Goal: Communication & Community: Answer question/provide support

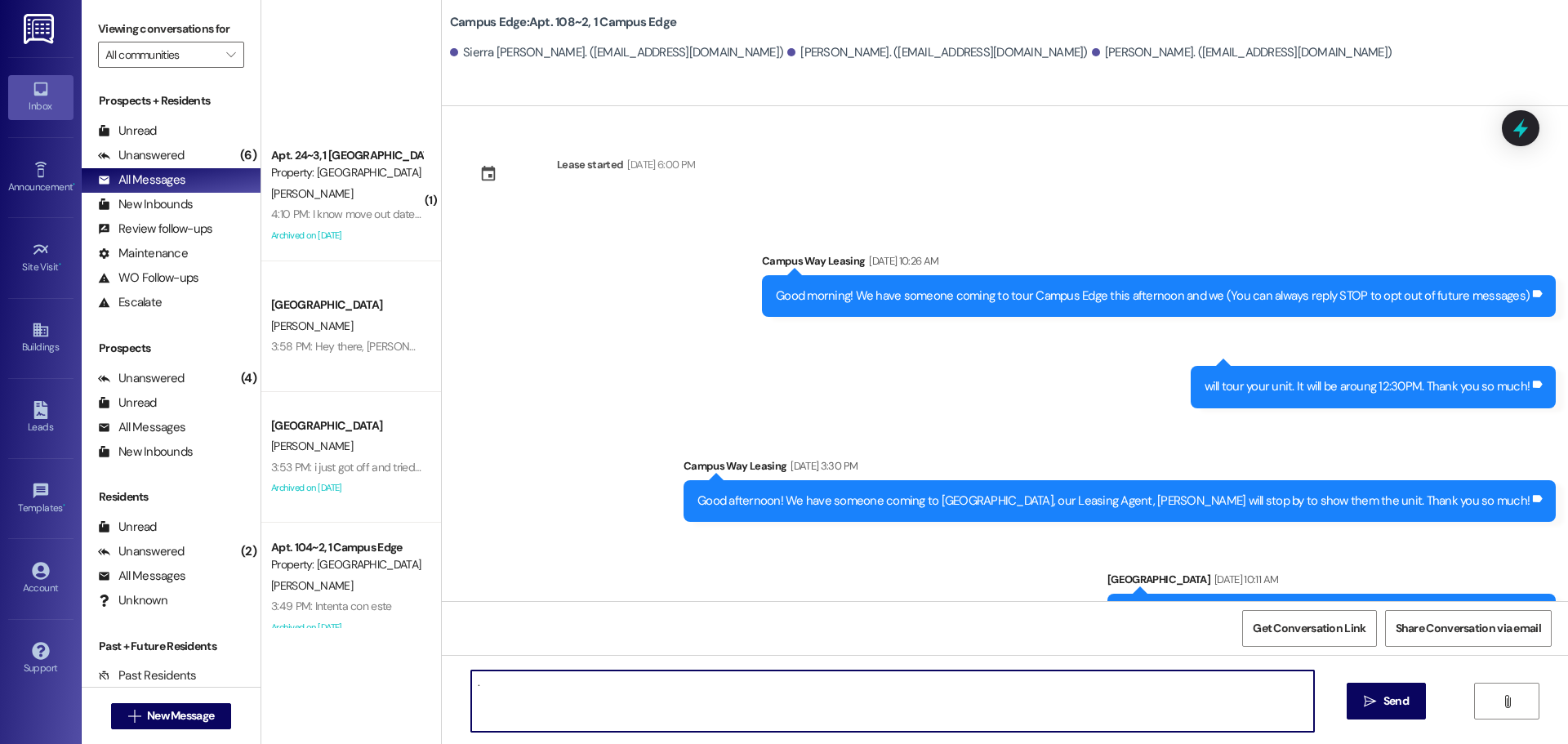
scroll to position [828, 0]
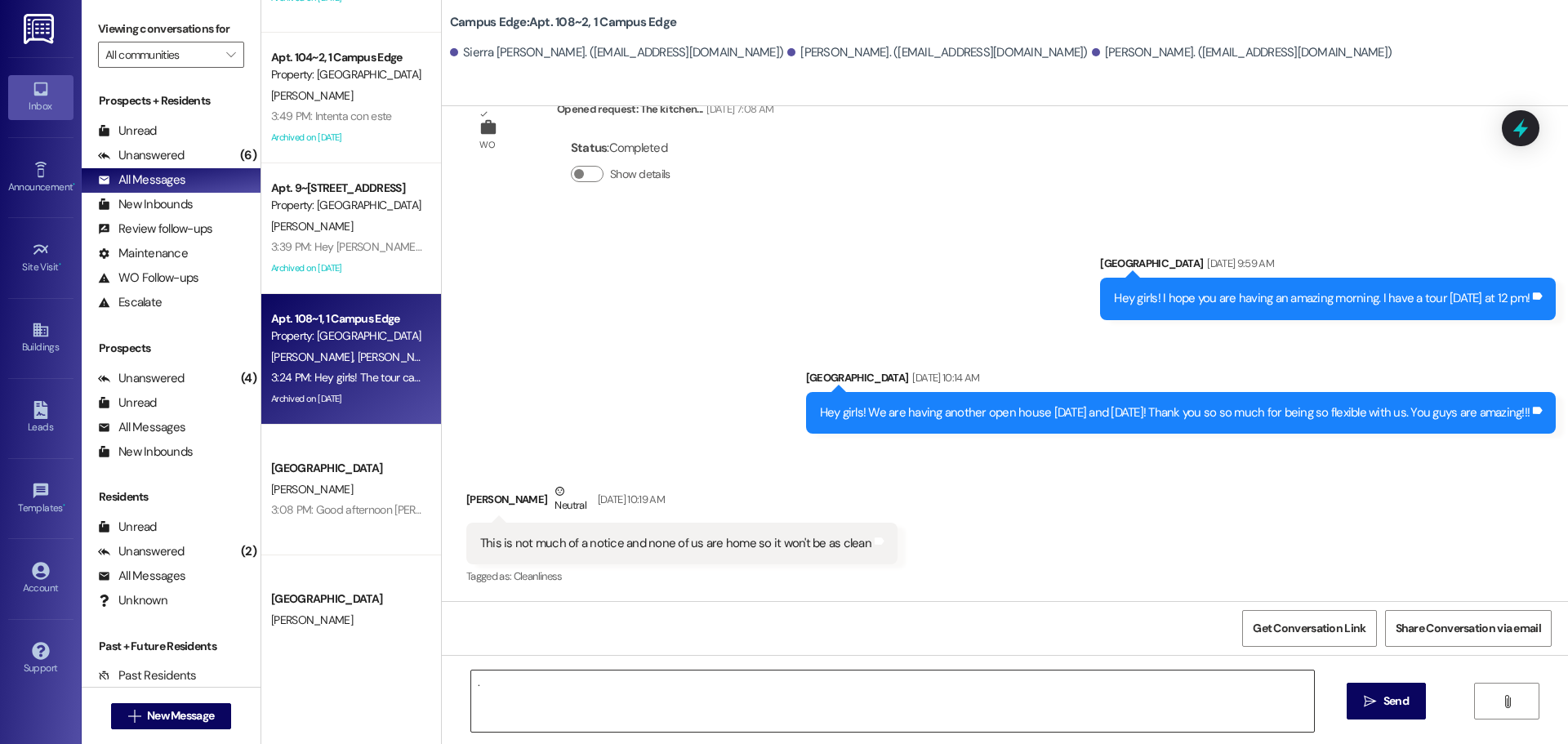
drag, startPoint x: 987, startPoint y: 676, endPoint x: 976, endPoint y: 685, distance: 14.2
click at [987, 676] on textarea "." at bounding box center [893, 700] width 843 height 61
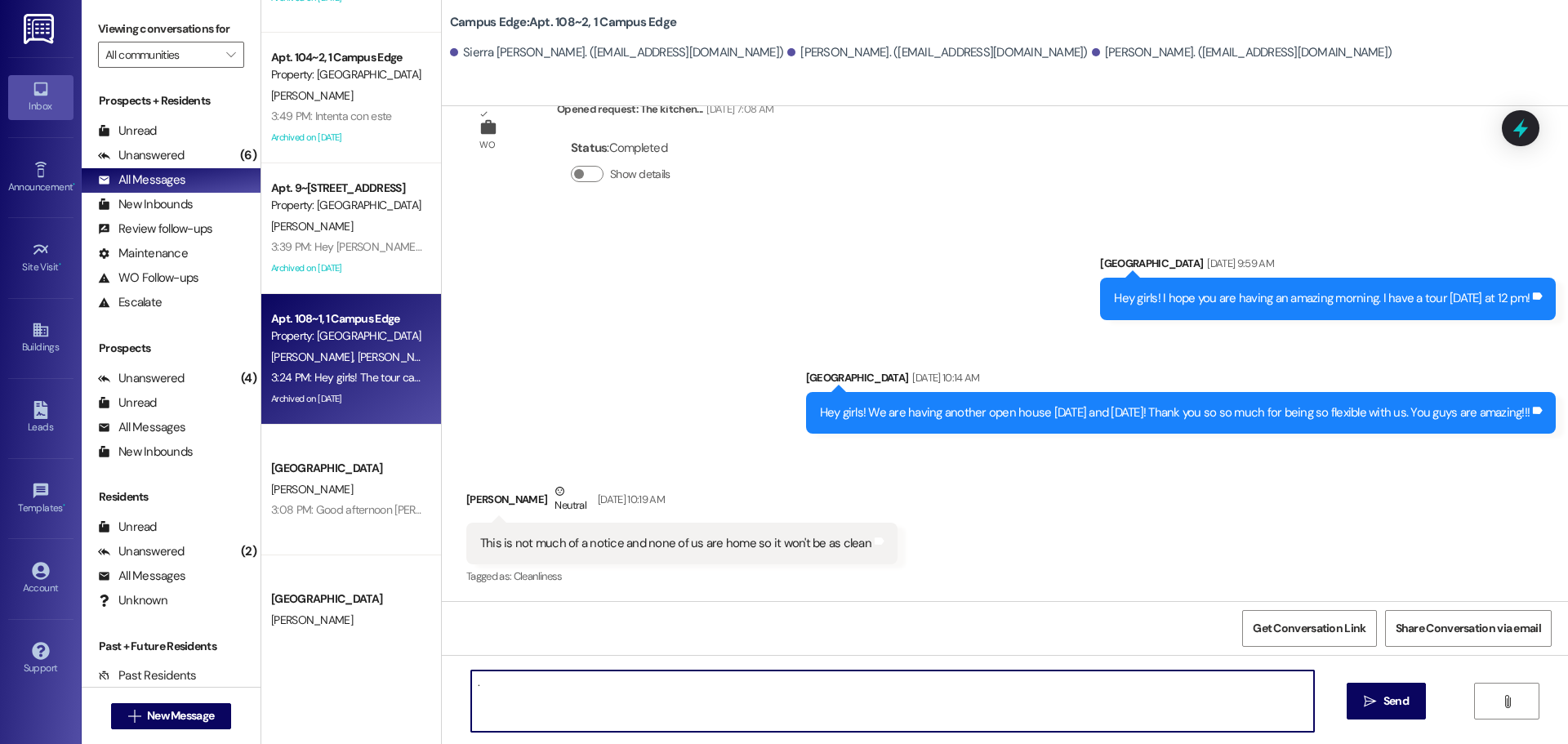
click at [940, 713] on textarea "." at bounding box center [893, 700] width 843 height 61
type textarea "."
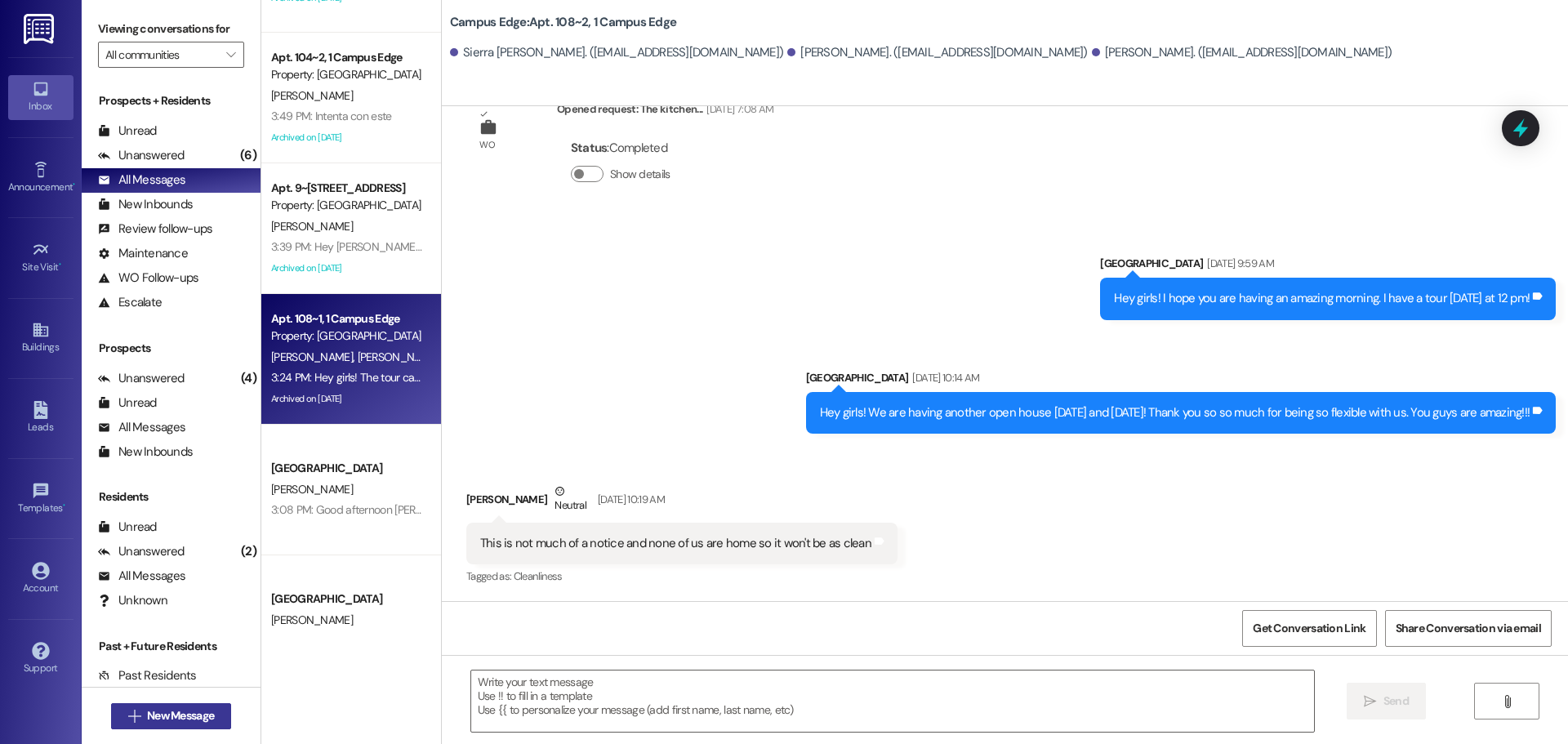
click at [125, 722] on span " New Message" at bounding box center [171, 715] width 93 height 17
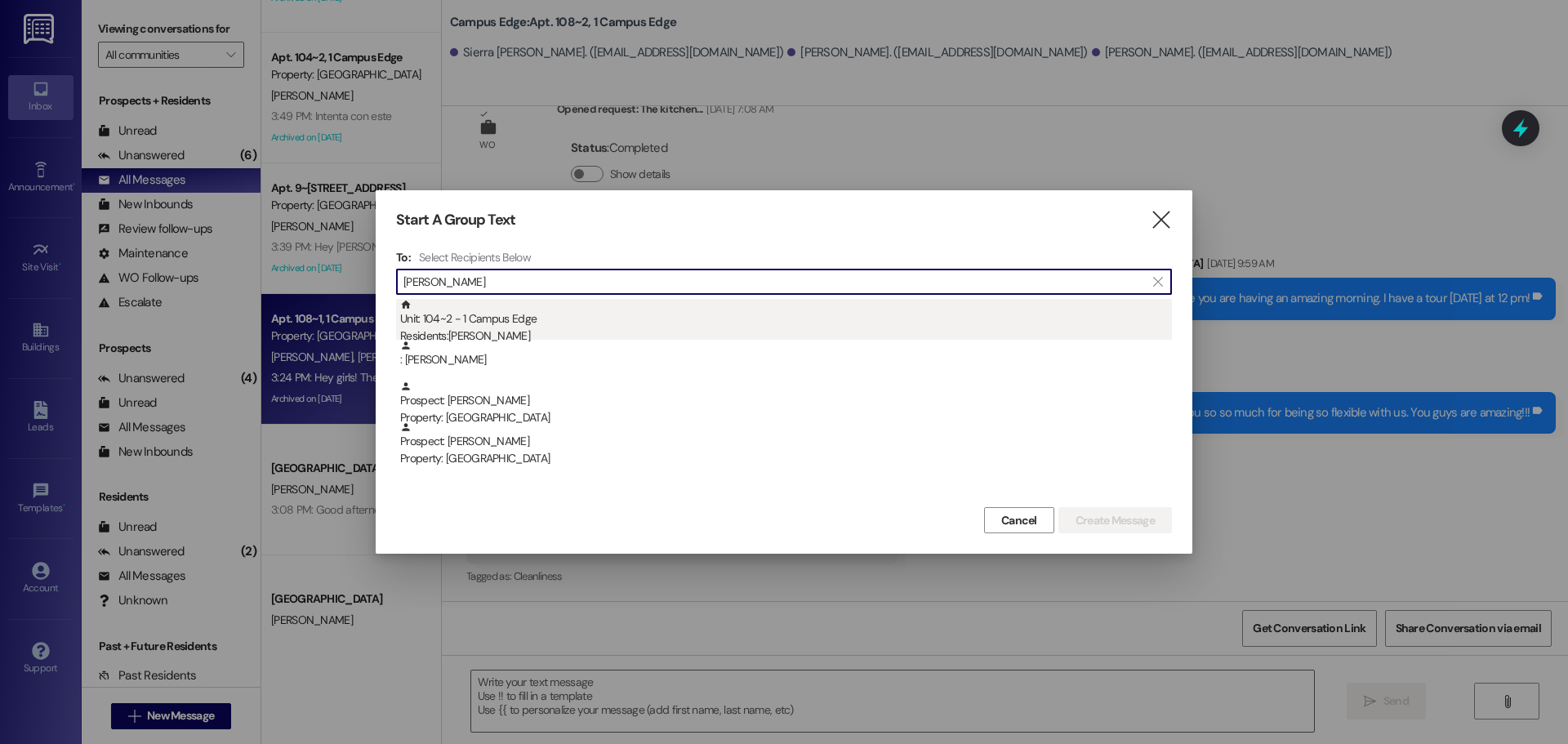
type input "[PERSON_NAME]"
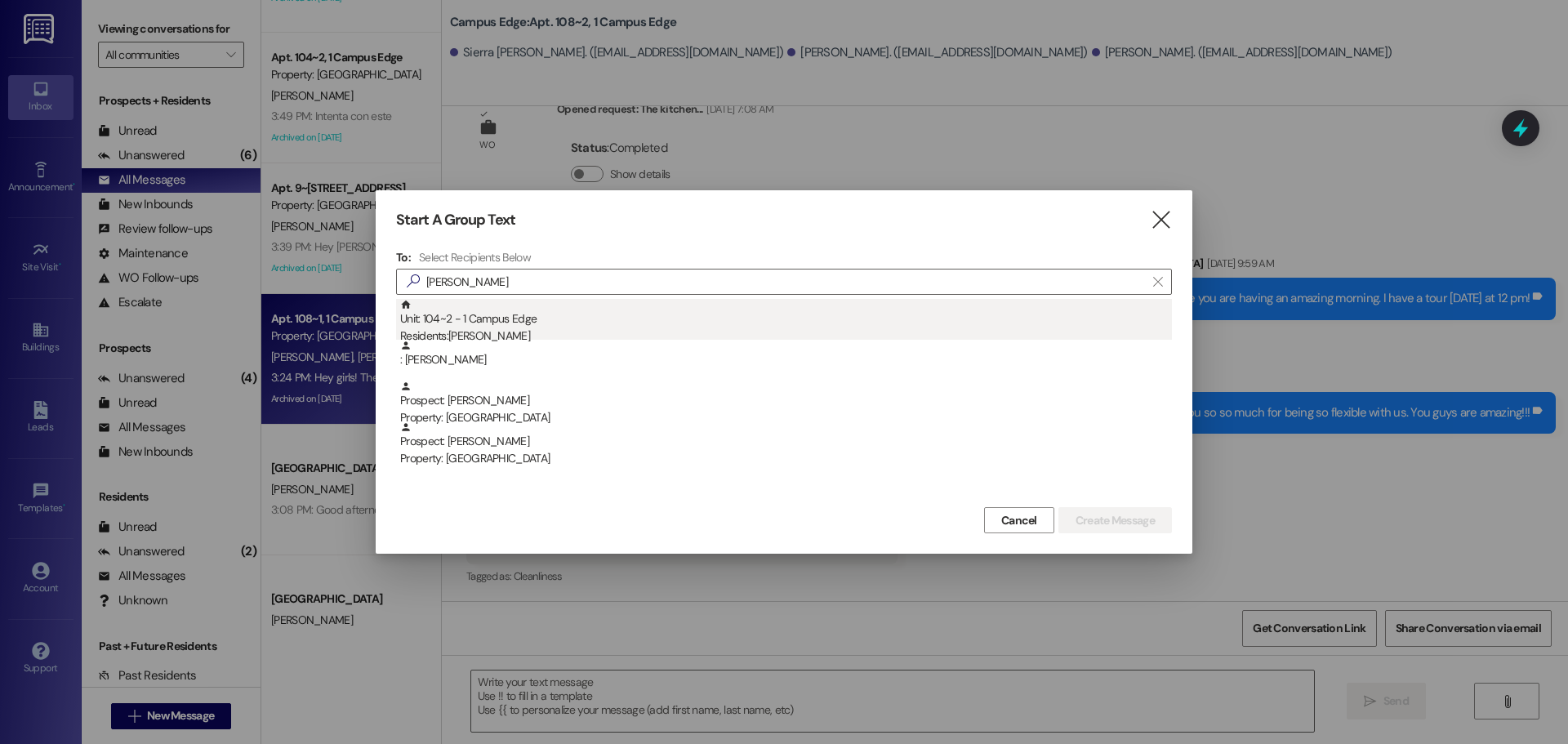
click at [577, 336] on div "Residents: [PERSON_NAME]" at bounding box center [785, 335] width 772 height 17
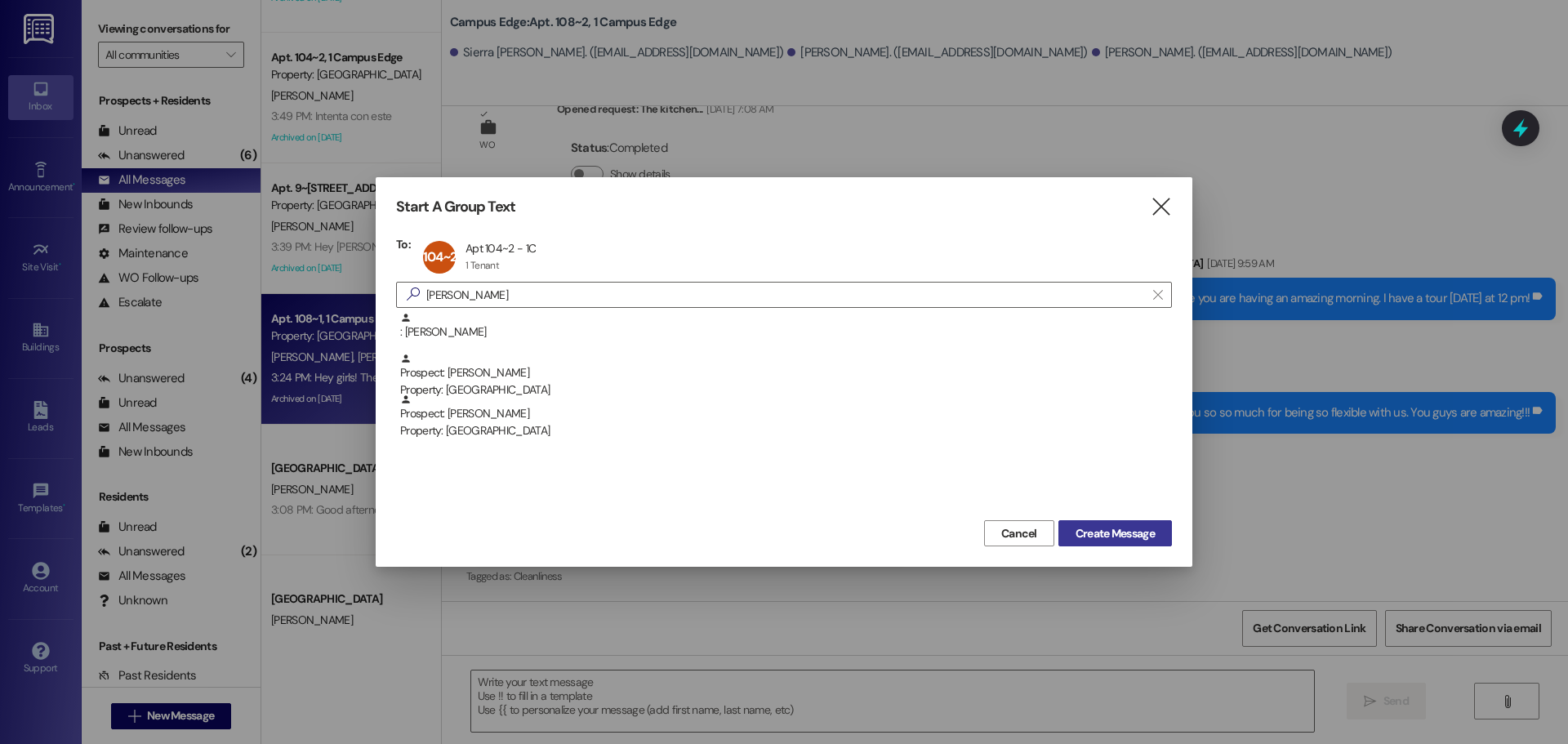
drag, startPoint x: 1144, startPoint y: 518, endPoint x: 1141, endPoint y: 528, distance: 10.4
click at [1144, 520] on div "Cancel Create Message" at bounding box center [784, 531] width 776 height 30
click at [1141, 528] on span "Create Message" at bounding box center [1115, 533] width 79 height 17
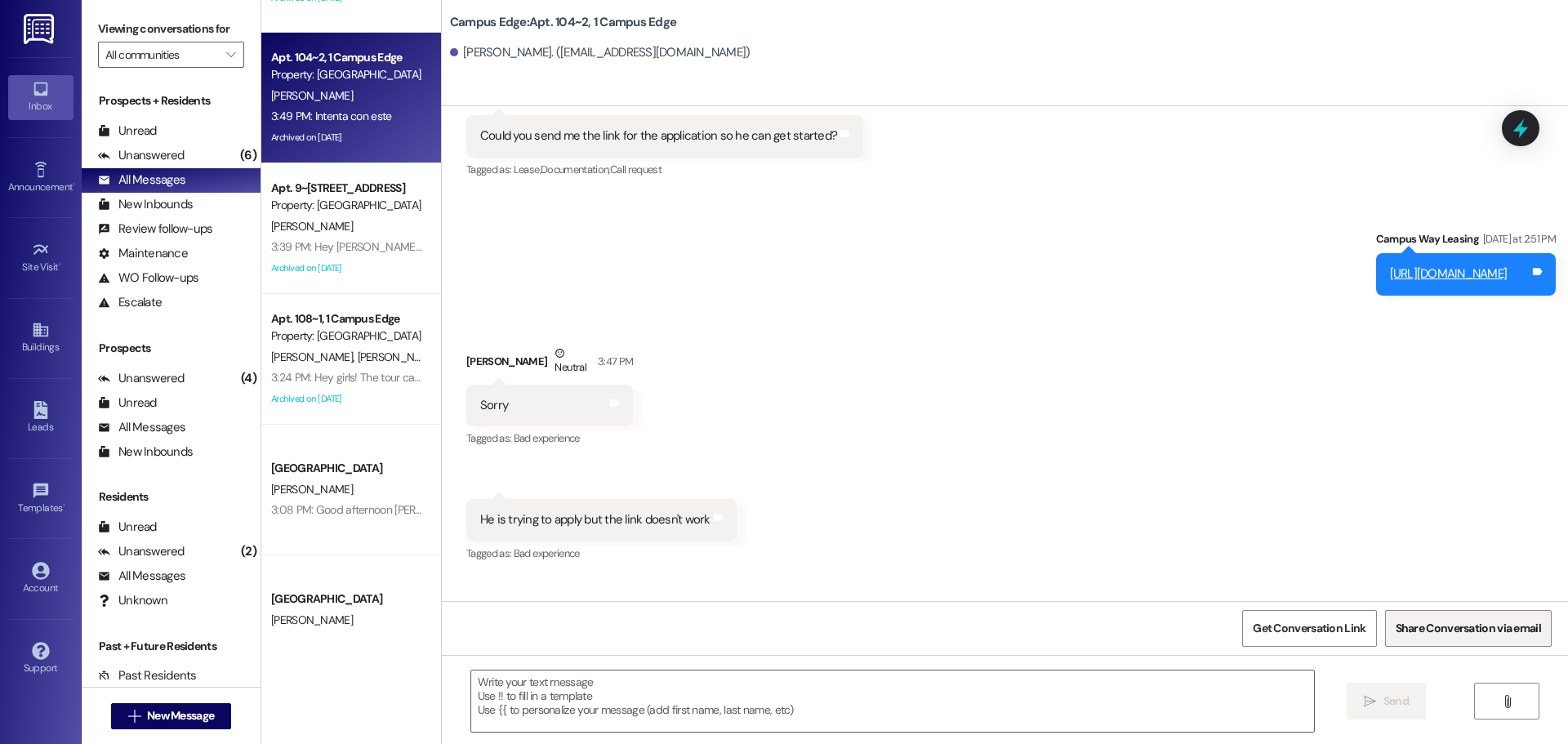
scroll to position [7106, 0]
click at [155, 721] on span "New Message" at bounding box center [181, 715] width 67 height 17
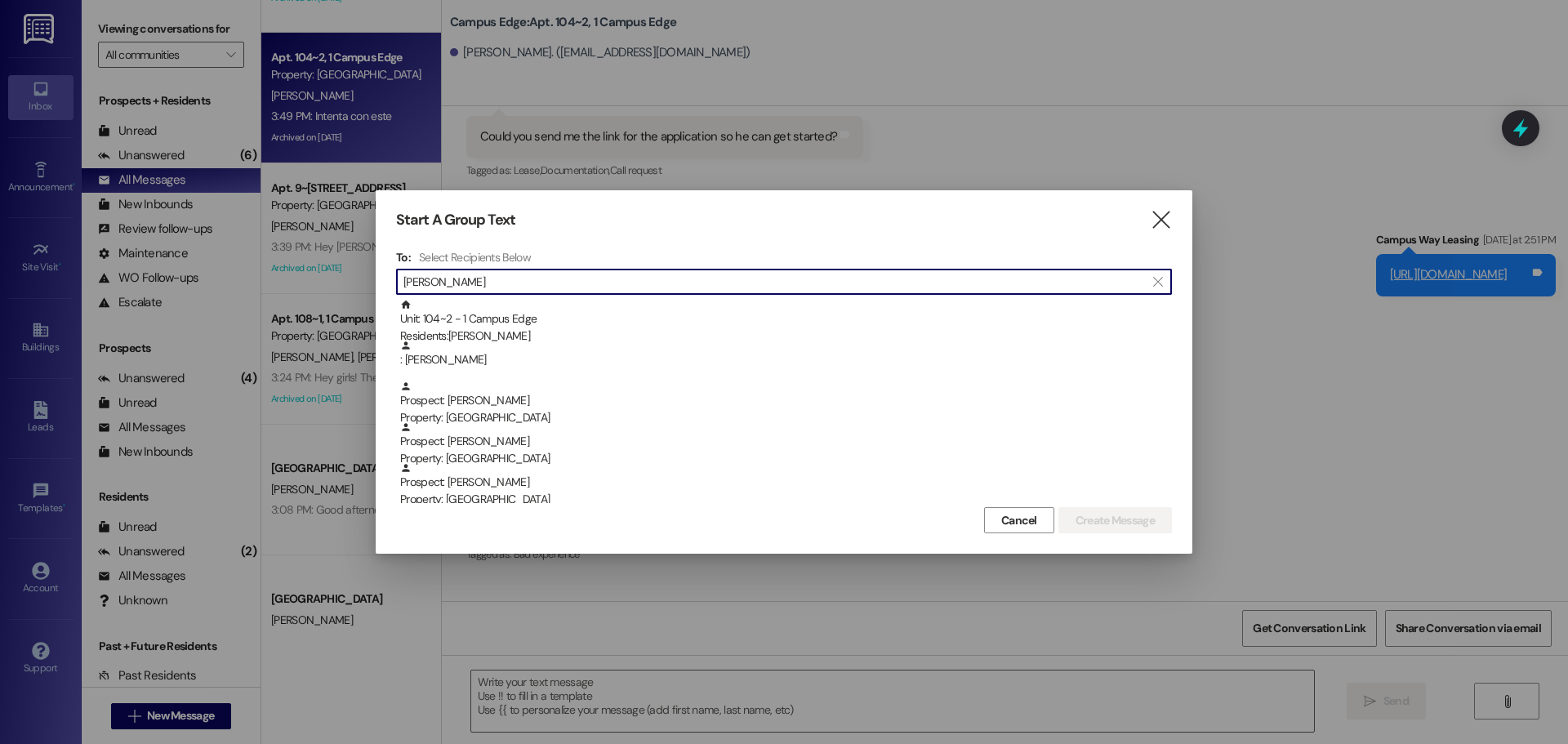
type input "[PERSON_NAME]"
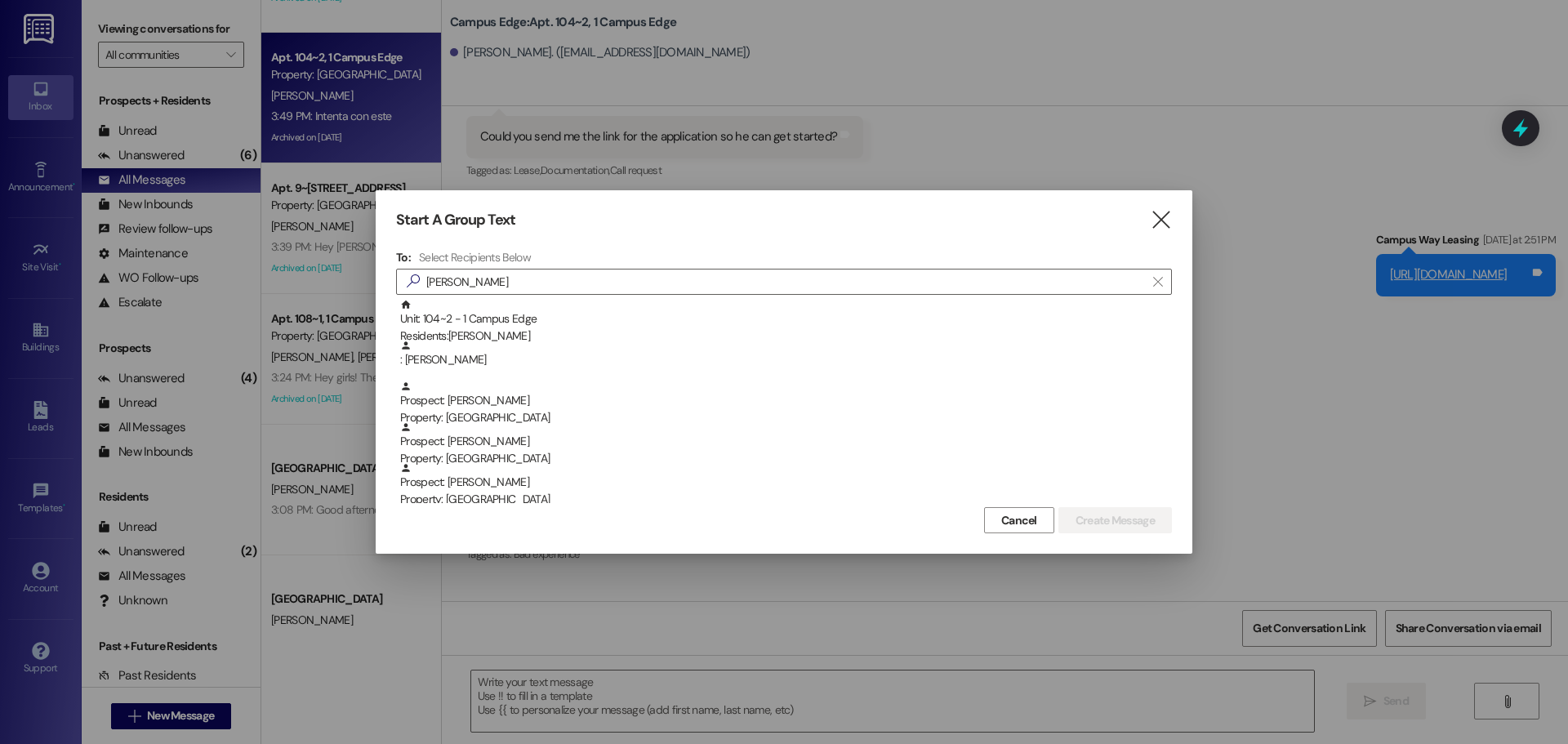
click at [1141, 213] on div "Start A Group Text " at bounding box center [784, 220] width 776 height 19
click at [1168, 218] on icon "" at bounding box center [1161, 220] width 22 height 17
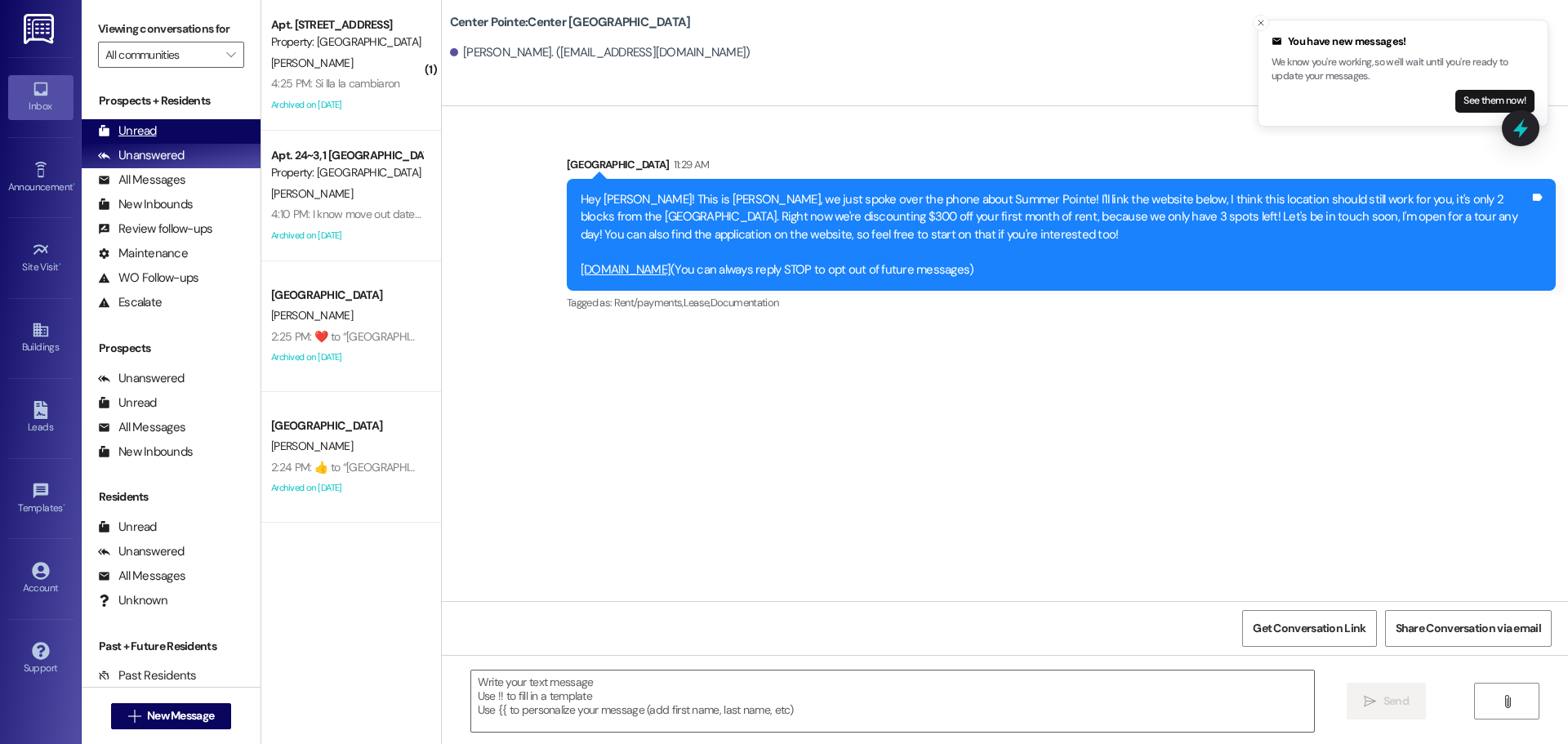
click at [145, 130] on div "Unread" at bounding box center [127, 131] width 59 height 17
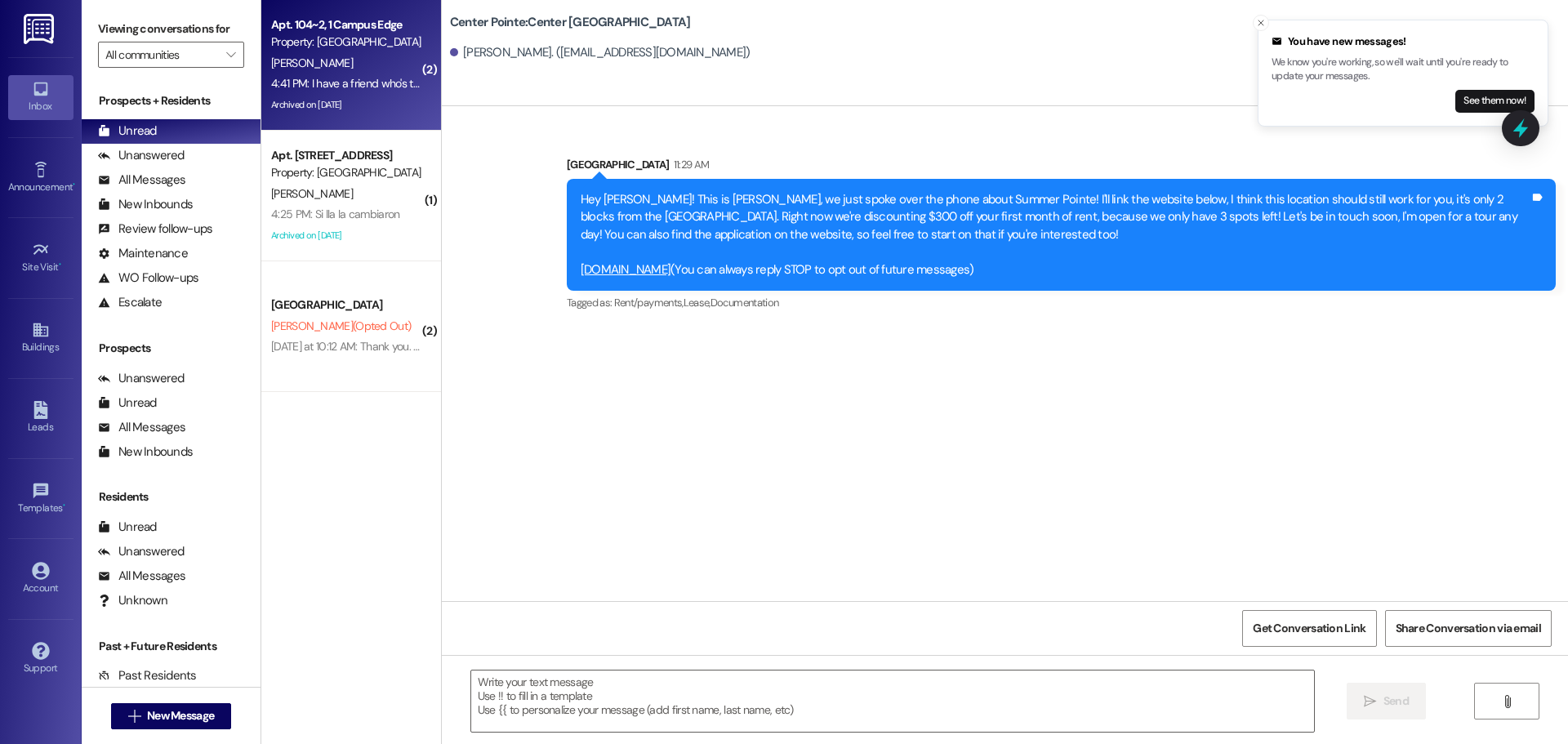
click at [324, 72] on div "C. Medina" at bounding box center [347, 63] width 155 height 20
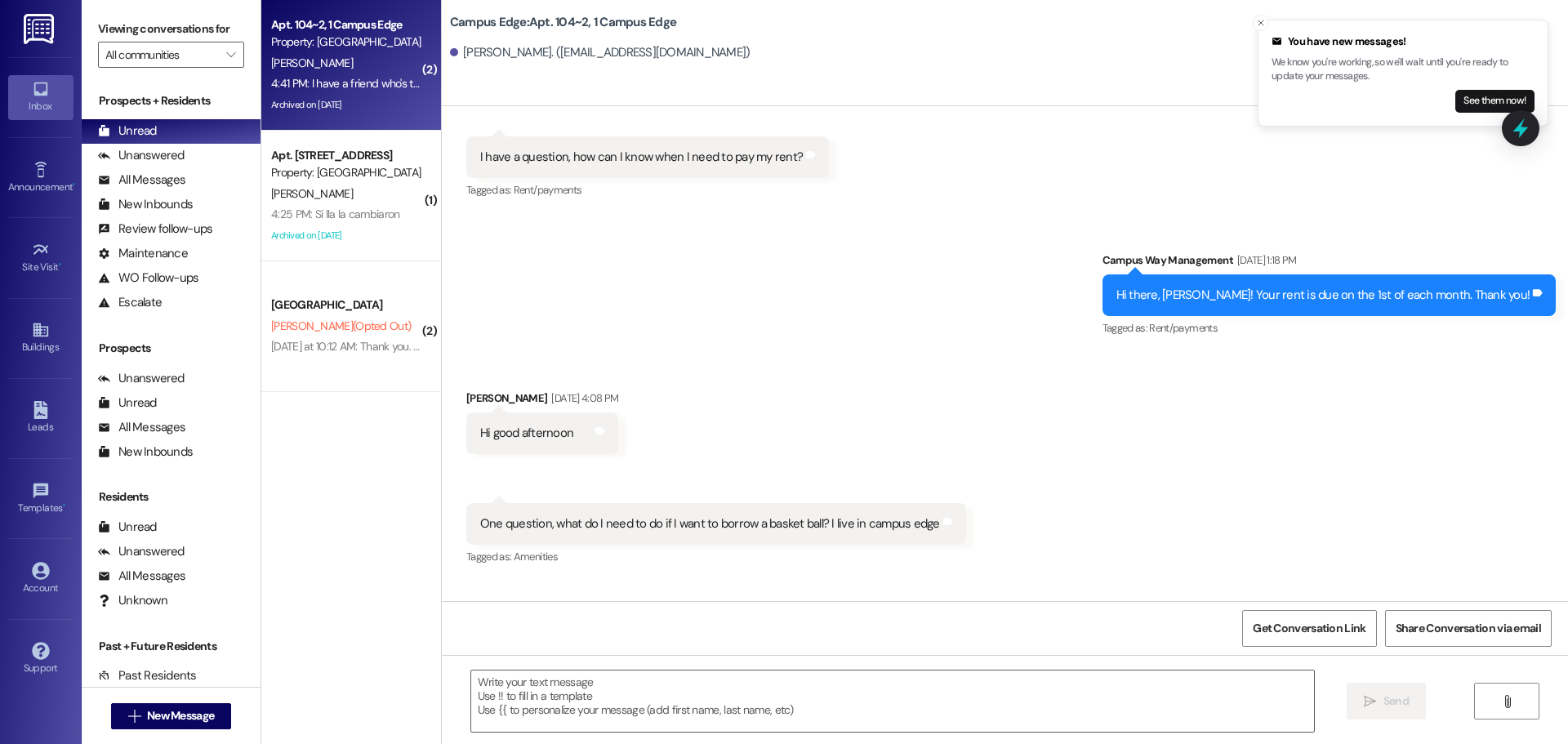
scroll to position [12898, 0]
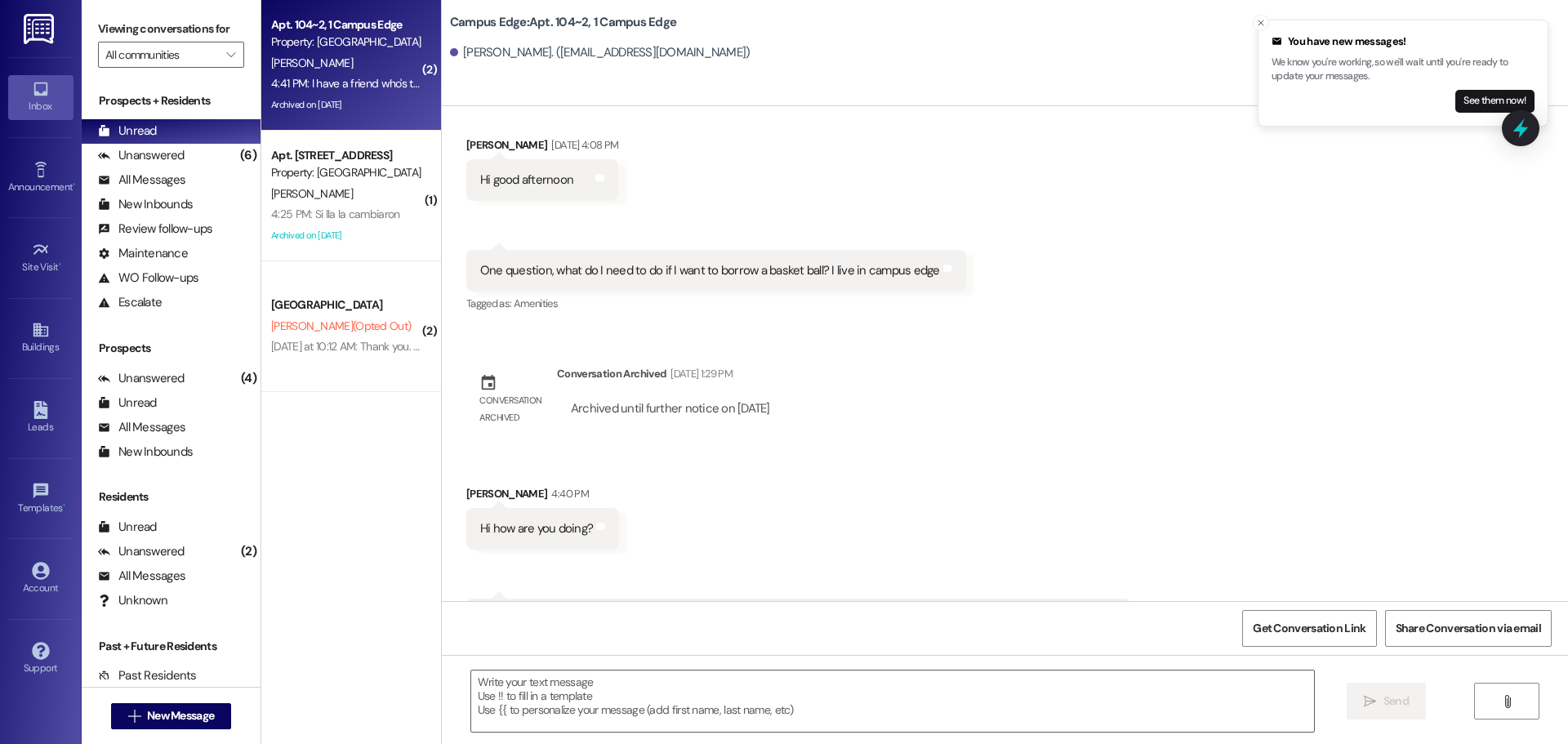
drag, startPoint x: 506, startPoint y: 568, endPoint x: 995, endPoint y: 519, distance: 491.4
click at [995, 519] on div "Received via SMS Carlos Medina 4:40 PM Hi how are you doing? Tags and notes Rec…" at bounding box center [1004, 551] width 1126 height 205
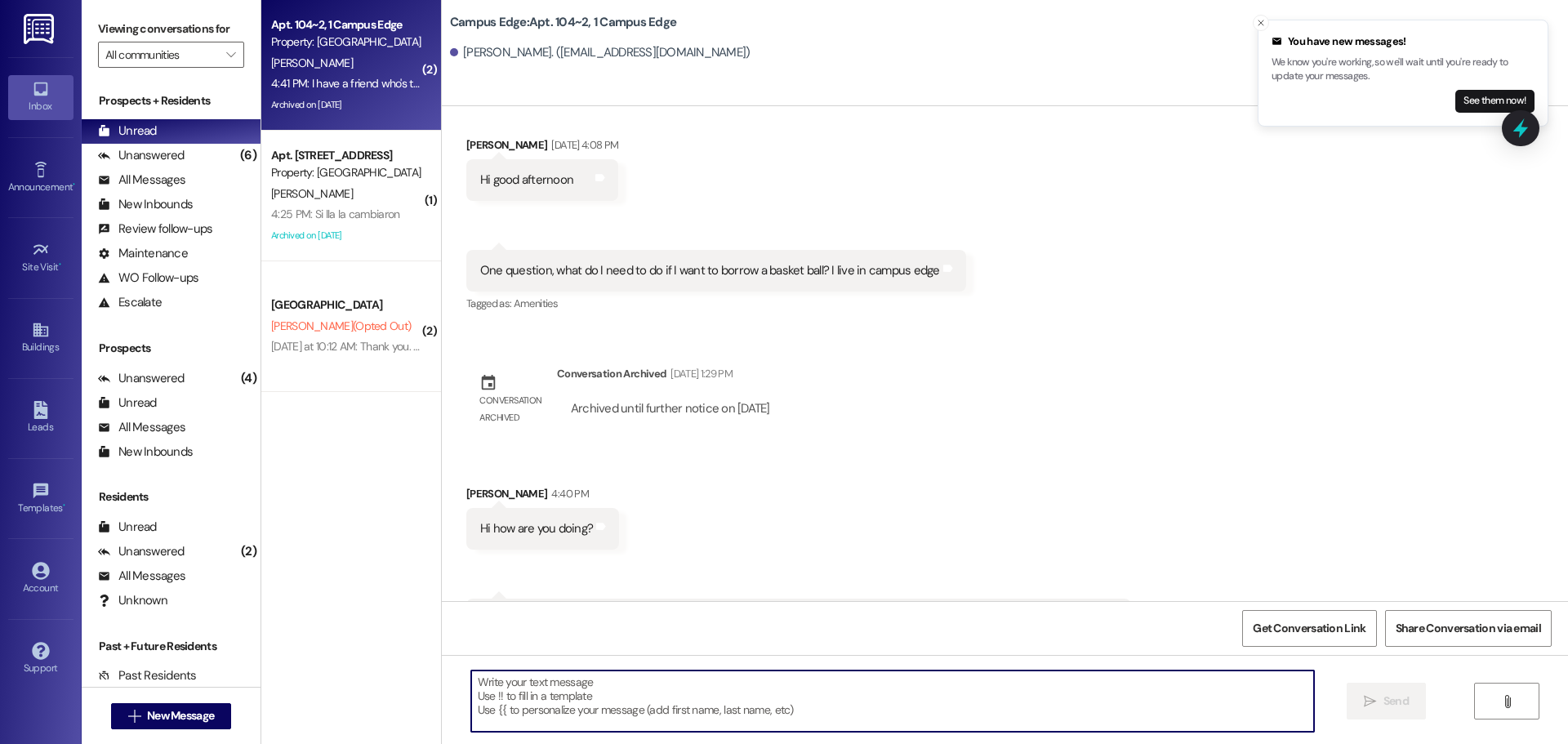
click at [1017, 709] on textarea at bounding box center [893, 700] width 843 height 61
type textarea "C"
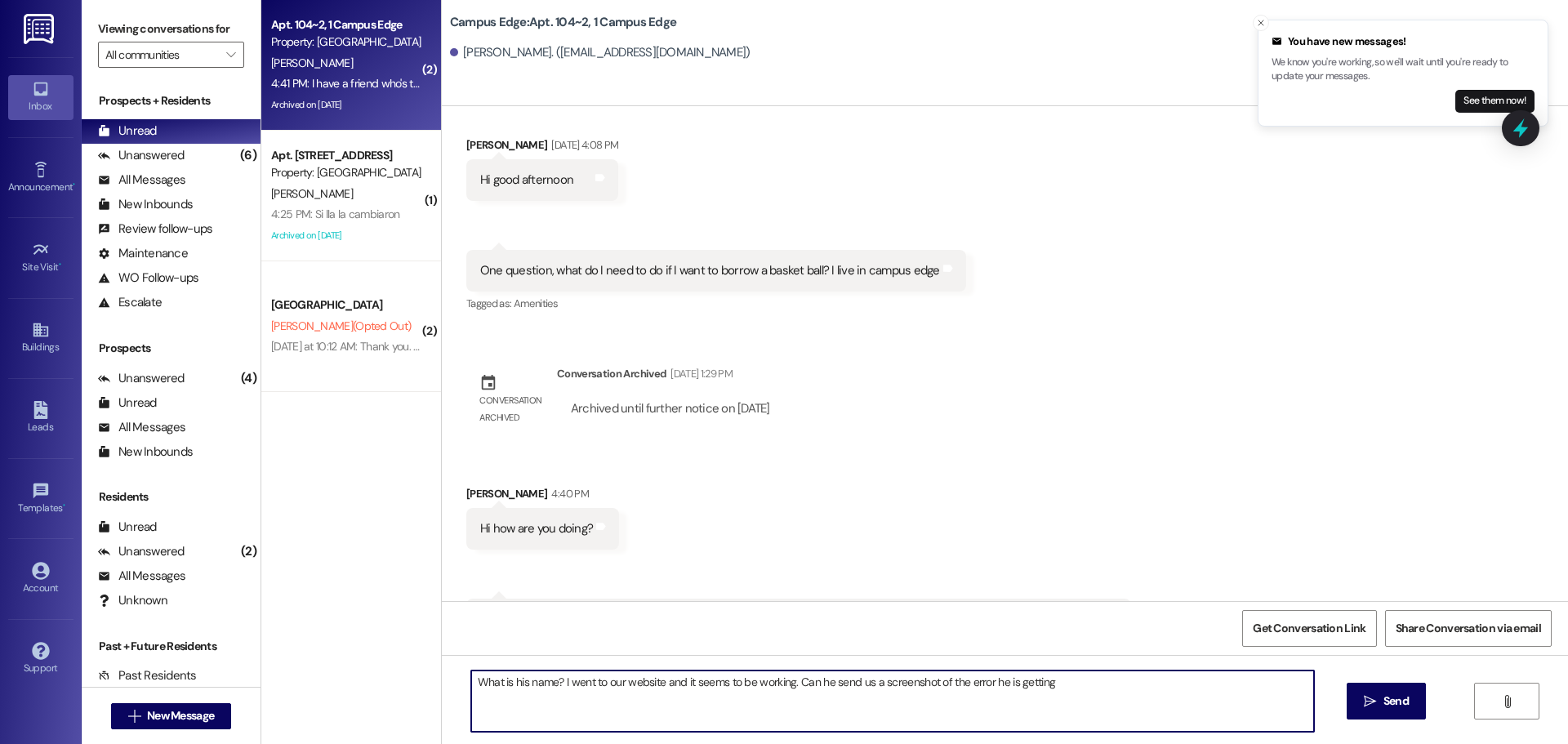
type textarea "What is his name? I went to our website and it seems to be working. Can he send…"
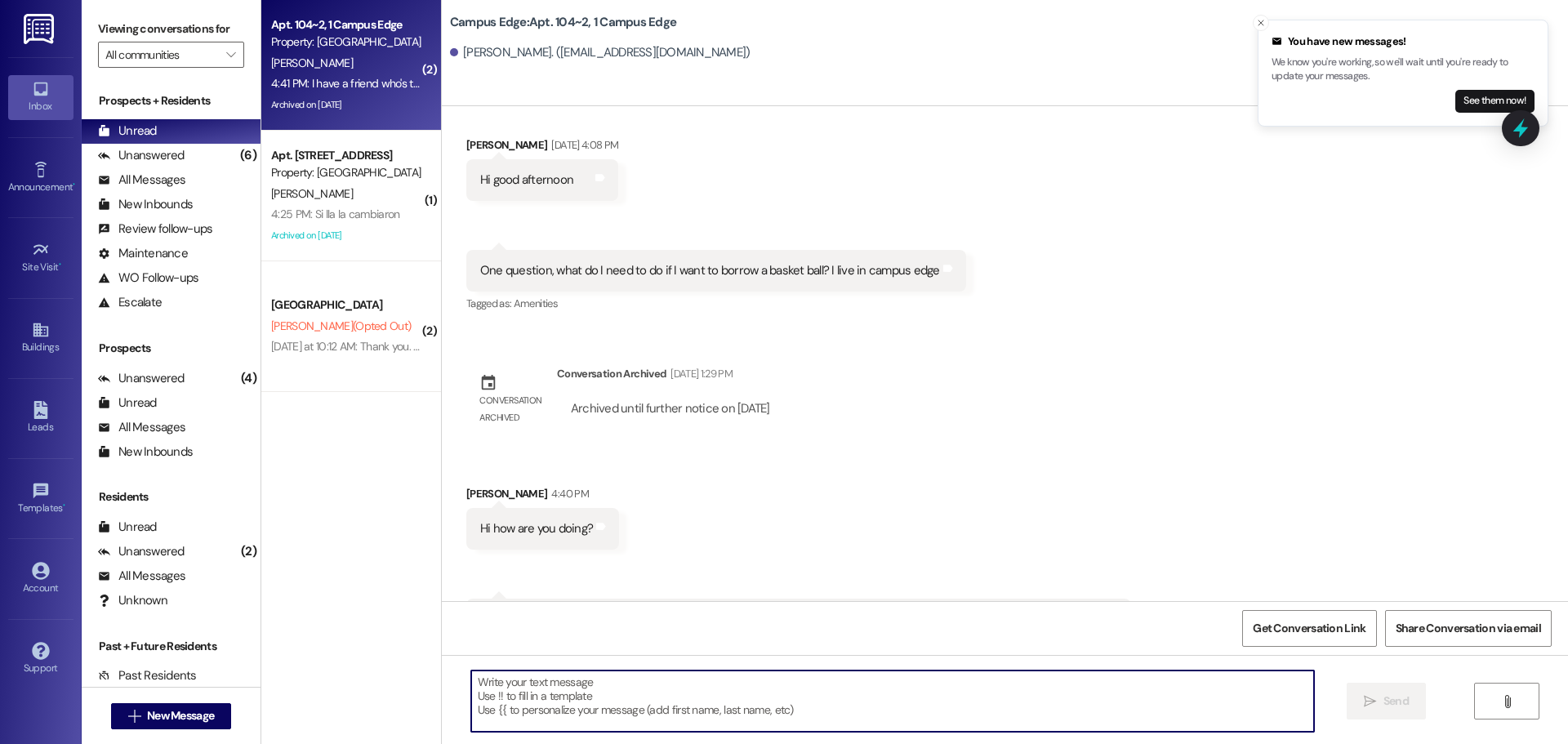
scroll to position [12897, 0]
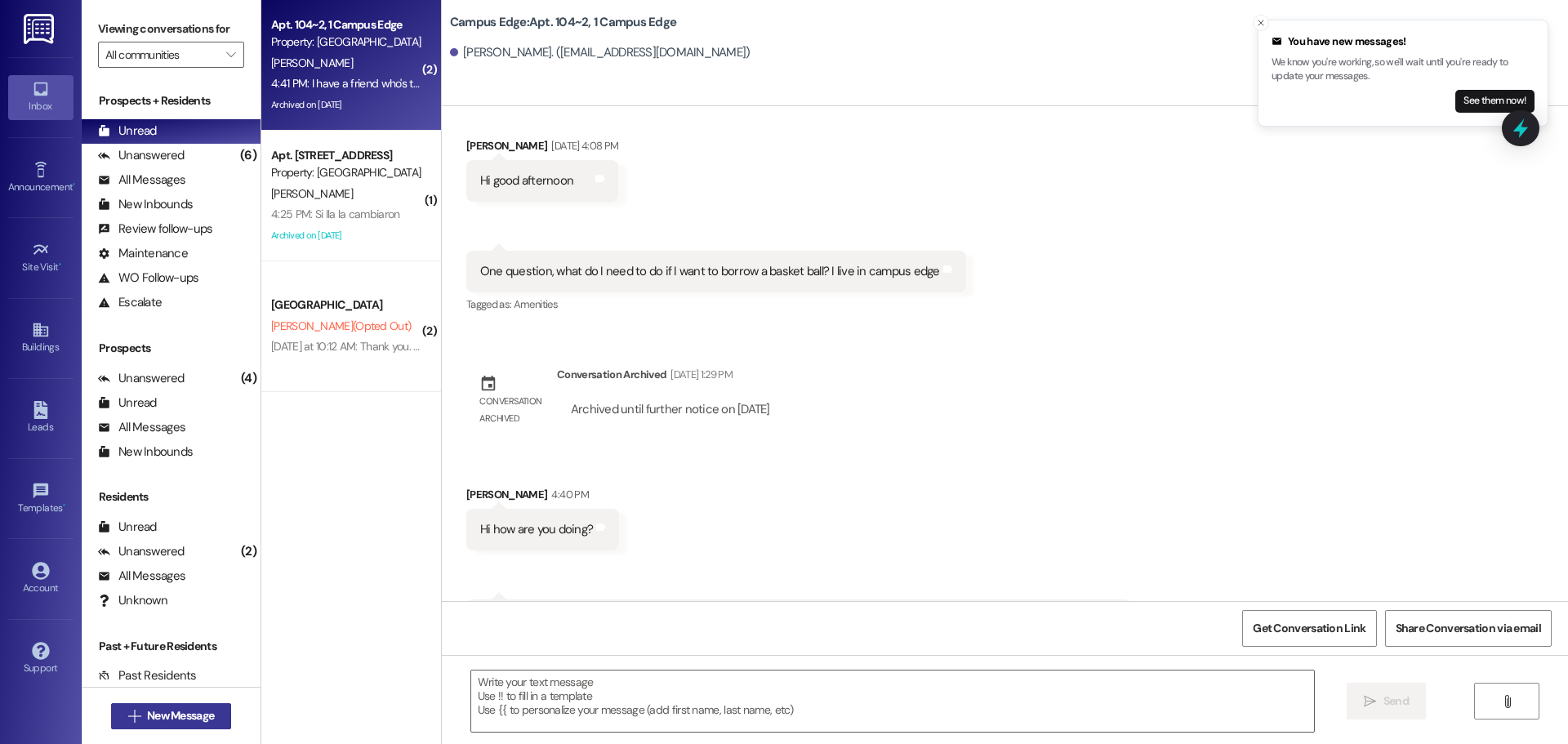
click at [184, 718] on span "New Message" at bounding box center [181, 715] width 67 height 17
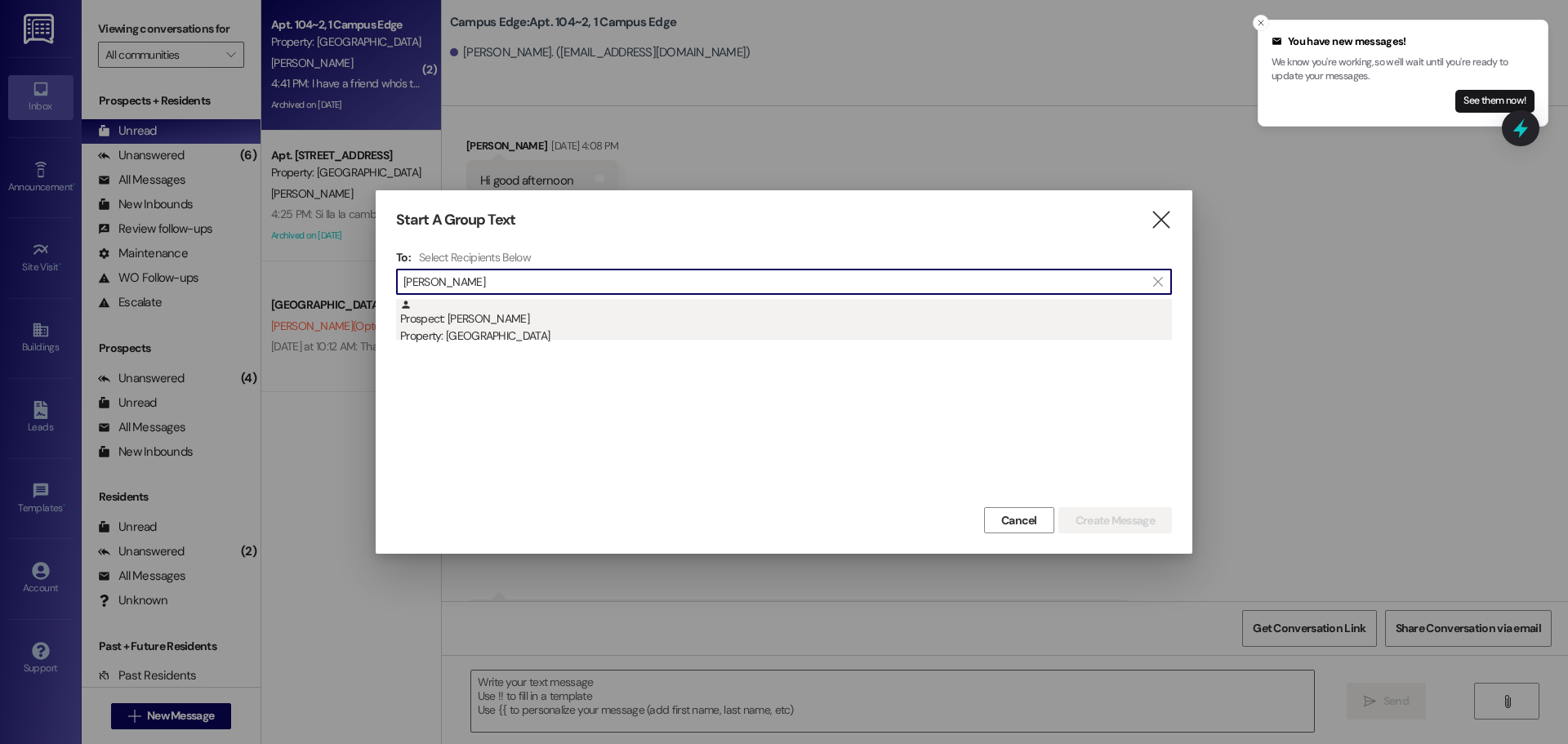
type input "deidra"
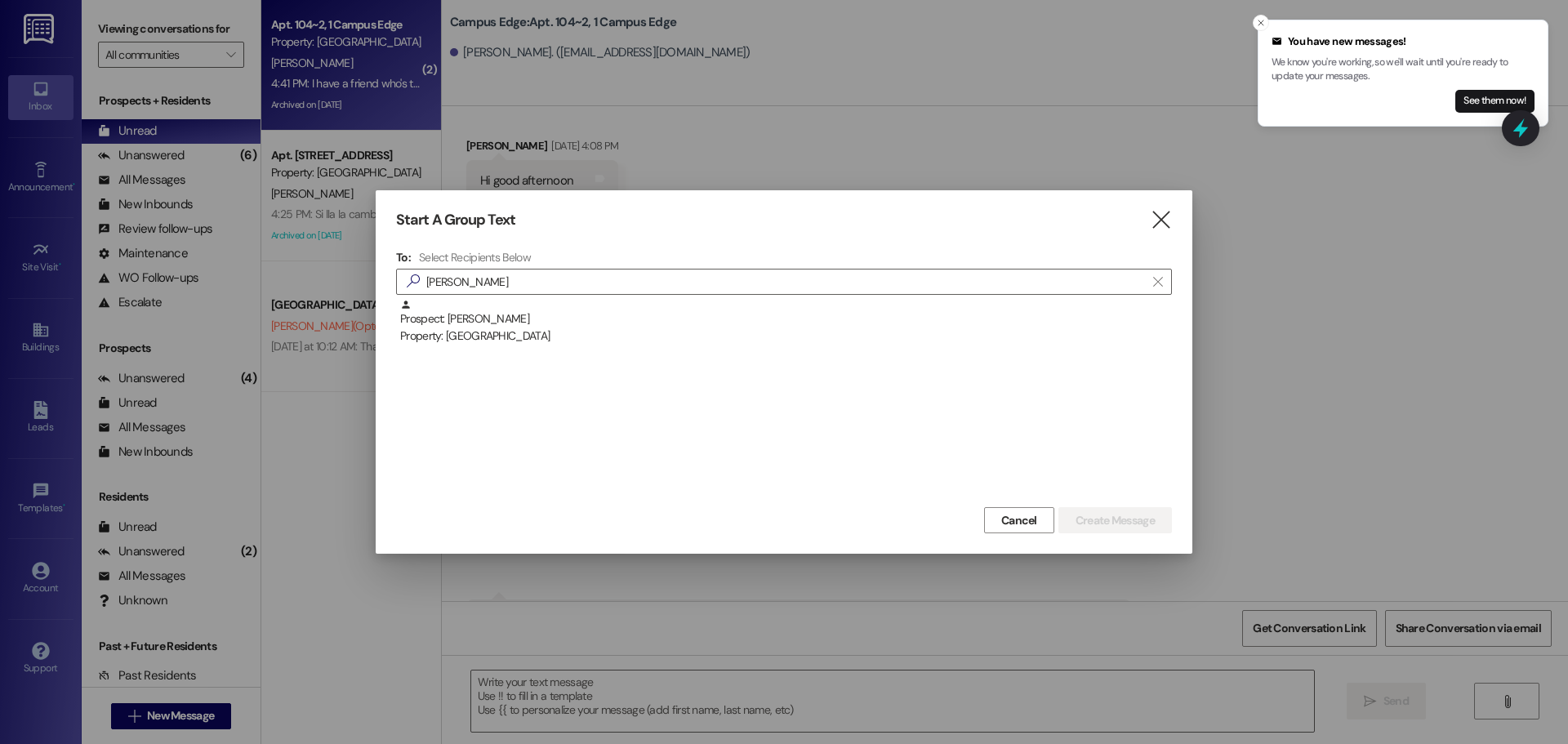
drag, startPoint x: 649, startPoint y: 334, endPoint x: 765, endPoint y: 352, distance: 117.4
click at [649, 333] on div "Property: [GEOGRAPHIC_DATA]" at bounding box center [785, 335] width 772 height 17
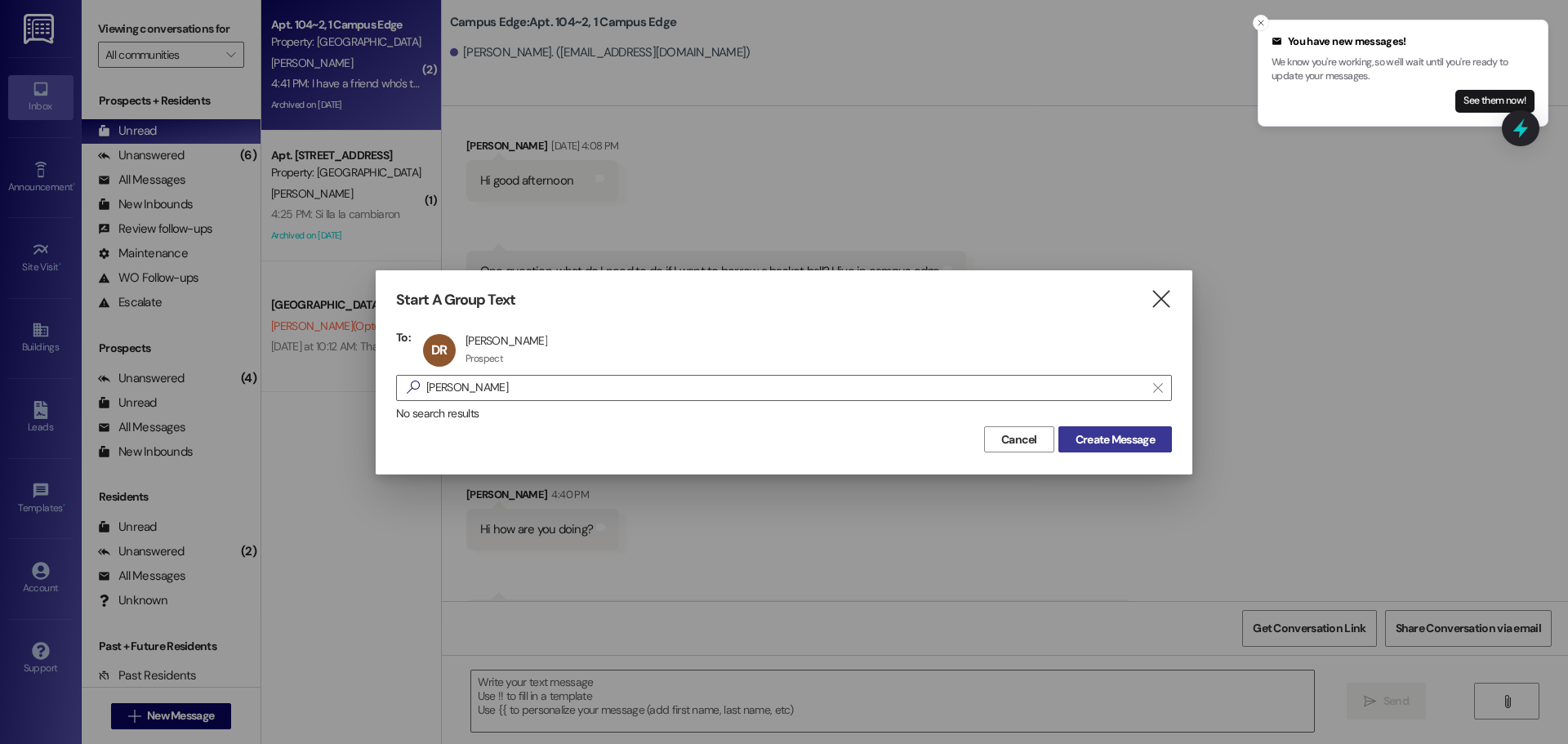
click at [1125, 442] on span "Create Message" at bounding box center [1115, 439] width 79 height 17
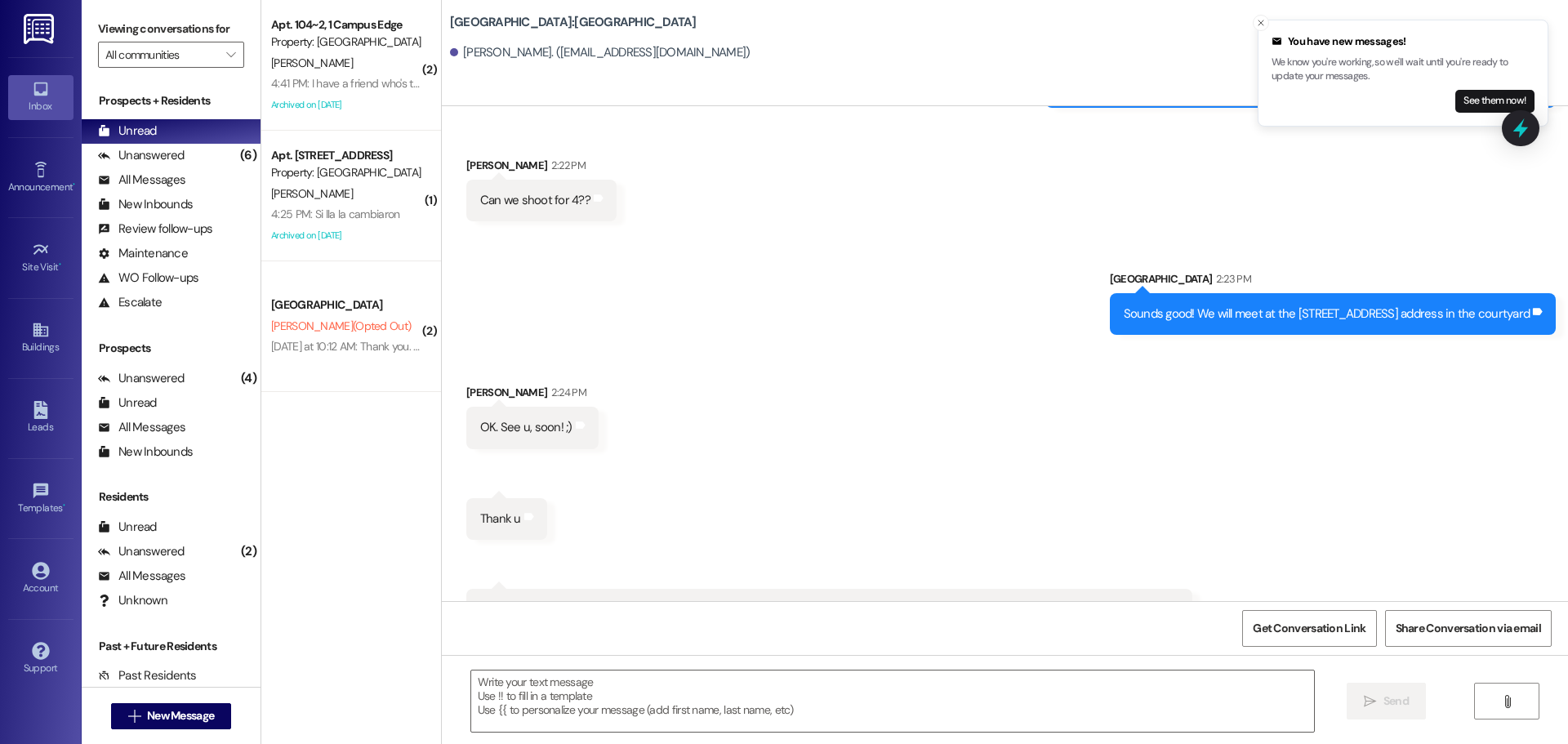
scroll to position [2501, 0]
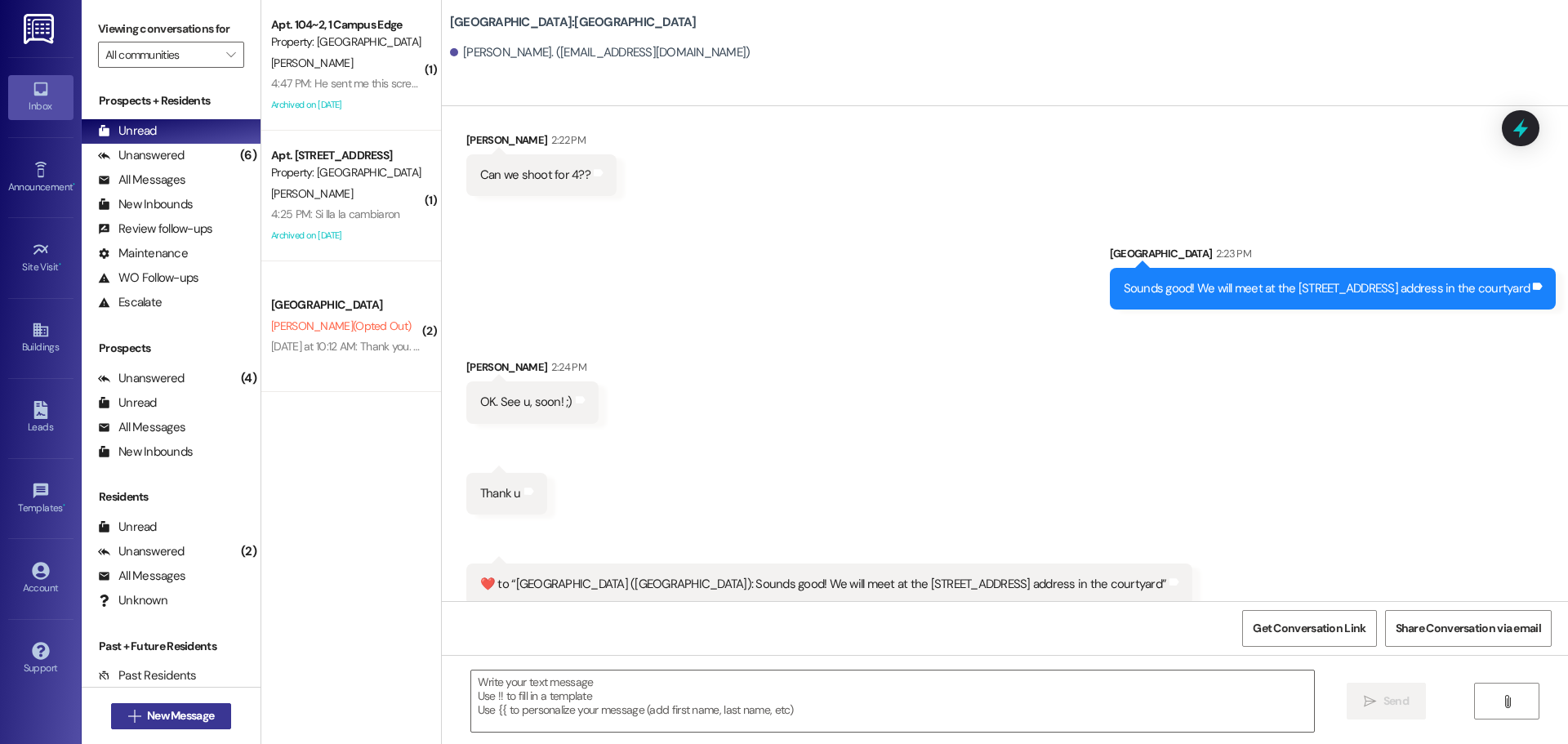
click at [200, 705] on button " New Message" at bounding box center [171, 716] width 121 height 26
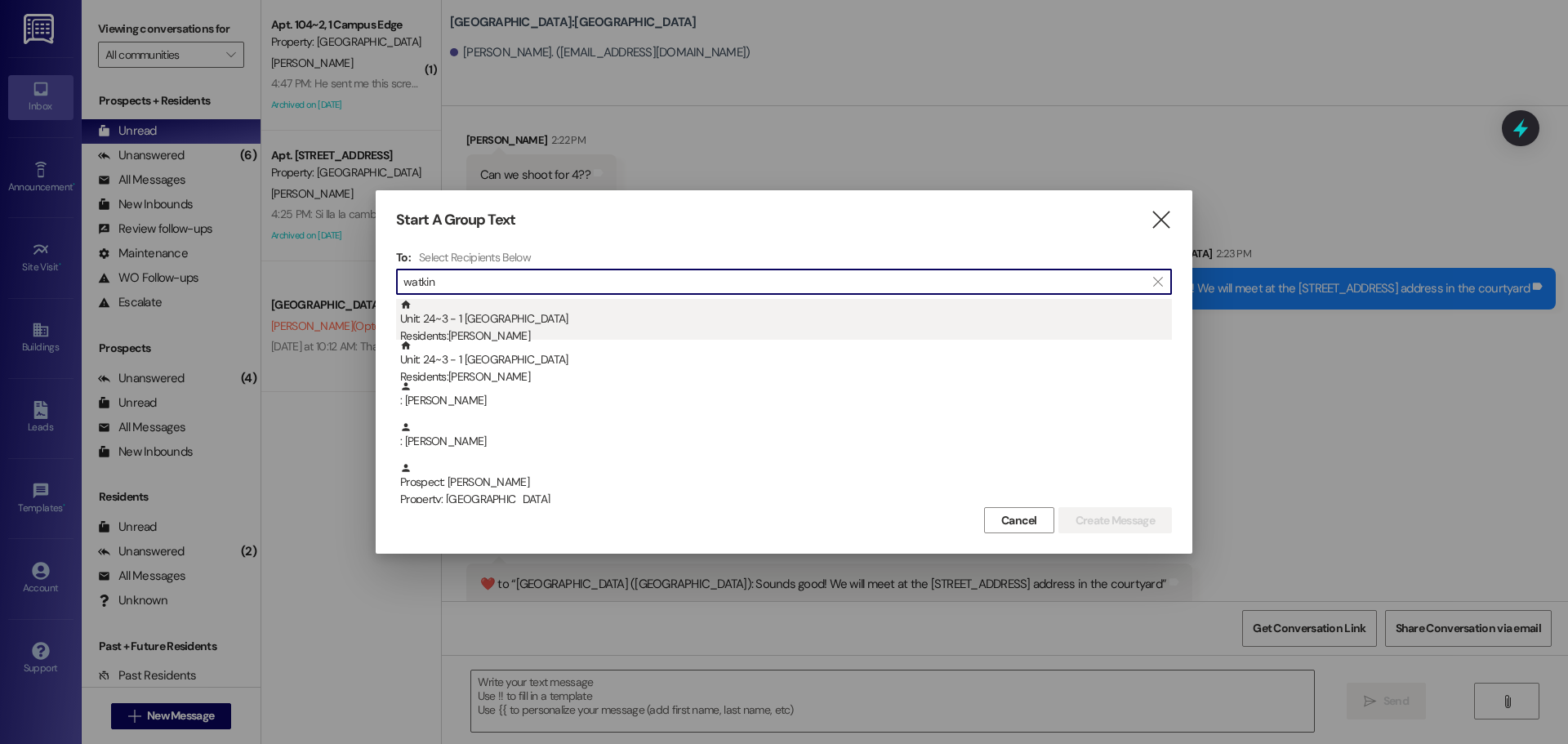
type input "watkin"
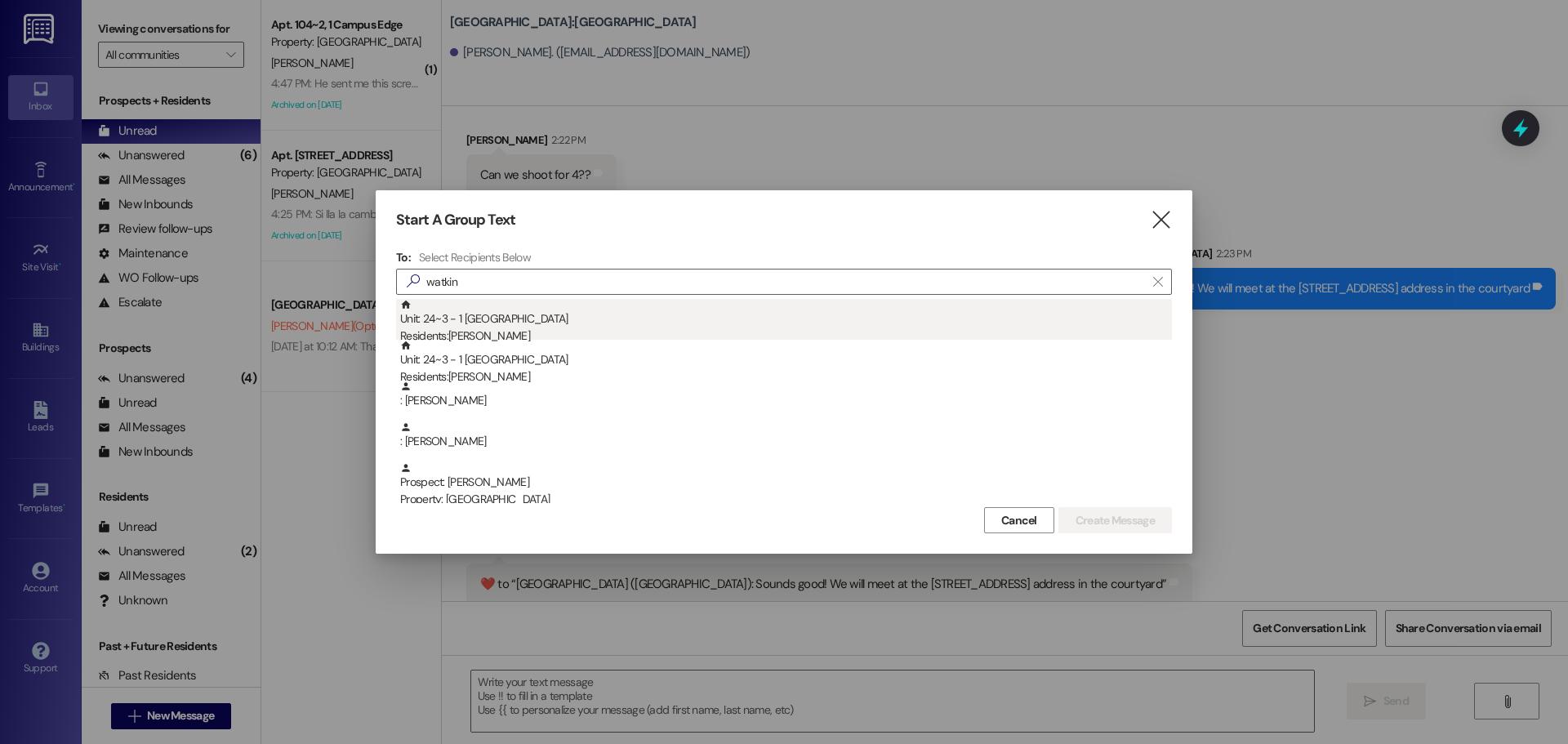
click at [527, 321] on div "Unit: 24~3 - 1 East Pointe Guarantors Residents: Charles Watkin" at bounding box center [785, 322] width 772 height 46
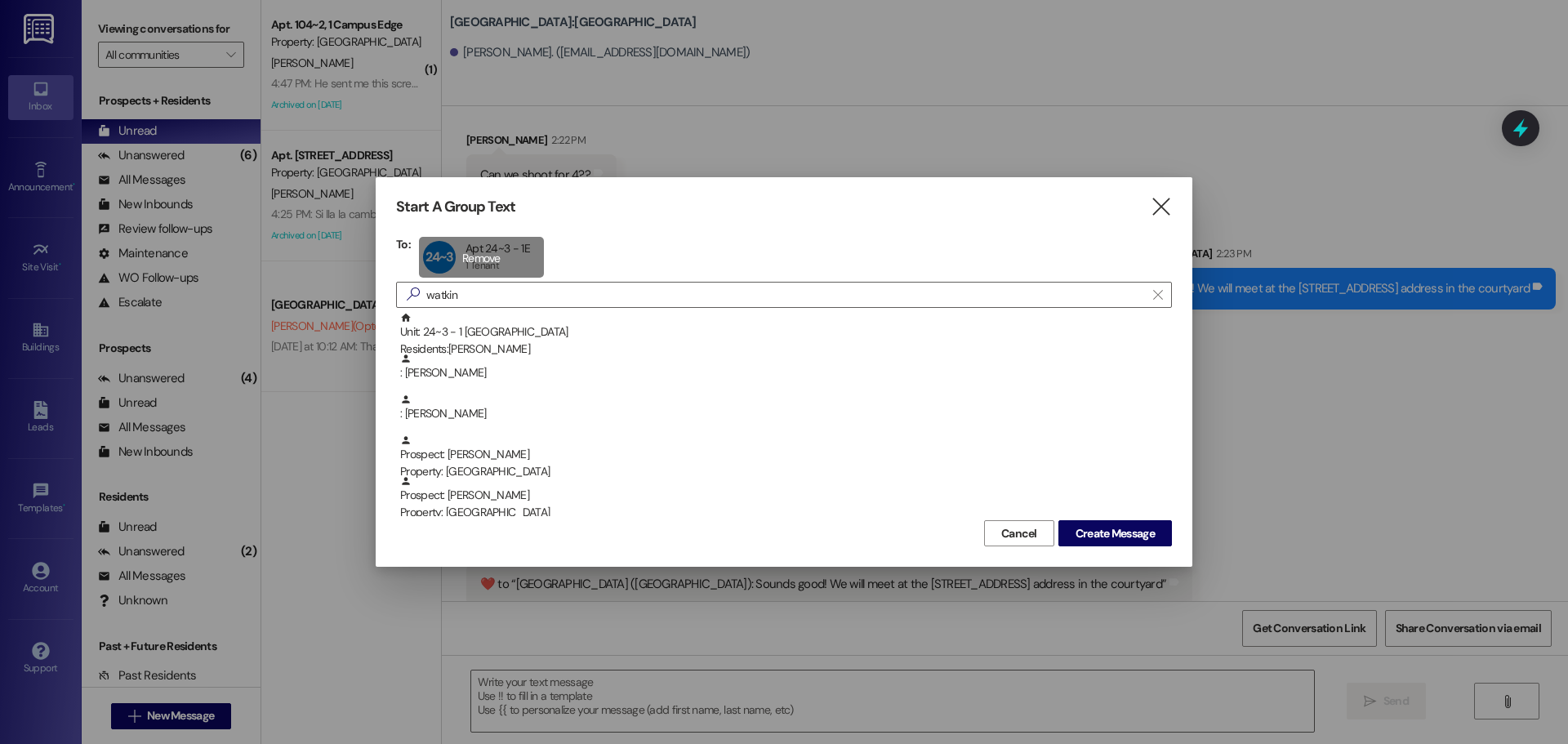
drag, startPoint x: 554, startPoint y: 236, endPoint x: 510, endPoint y: 258, distance: 49.2
click at [553, 238] on div "24~3 Apt 24~3 - 1E Apt 24~3 - 1E 1 Tenant 1 Tenant click to remove" at bounding box center [786, 257] width 735 height 41
click at [505, 258] on div "24~3 Apt 24~3 - 1E Apt 24~3 - 1E 1 Tenant 1 Tenant click to remove" at bounding box center [481, 257] width 125 height 41
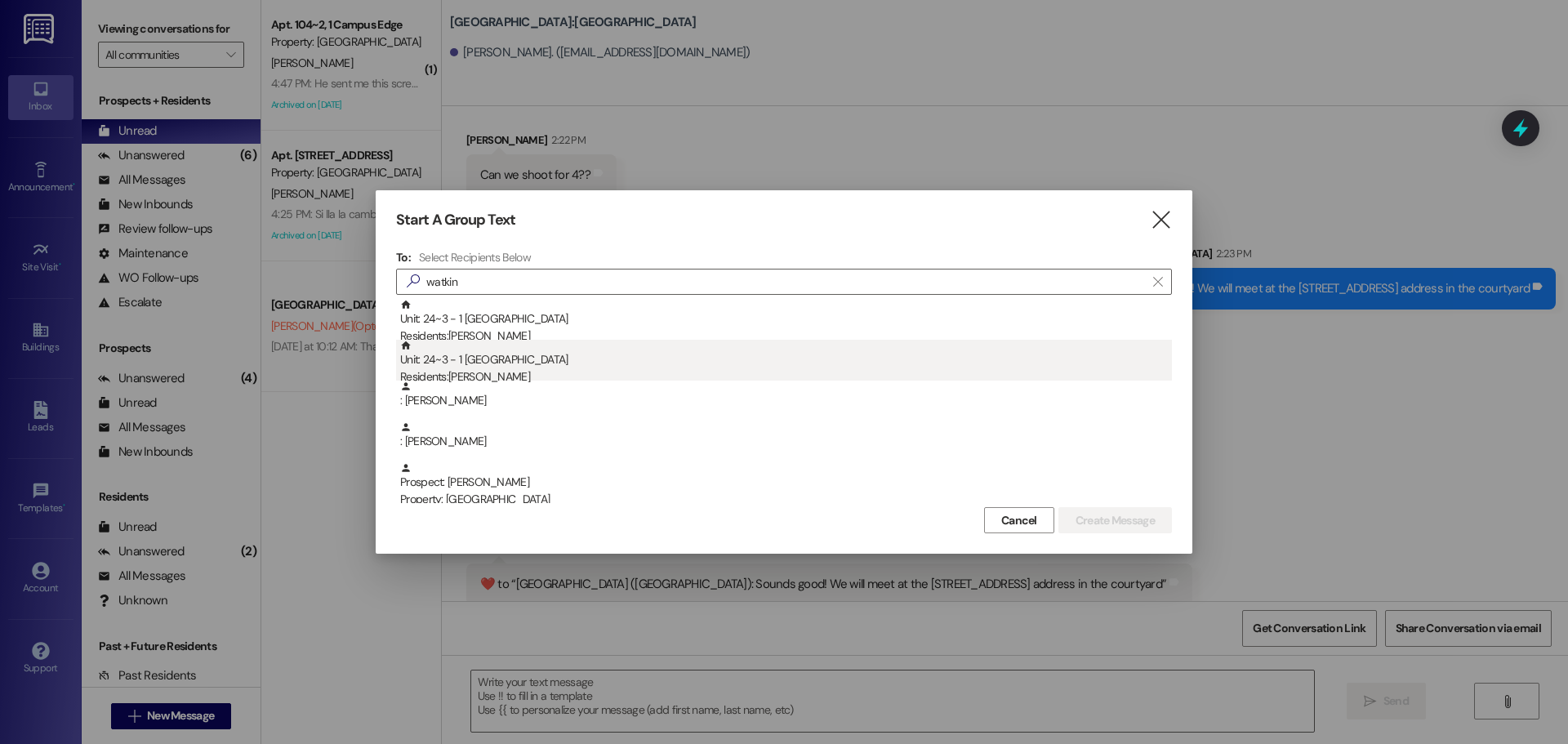
click at [483, 367] on div "Unit: 24~3 - 1 East Pointe Residents: Cade Watkin" at bounding box center [785, 362] width 772 height 46
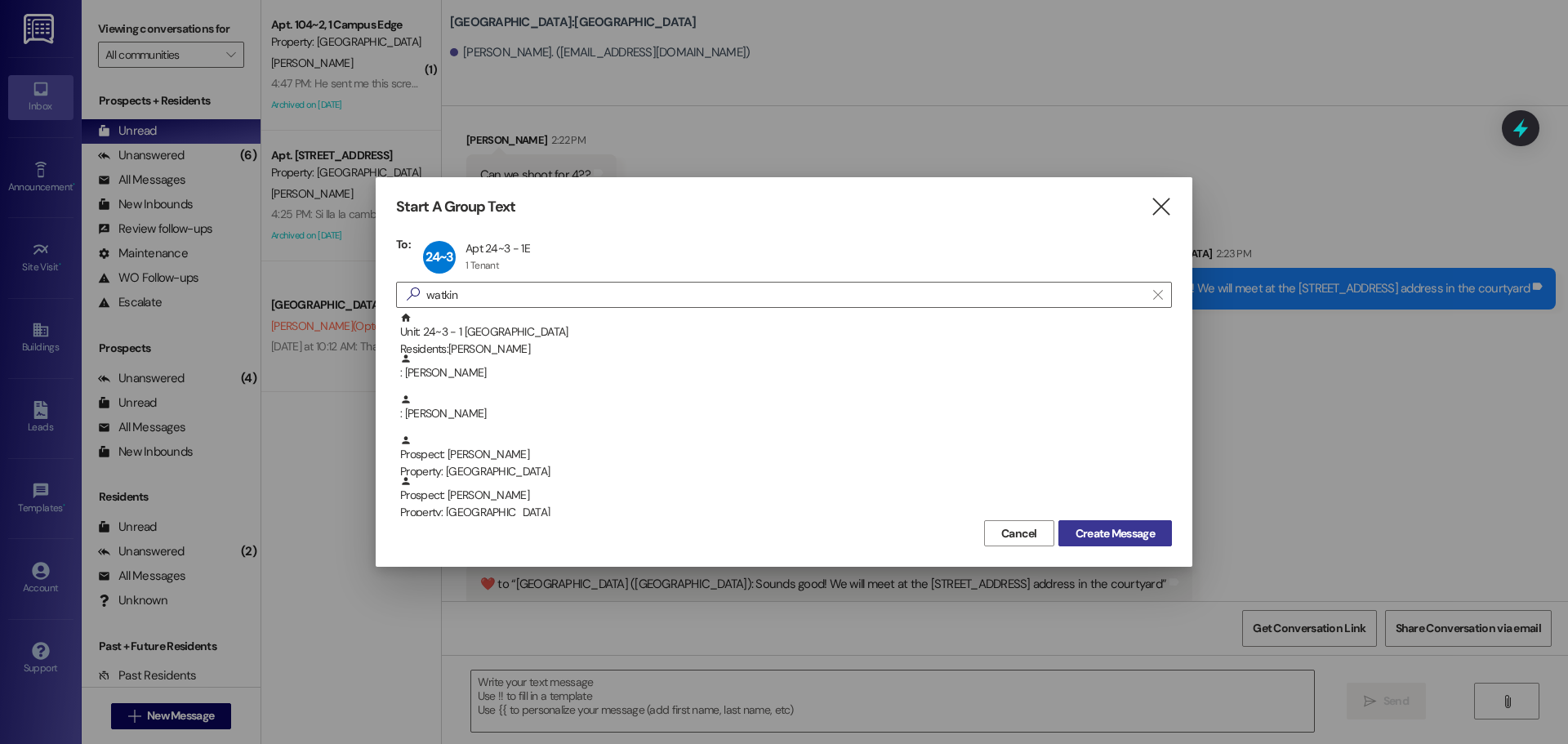
click at [1095, 531] on span "Create Message" at bounding box center [1115, 533] width 79 height 17
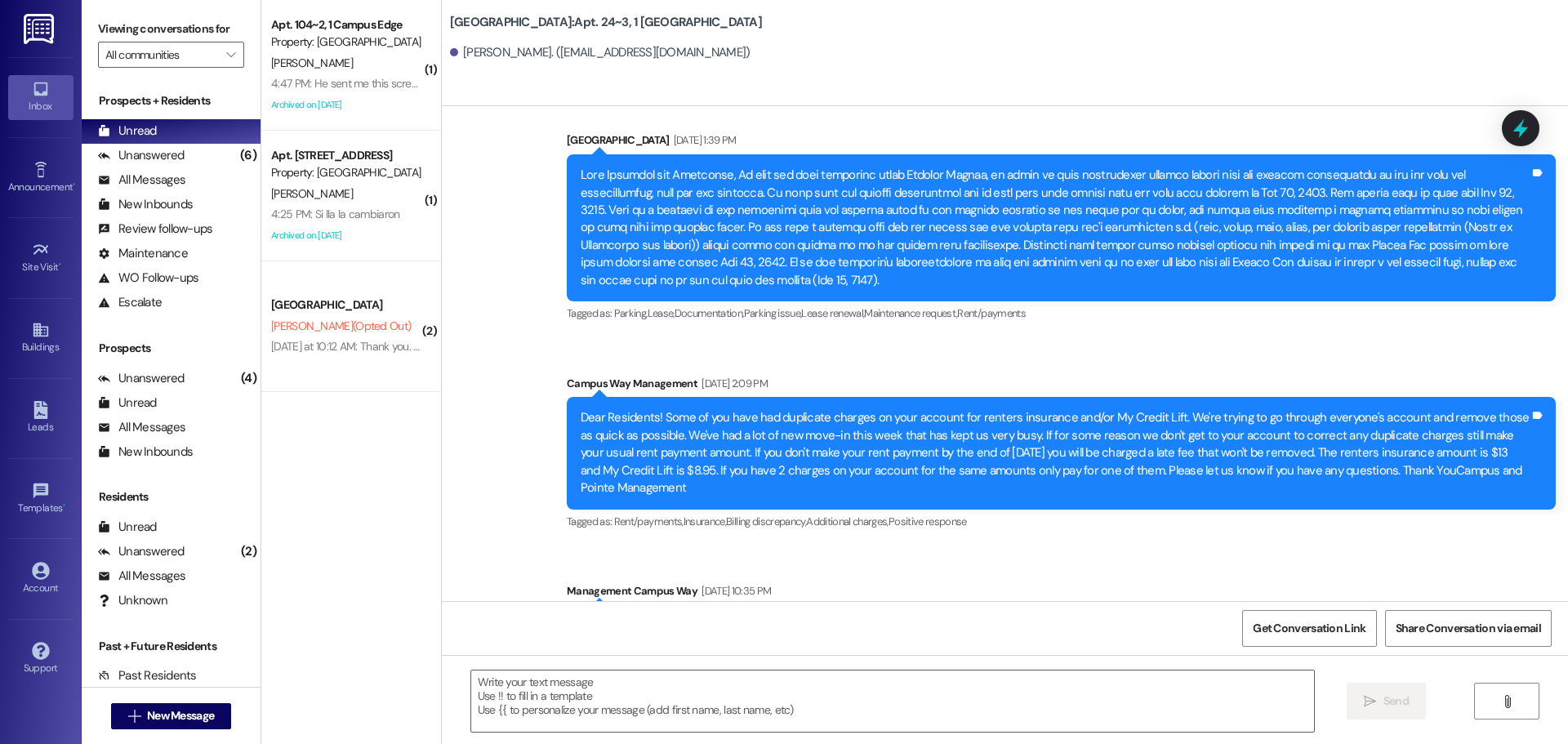
scroll to position [26020, 0]
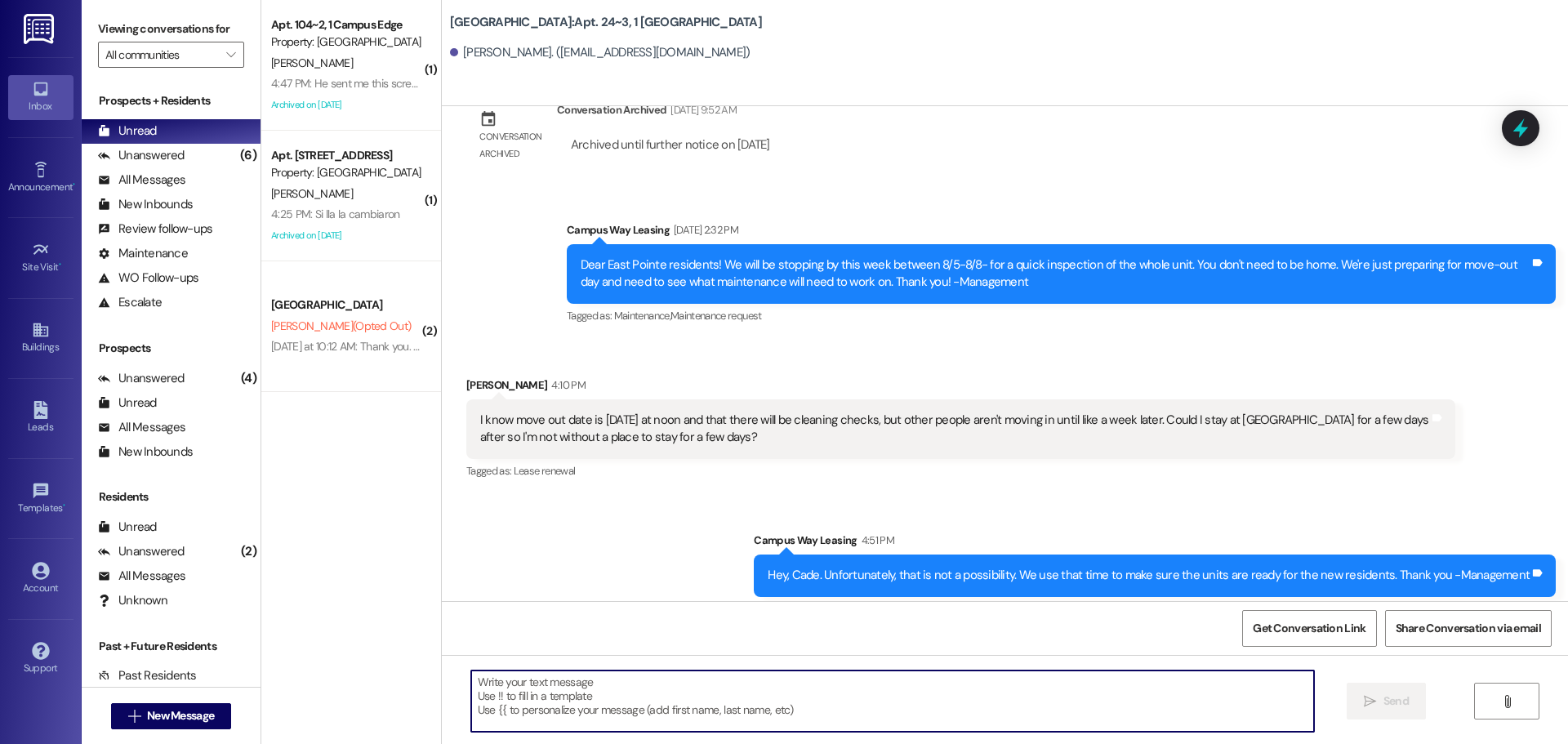
click at [886, 718] on textarea at bounding box center [893, 700] width 843 height 61
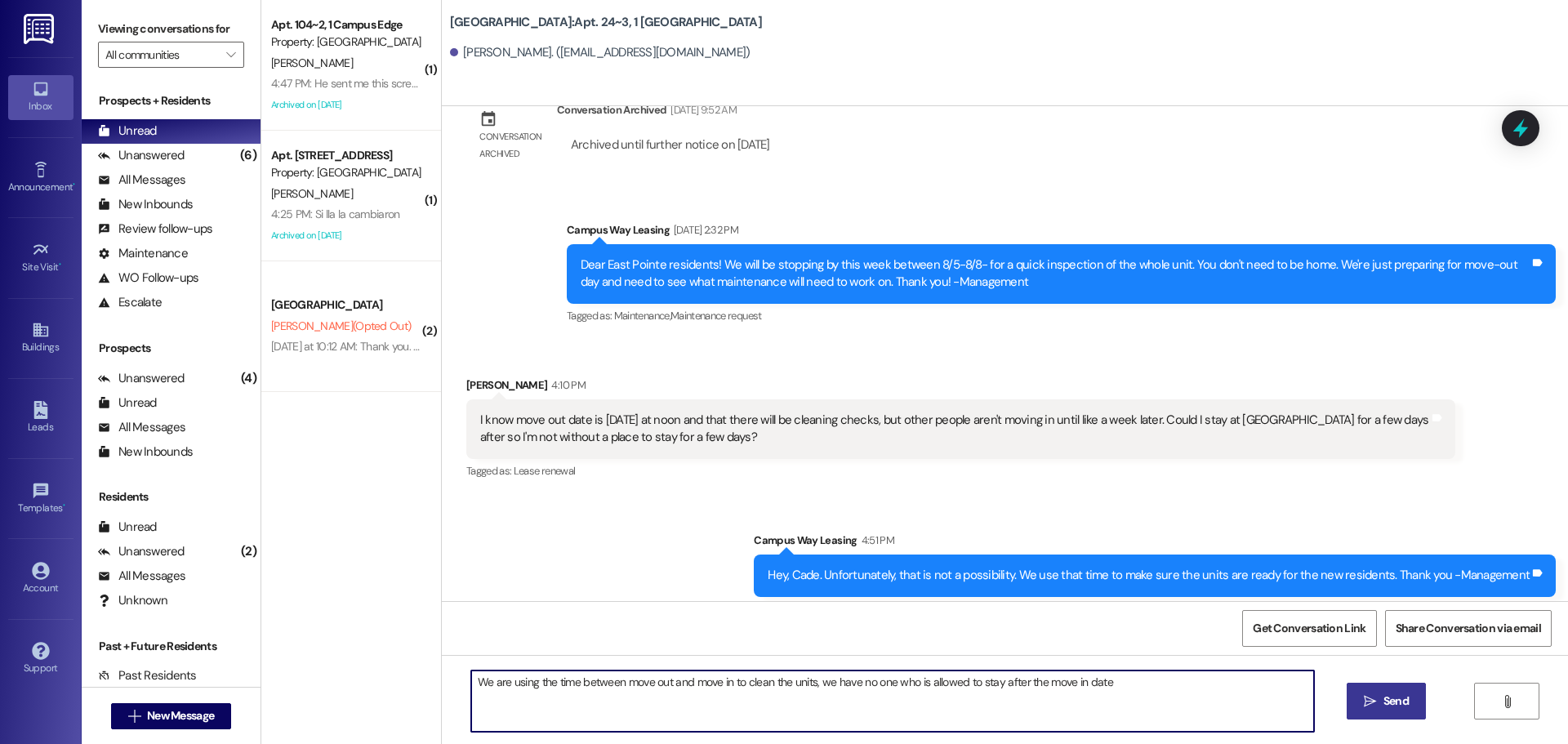
type textarea "We are using the time between move out and move in to clean the units, we have …"
click at [1398, 696] on span "Send" at bounding box center [1396, 700] width 25 height 17
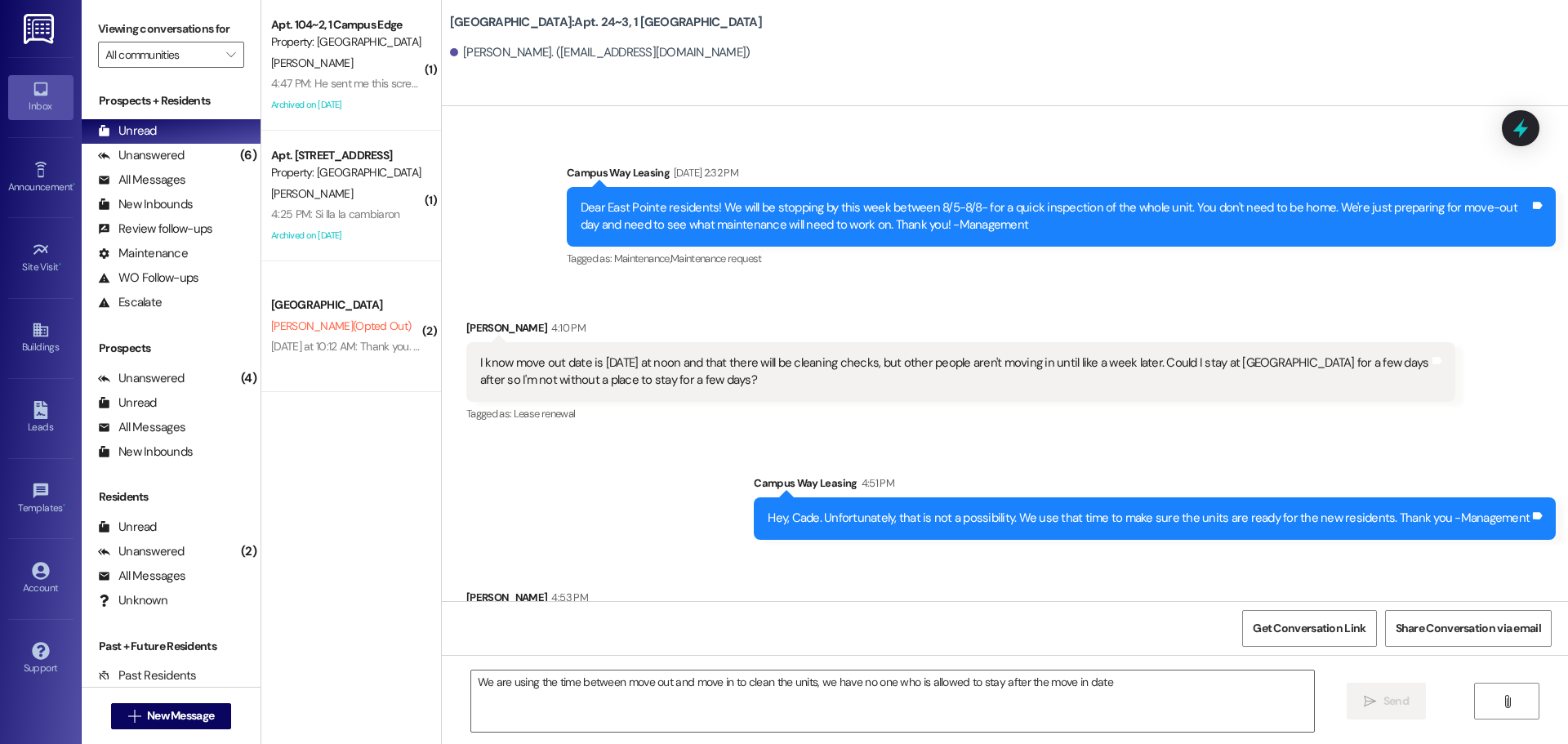
scroll to position [26134, 0]
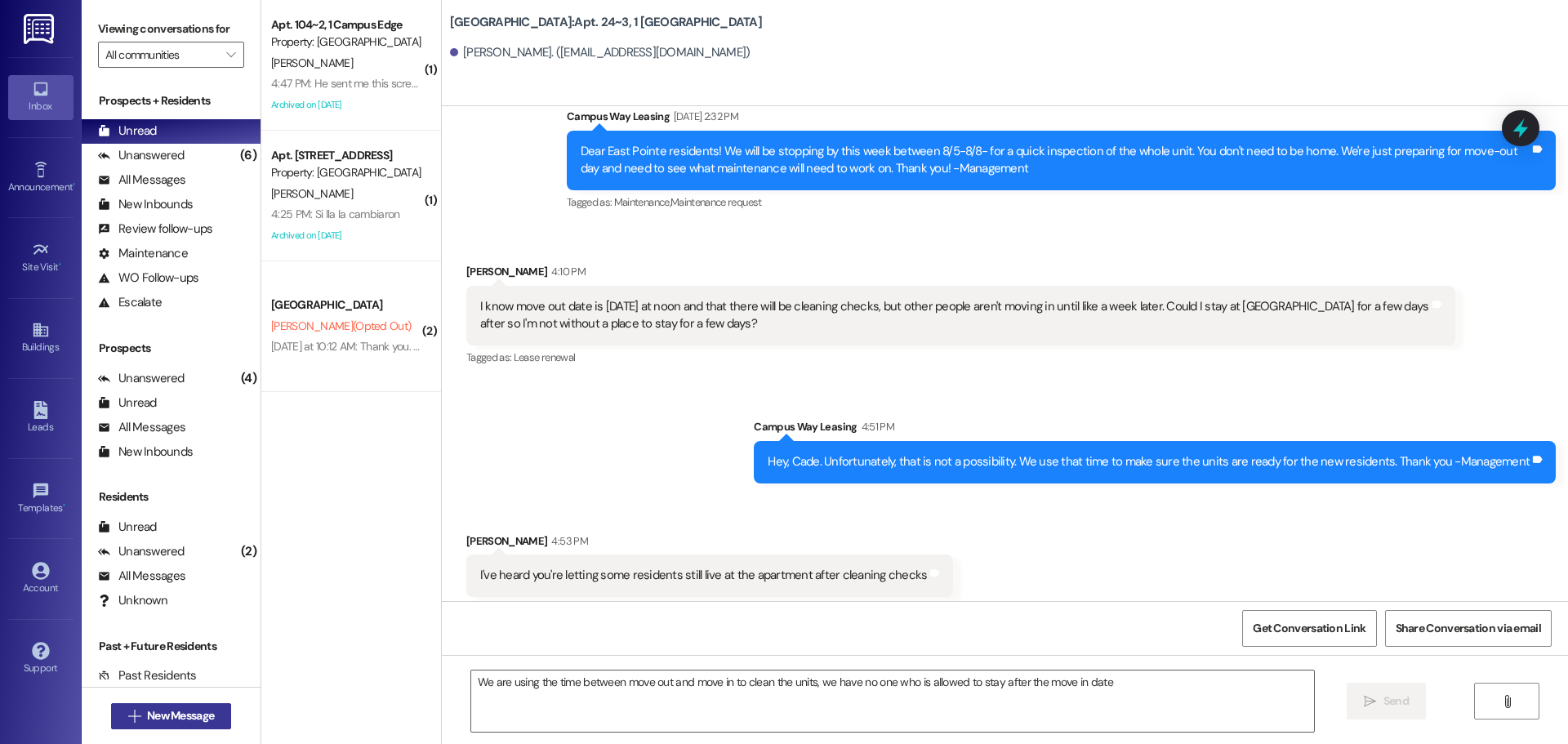
click at [165, 706] on button " New Message" at bounding box center [171, 716] width 121 height 26
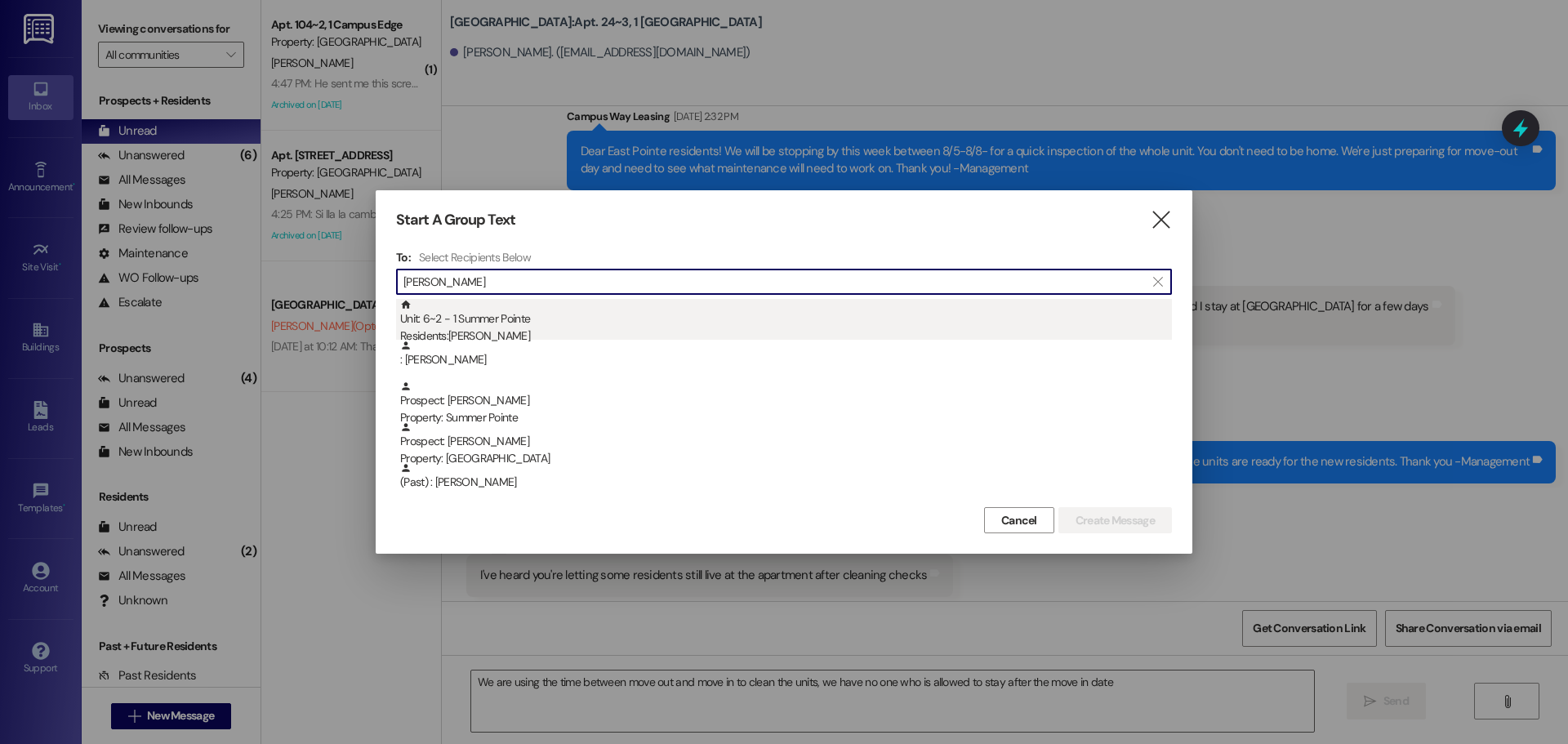
type input "gabriela"
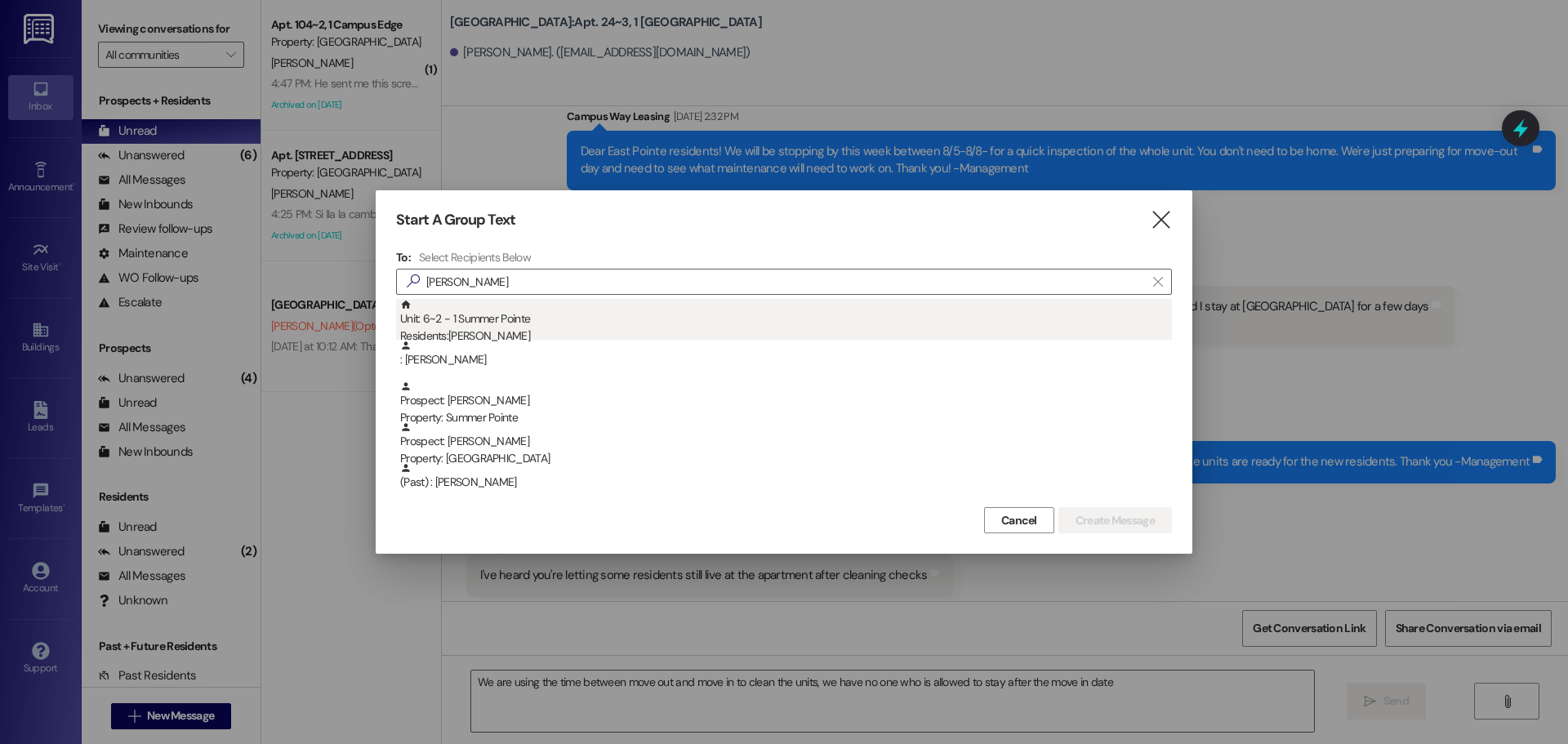
click at [507, 322] on div "Unit: 6~2 - 1 Summer Pointe Residents: Gabriela Bustamante" at bounding box center [785, 322] width 772 height 46
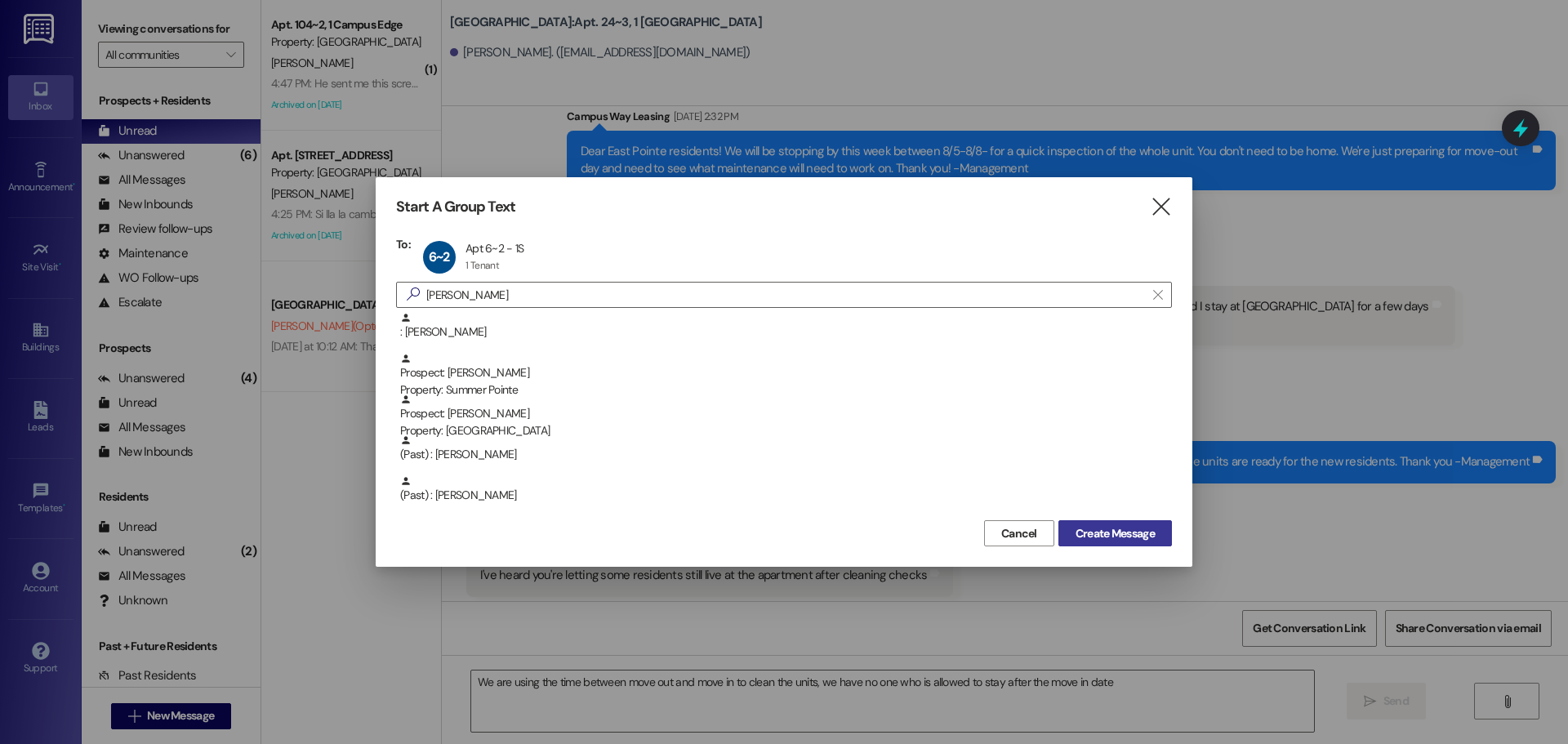
click at [1116, 544] on div "Start A Group Text  To: 6~2 Apt 6~2 - 1S Apt 6~2 - 1S 1 Tenant 1 Tenant click …" at bounding box center [784, 372] width 817 height 390
click at [1116, 541] on span "Create Message" at bounding box center [1115, 533] width 79 height 17
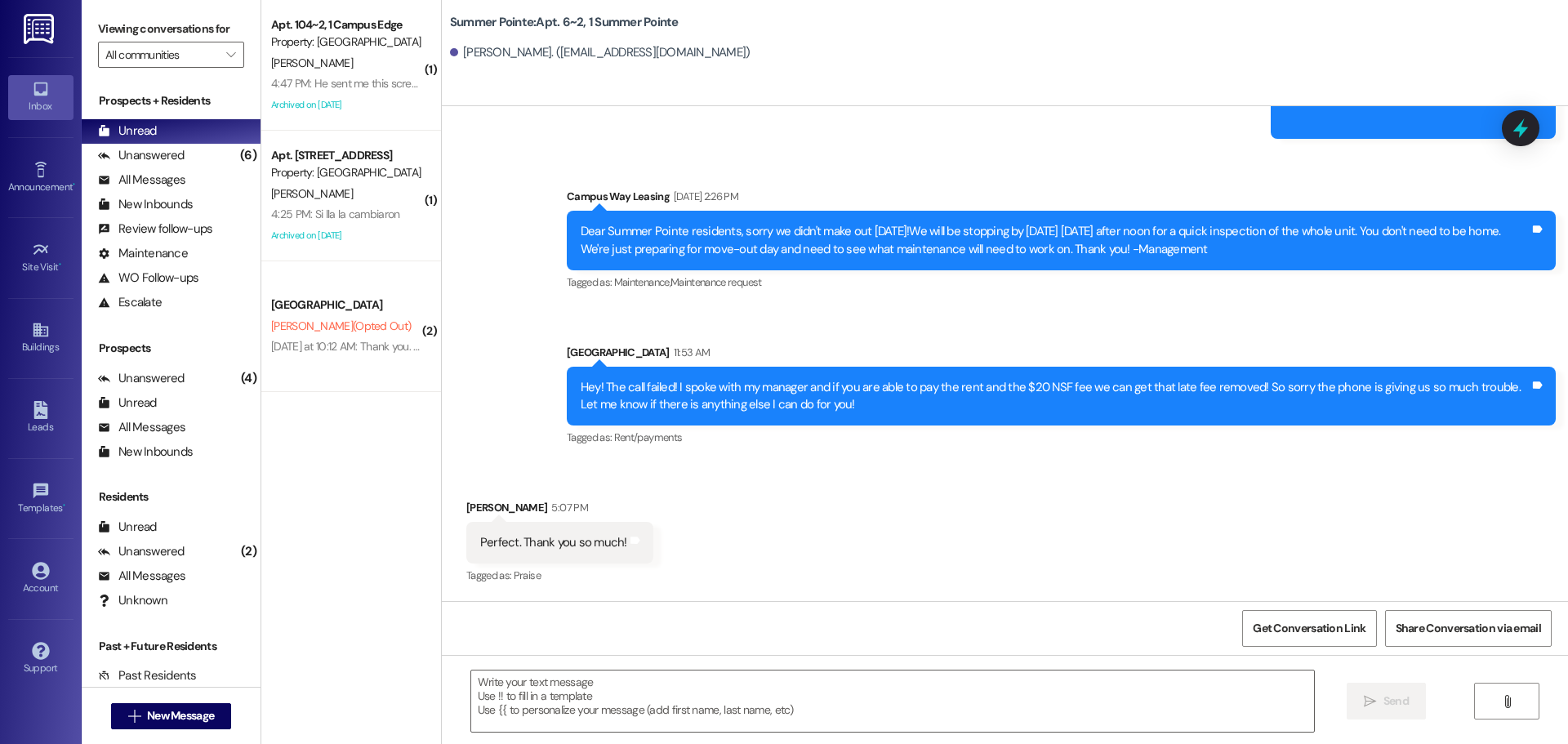
scroll to position [2401, 0]
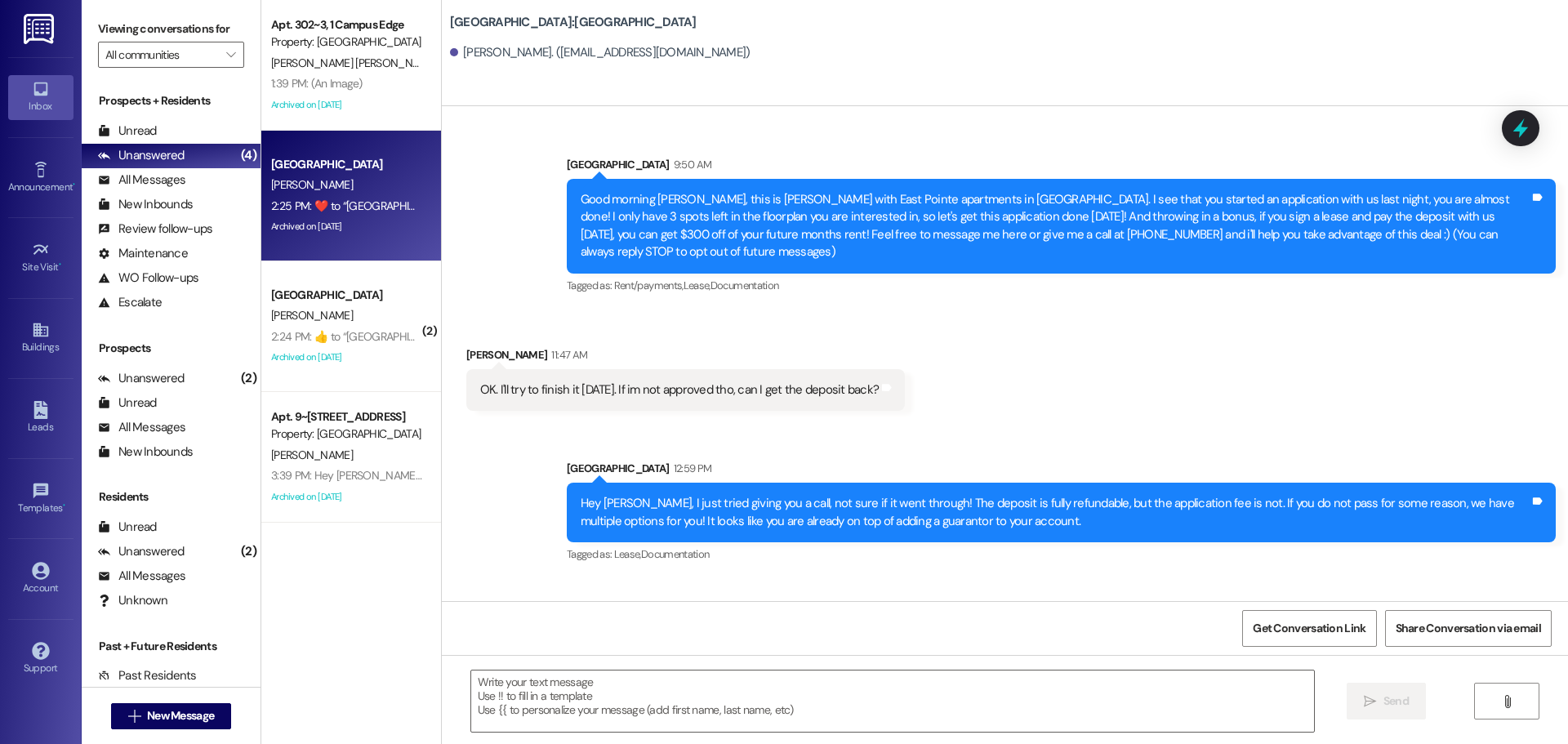
scroll to position [2501, 0]
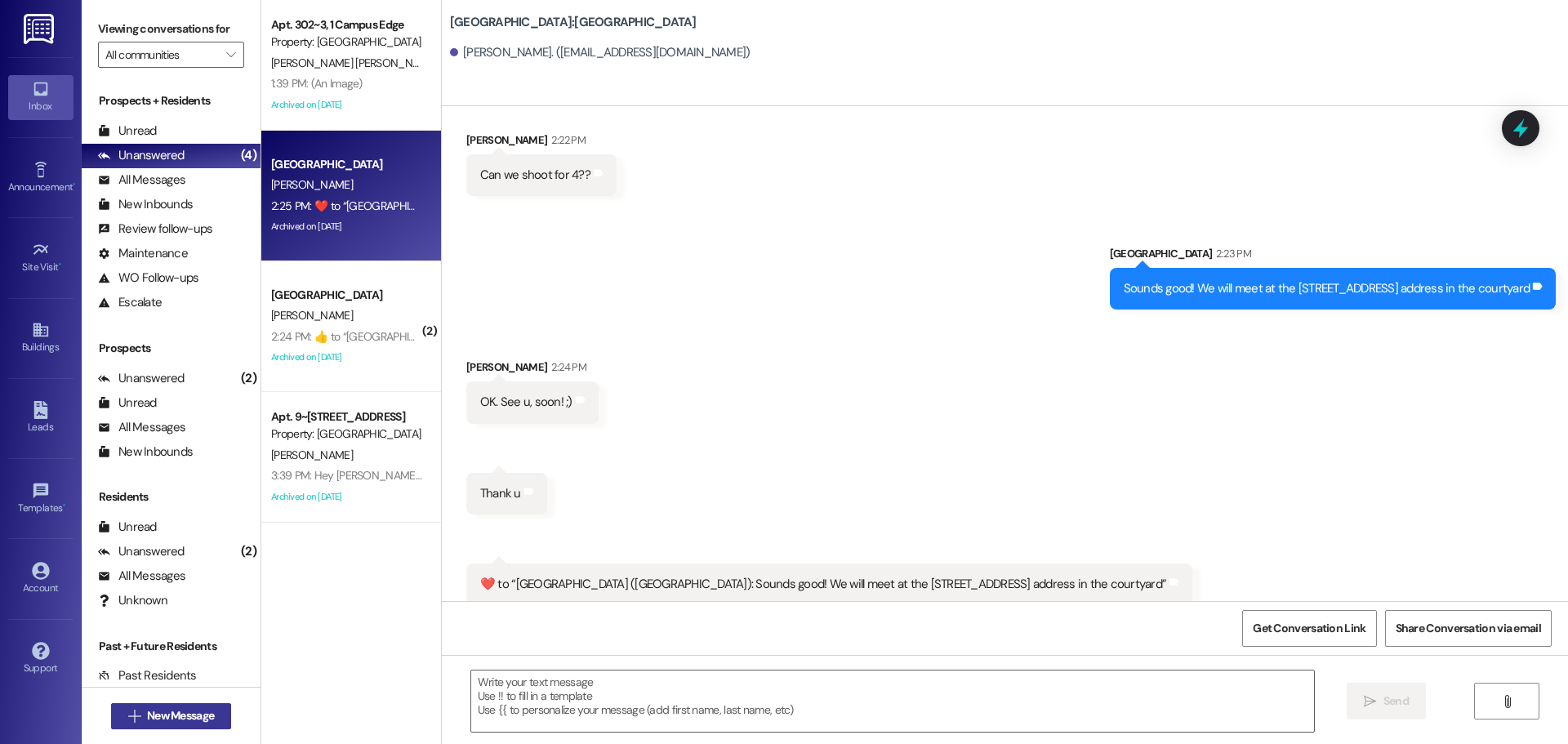
click at [171, 705] on button " New Message" at bounding box center [171, 716] width 121 height 26
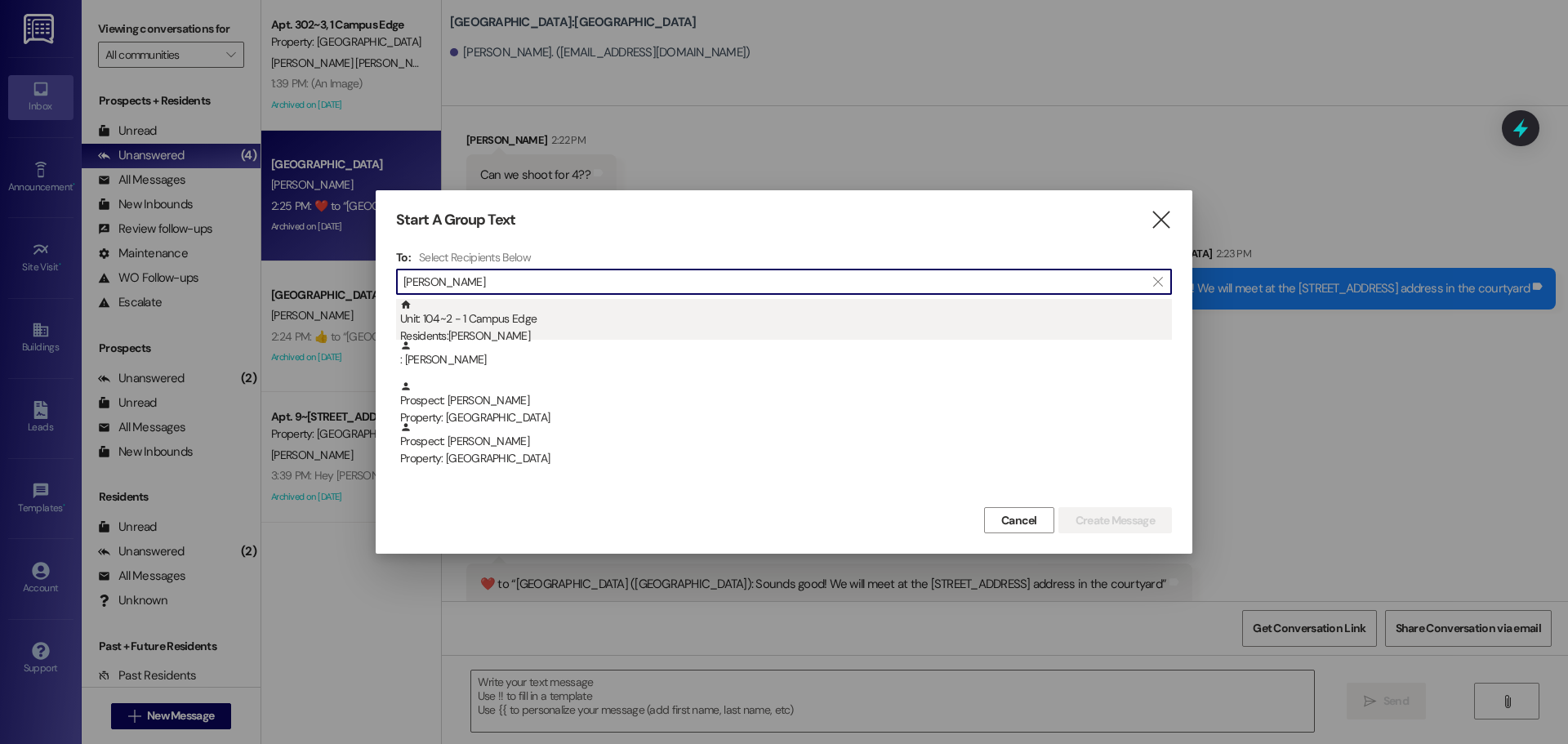
type input "carlos medina"
click at [575, 332] on div "Residents: [PERSON_NAME]" at bounding box center [785, 335] width 772 height 17
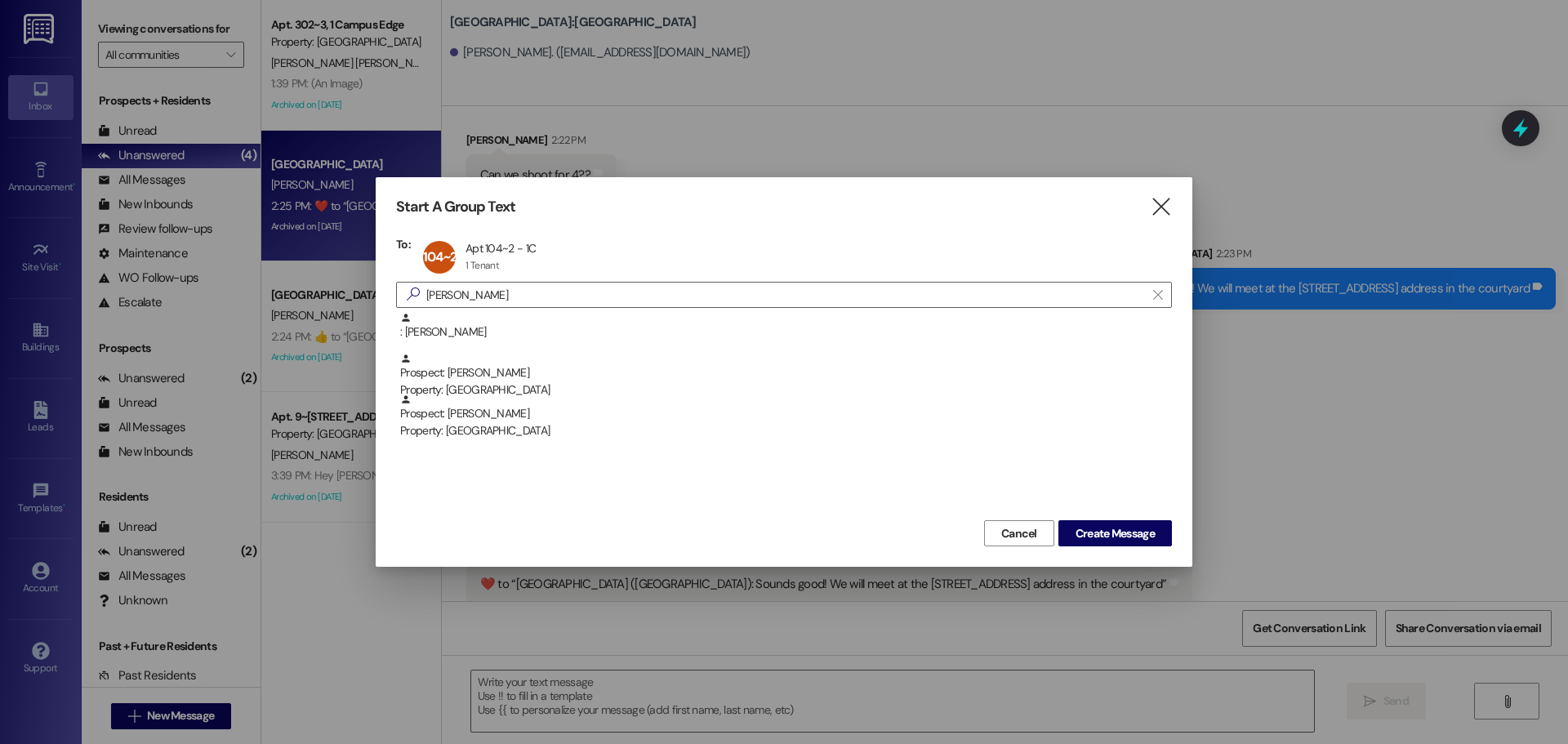
click at [1114, 513] on div ": Carlos Medina Prospect: Carlos Medina Property: Campus Edge Prospect: Carlos …" at bounding box center [784, 413] width 776 height 204
click at [1109, 526] on span "Create Message" at bounding box center [1115, 533] width 79 height 17
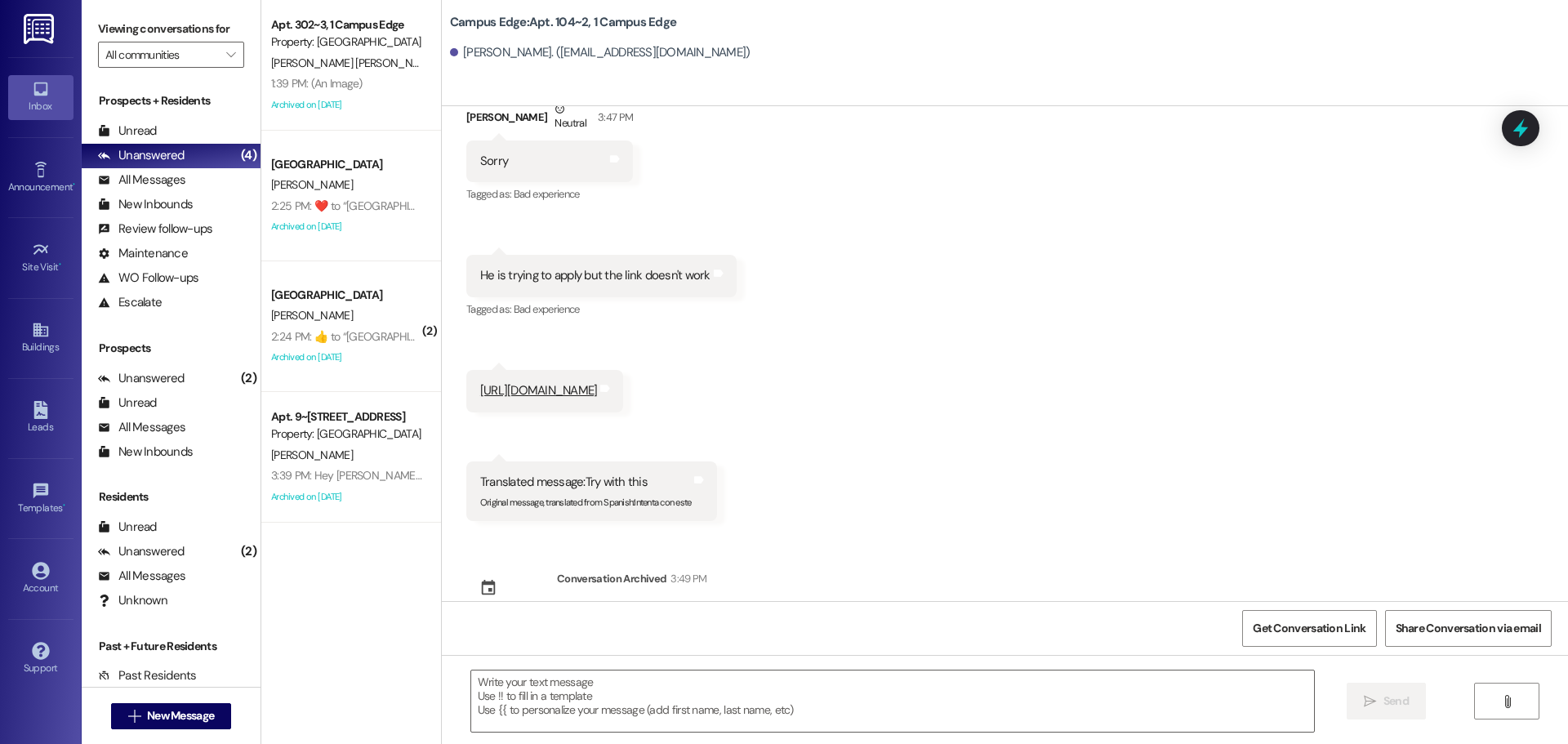
scroll to position [7269, 0]
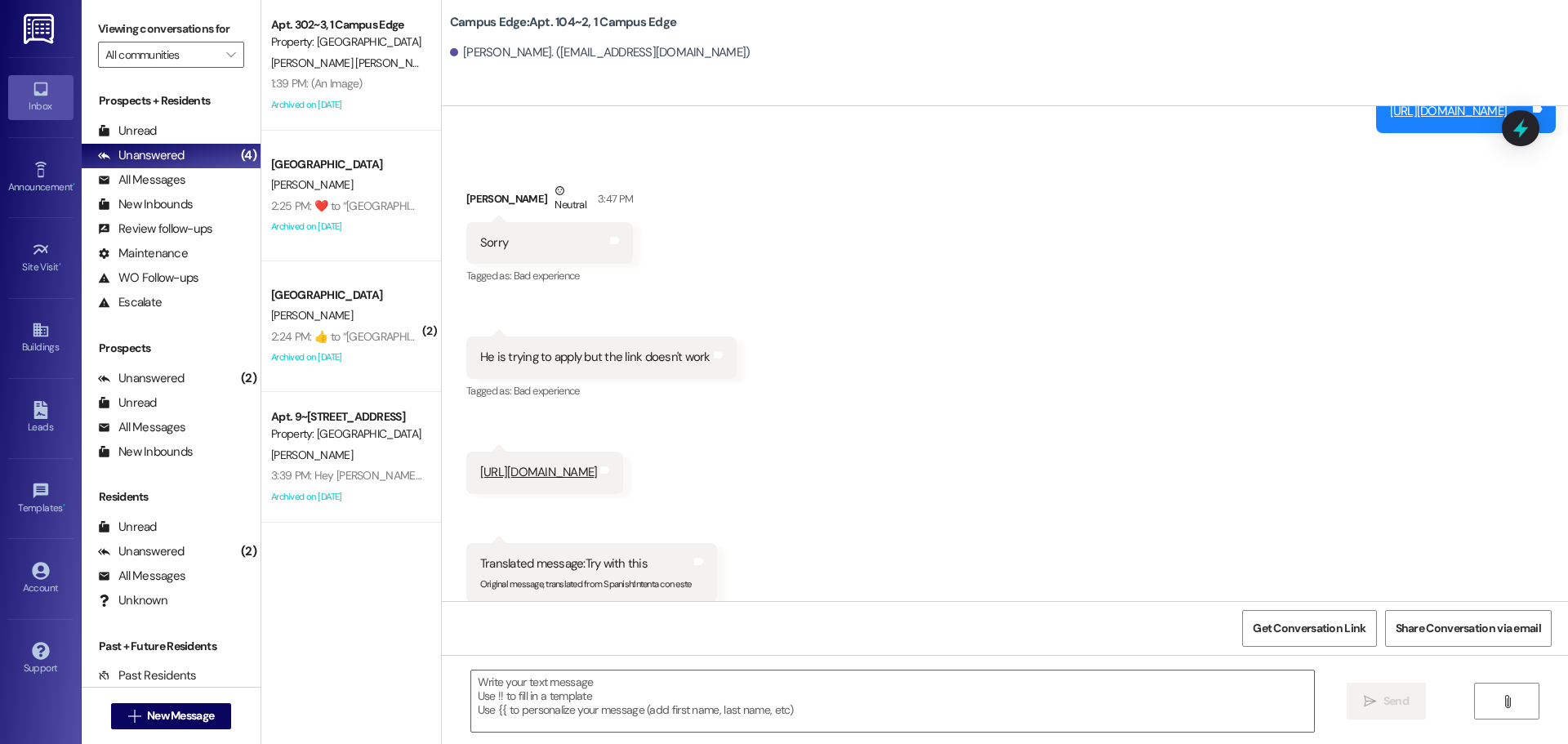
click at [541, 463] on link "[URL][DOMAIN_NAME]" at bounding box center [538, 471] width 117 height 16
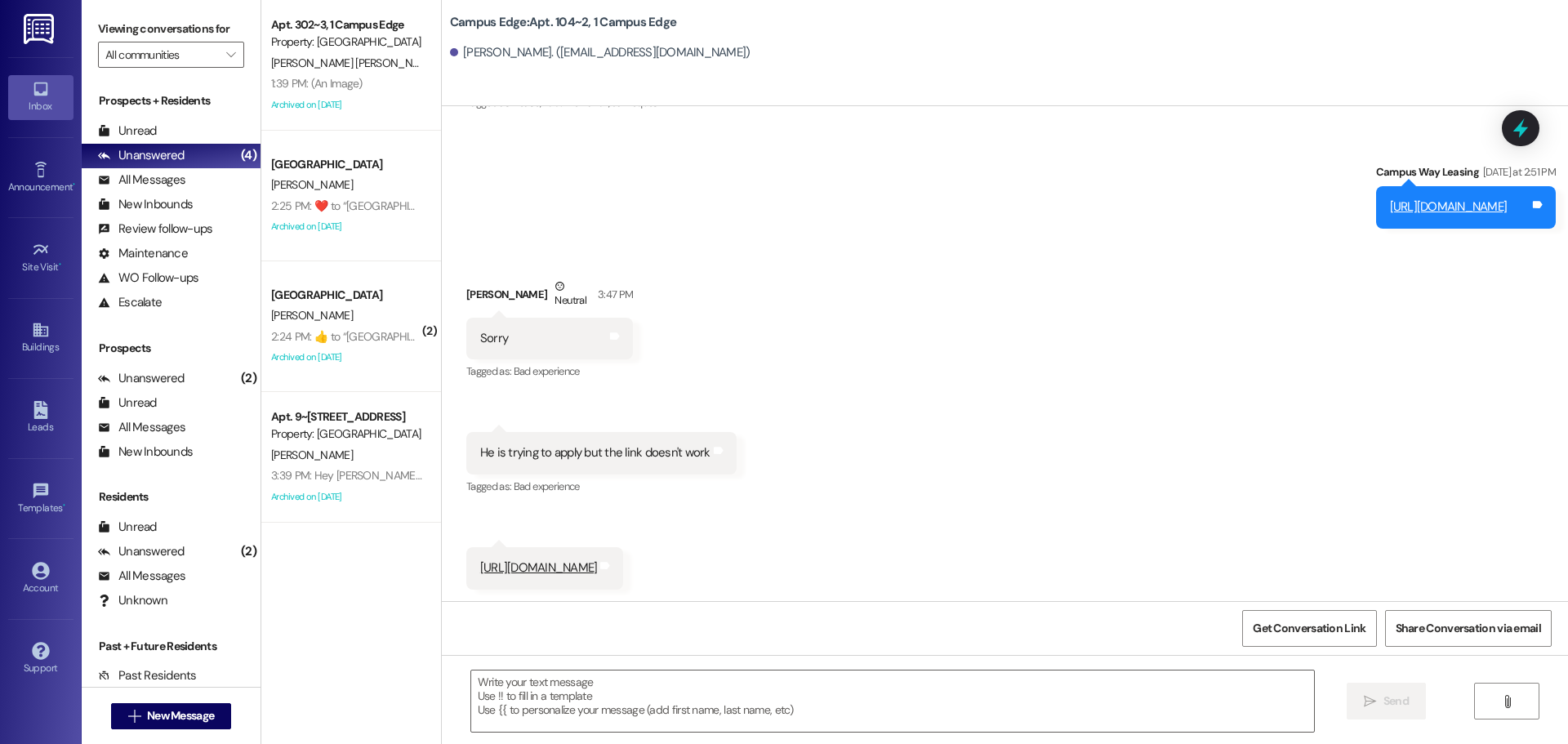
scroll to position [7350, 0]
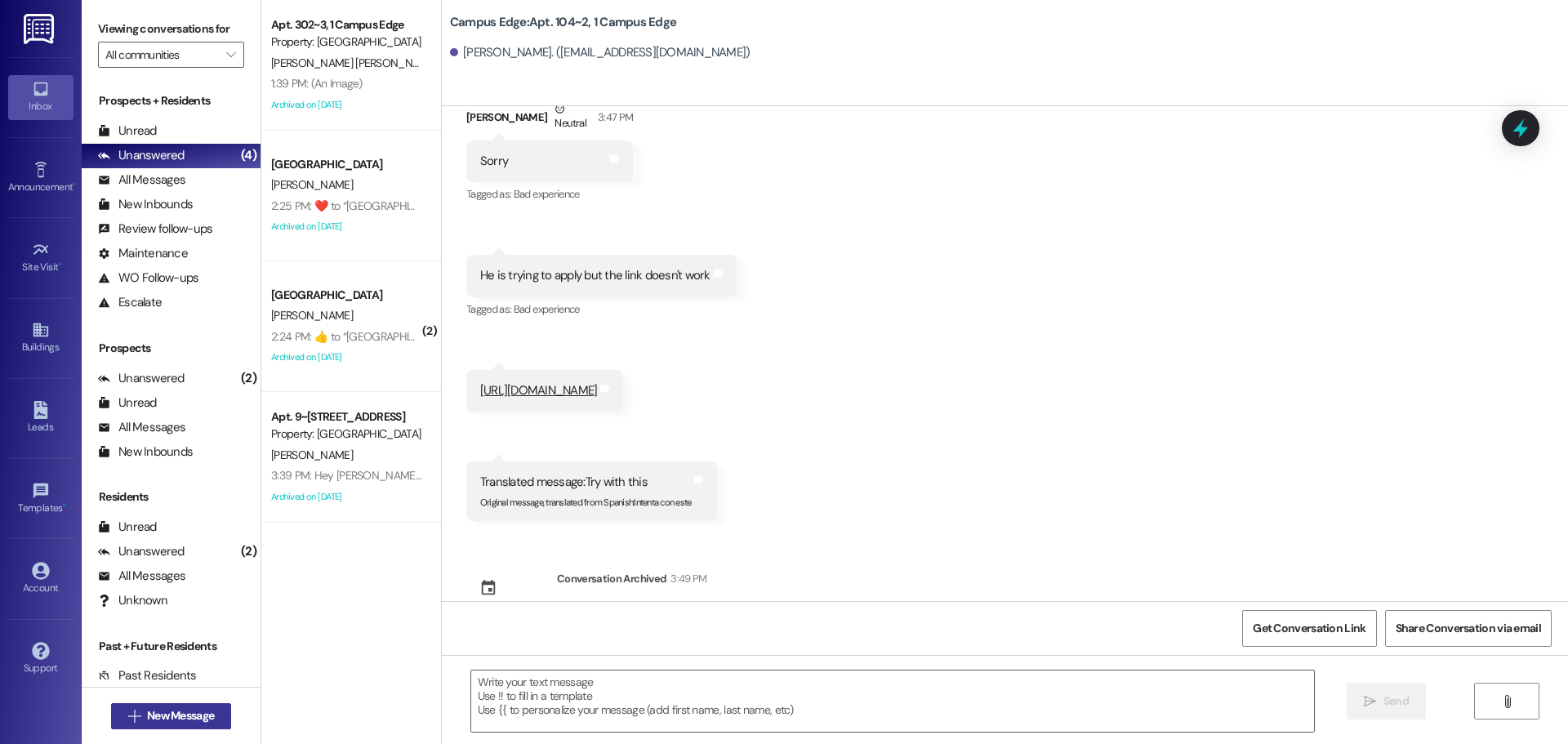
click at [144, 722] on span "New Message" at bounding box center [180, 715] width 74 height 17
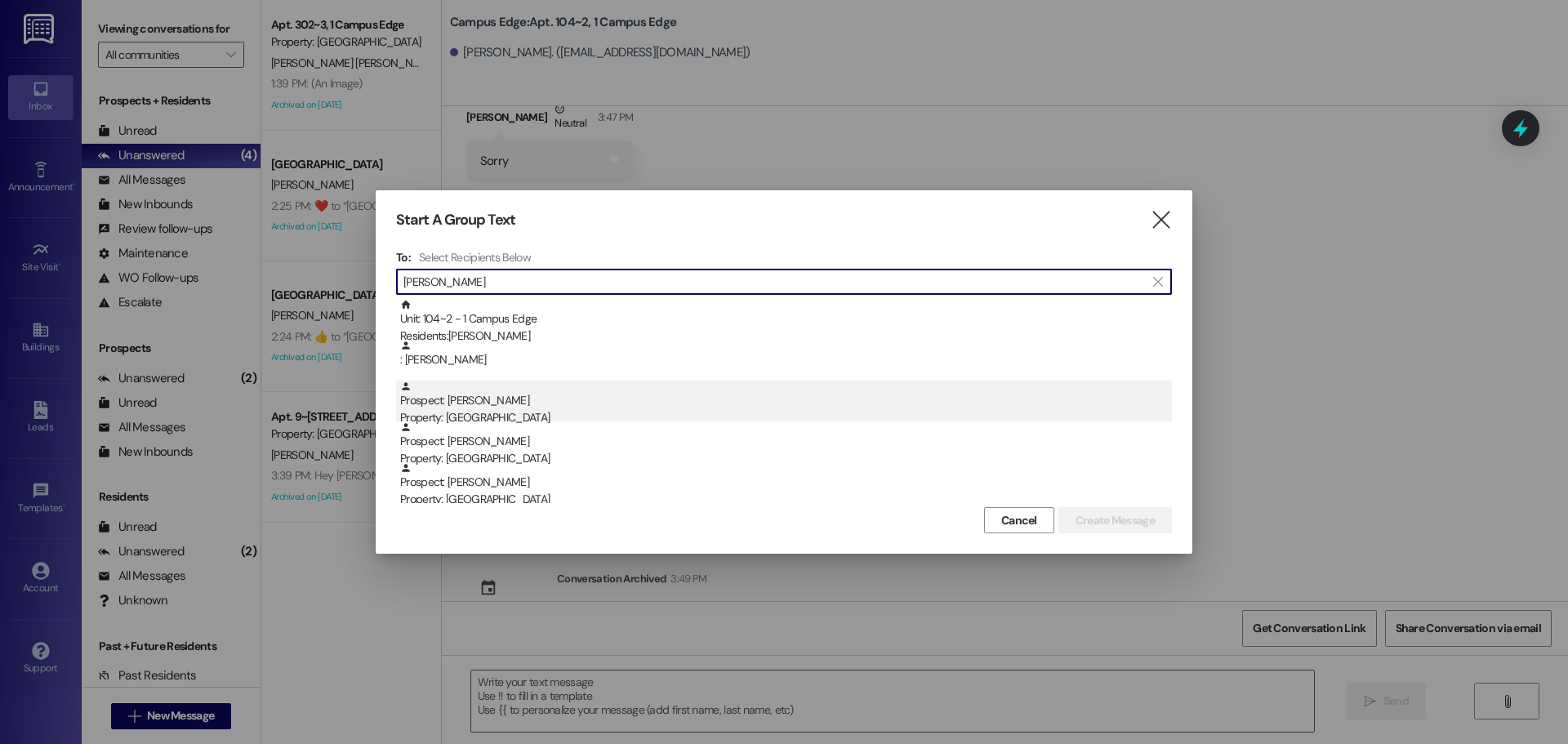
type input "[PERSON_NAME]"
click at [556, 391] on div "Prospect: Cheralae Medina Property: Campus Edge" at bounding box center [785, 403] width 772 height 46
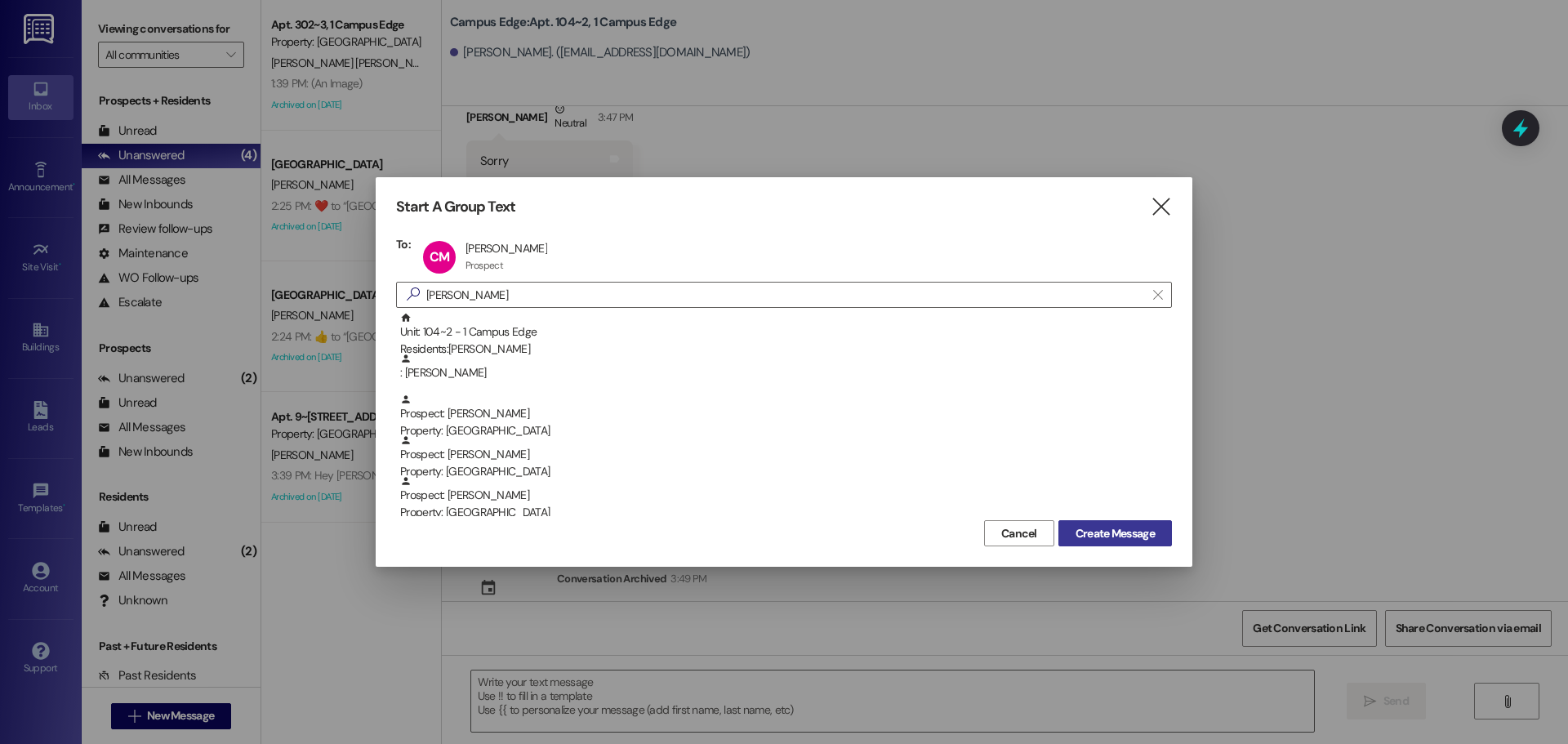
click at [1110, 541] on span "Create Message" at bounding box center [1115, 533] width 79 height 17
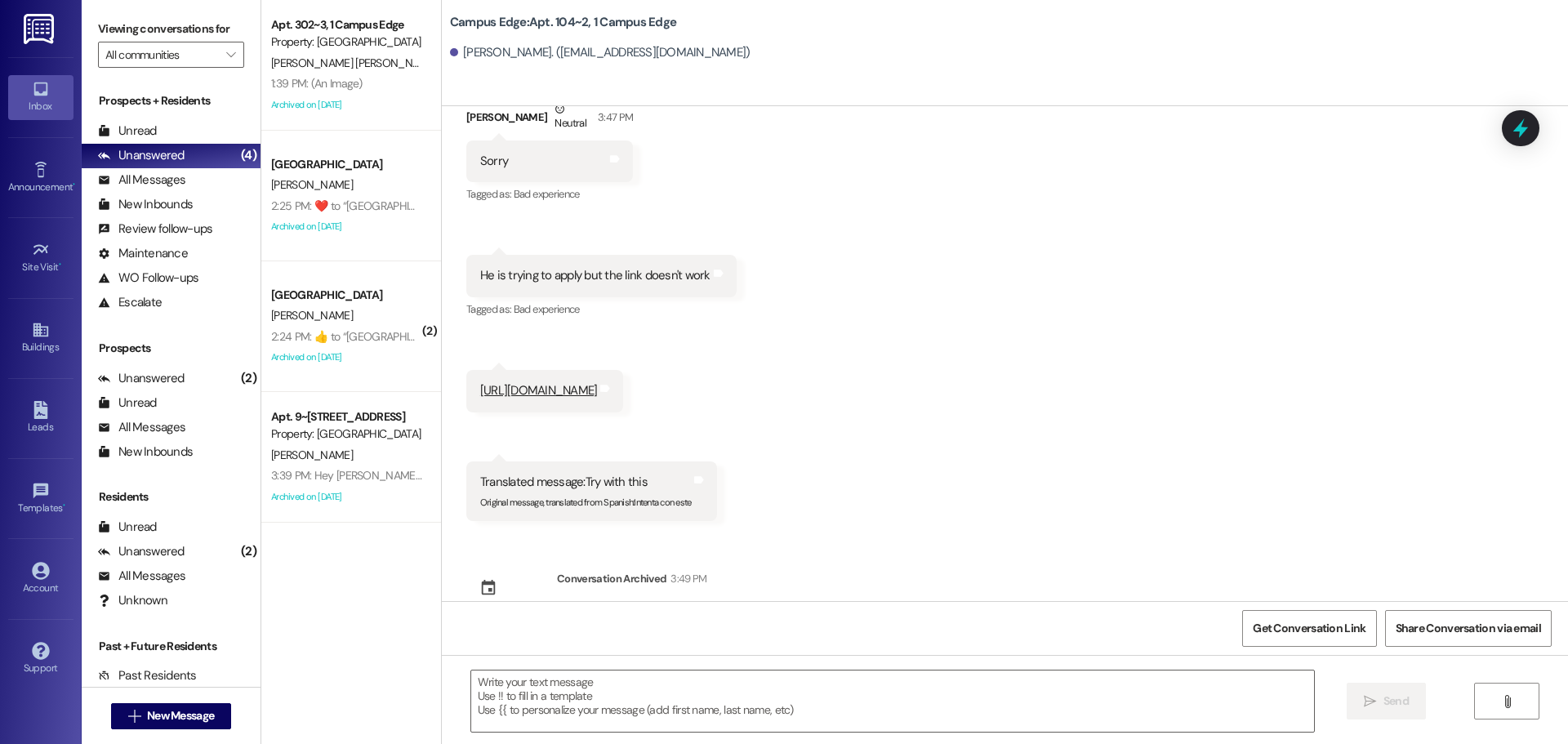
scroll to position [0, 0]
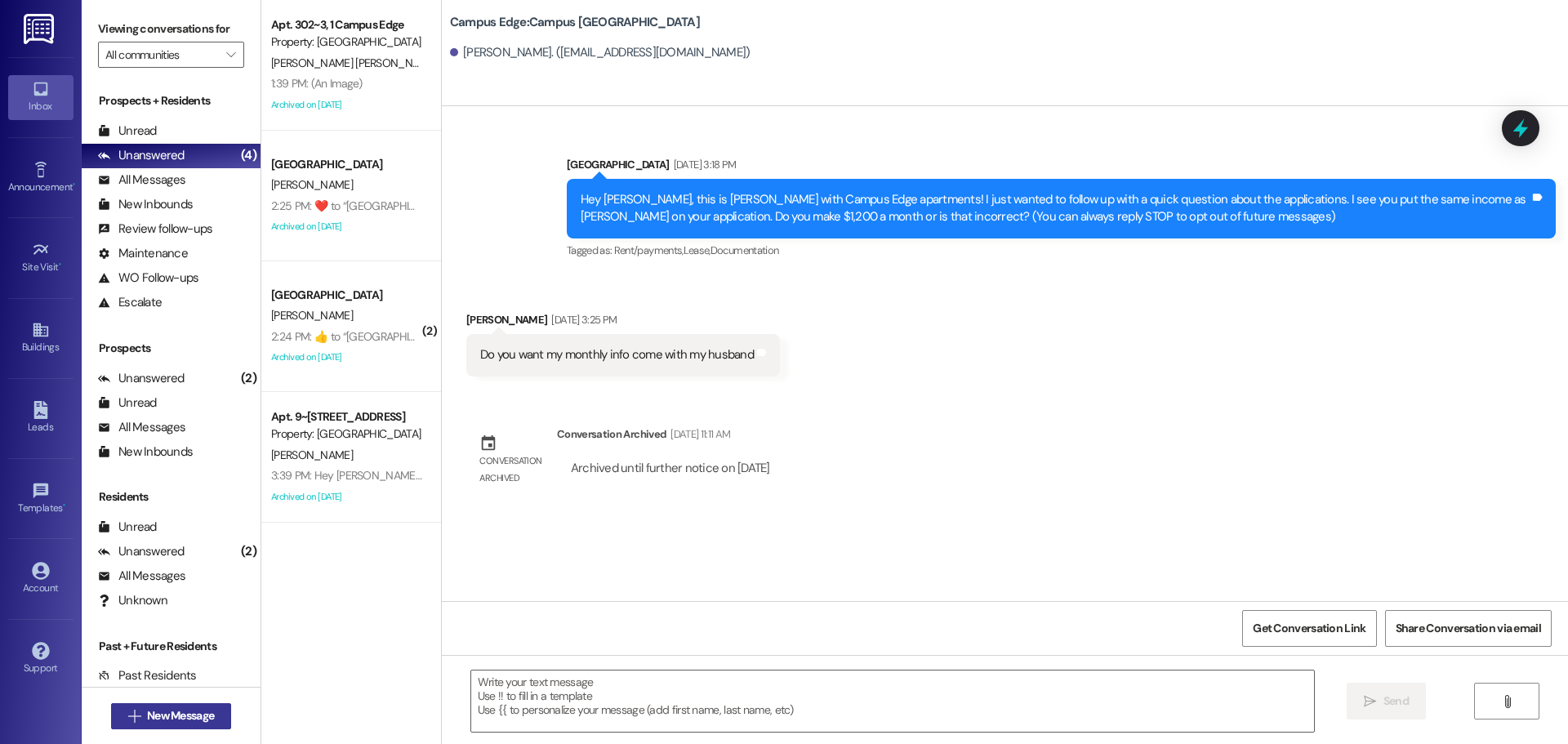
click at [165, 703] on button " New Message" at bounding box center [171, 716] width 121 height 26
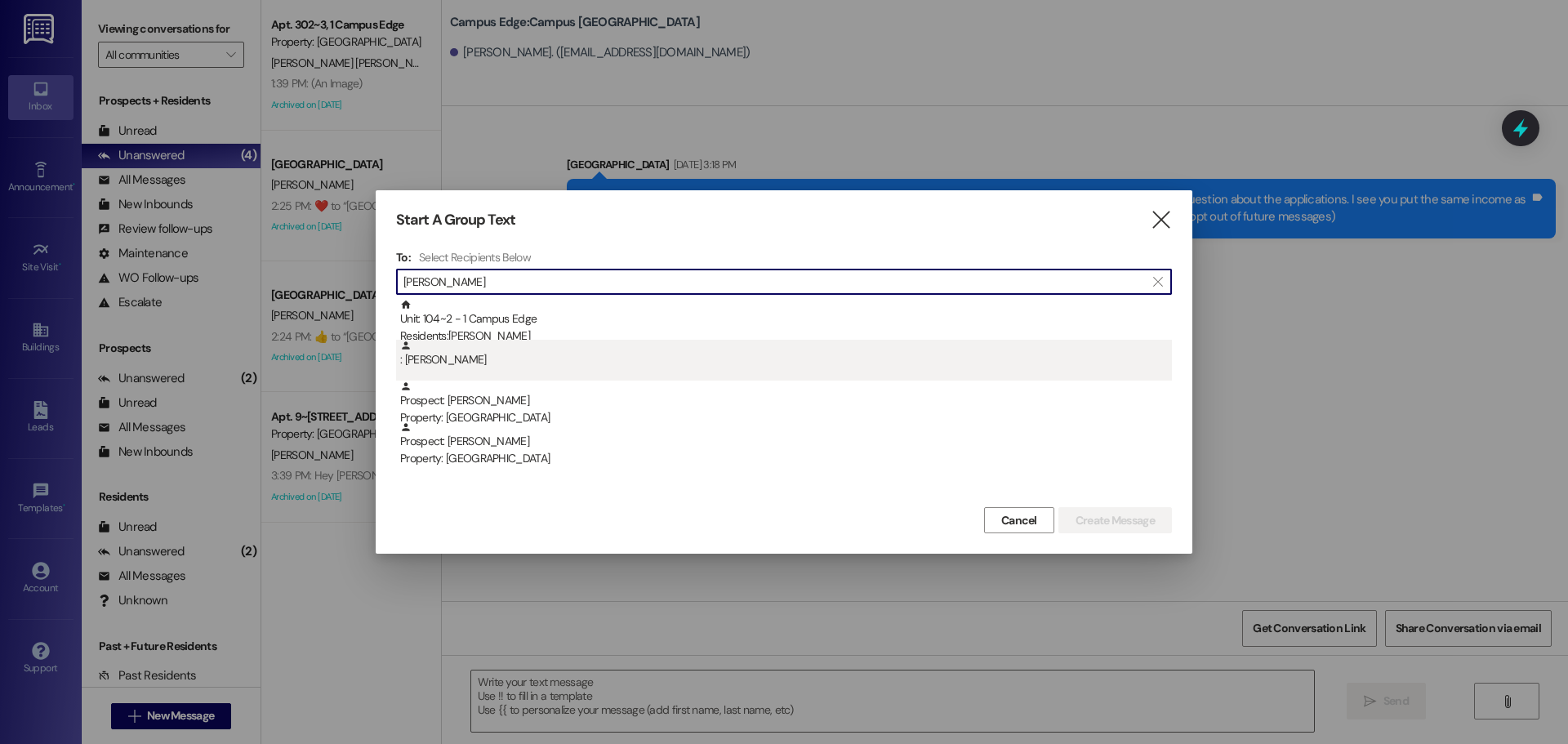
type input "carlos medina"
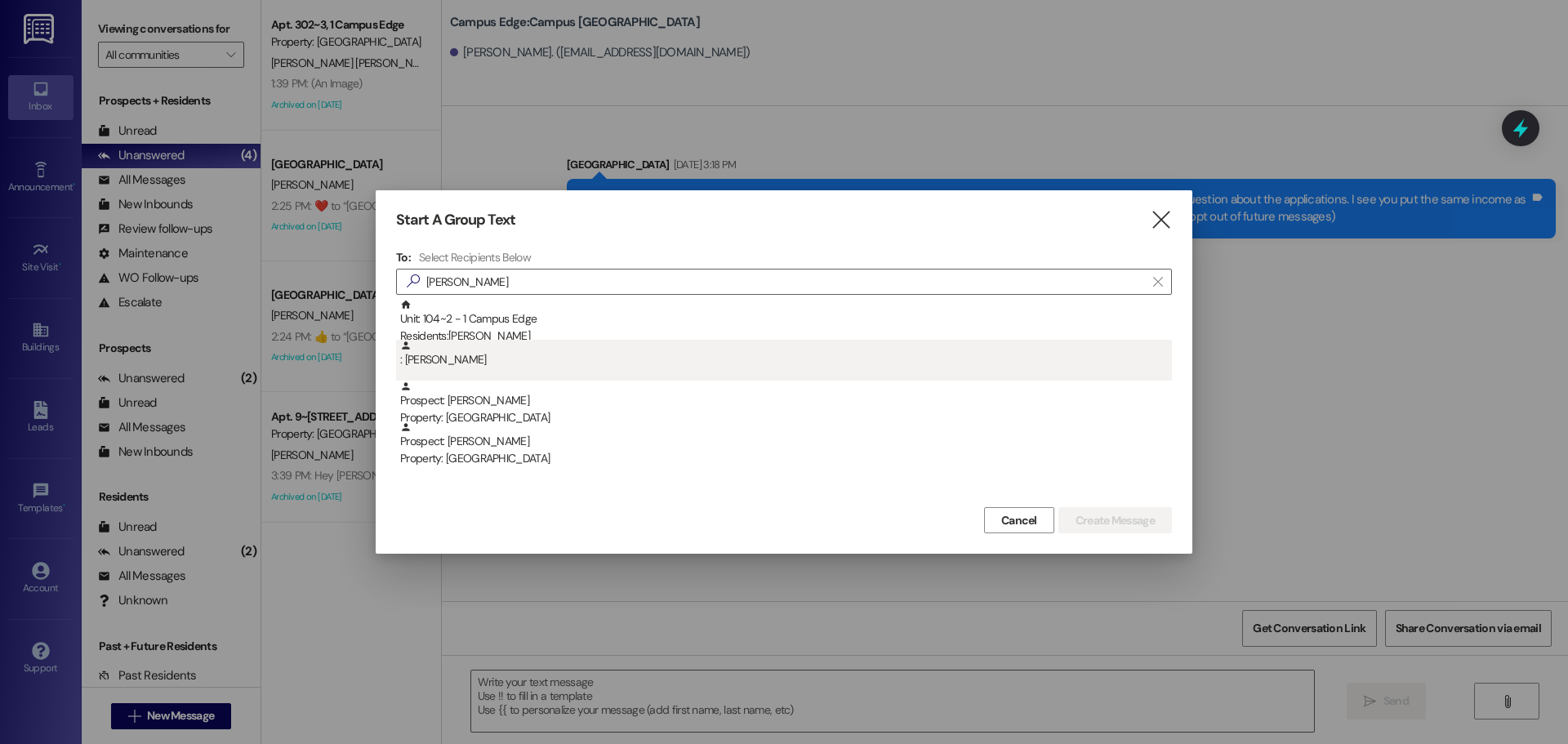
click at [500, 359] on div ": [PERSON_NAME]" at bounding box center [785, 353] width 772 height 28
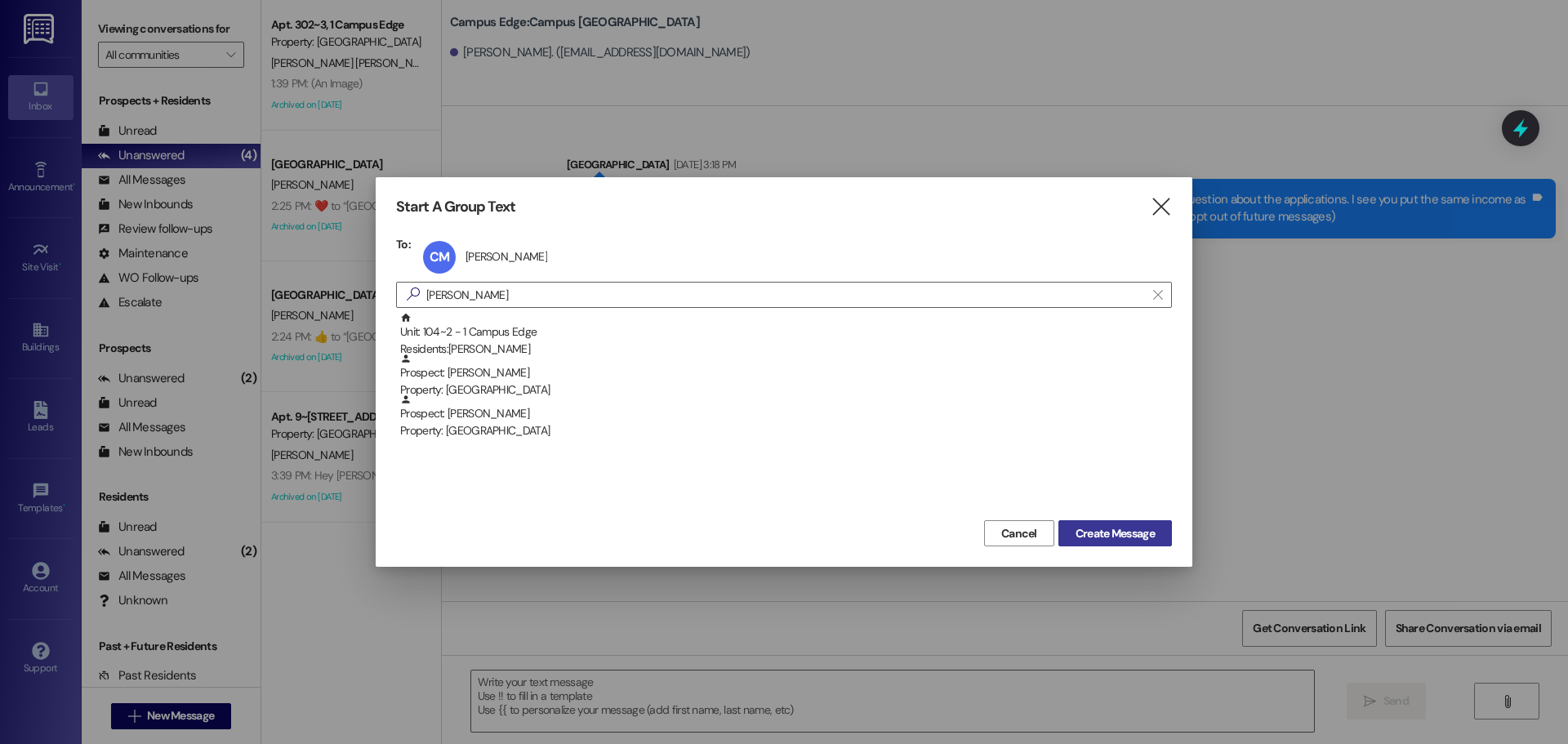
click at [1147, 533] on span "Create Message" at bounding box center [1115, 533] width 79 height 17
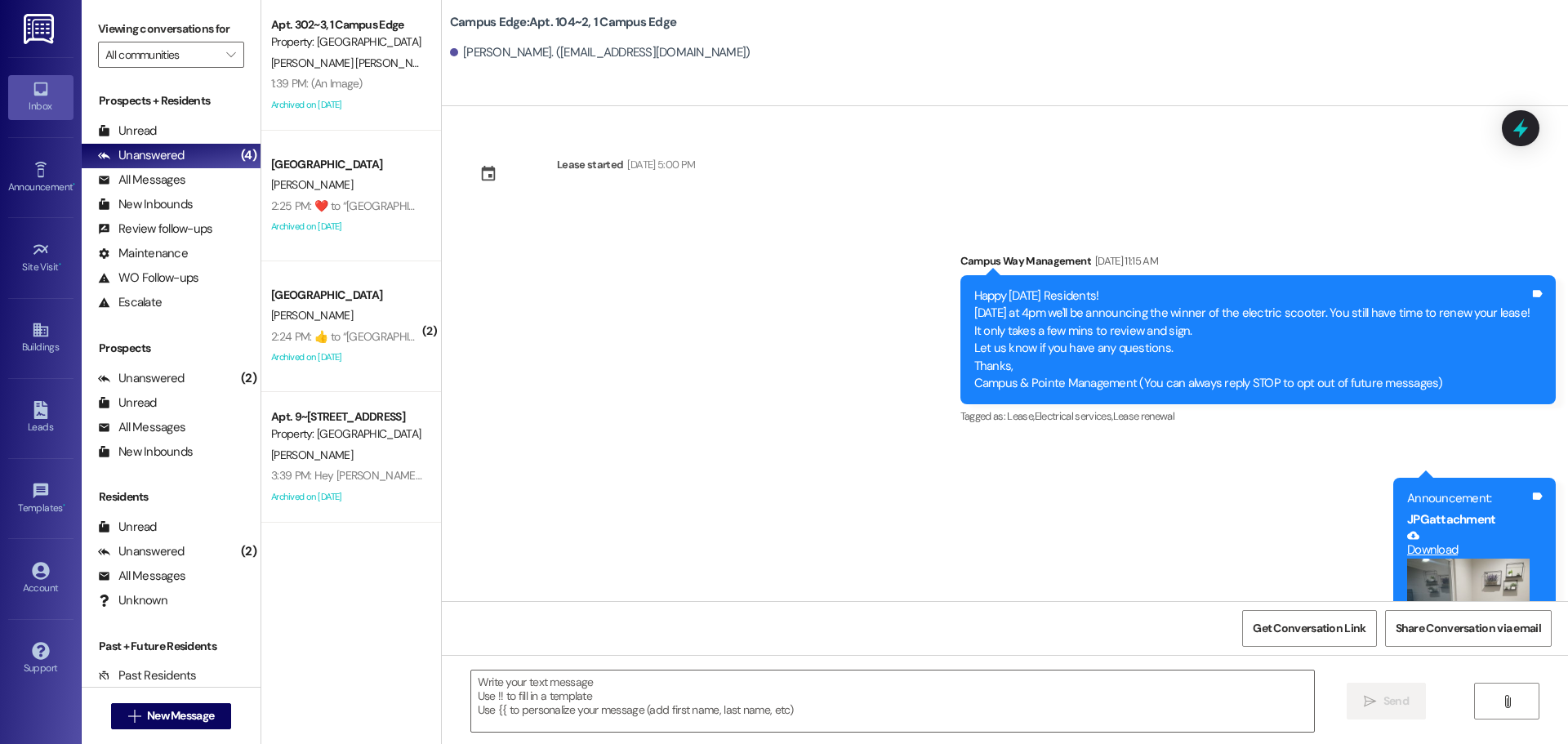
scroll to position [7350, 0]
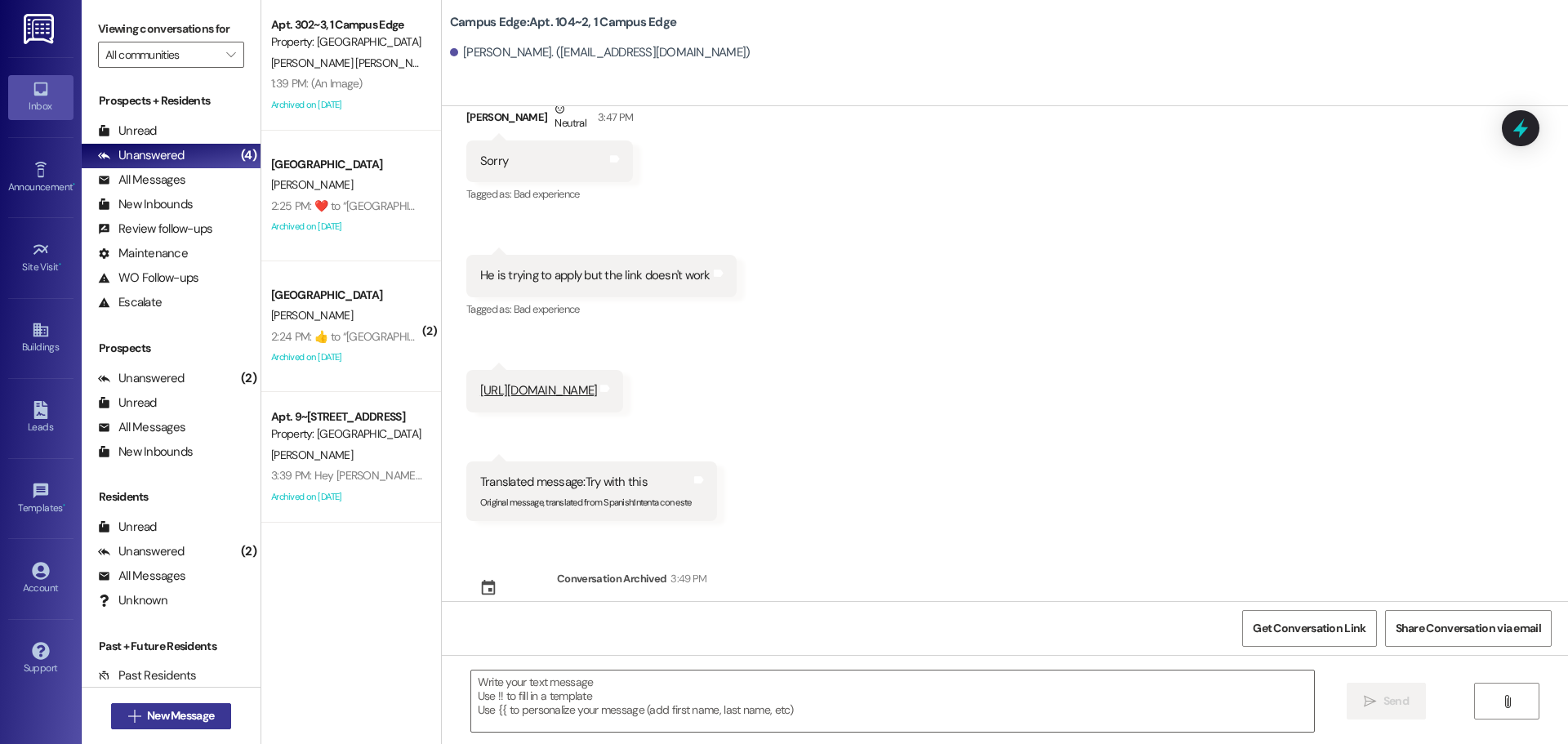
click at [158, 705] on button " New Message" at bounding box center [171, 716] width 121 height 26
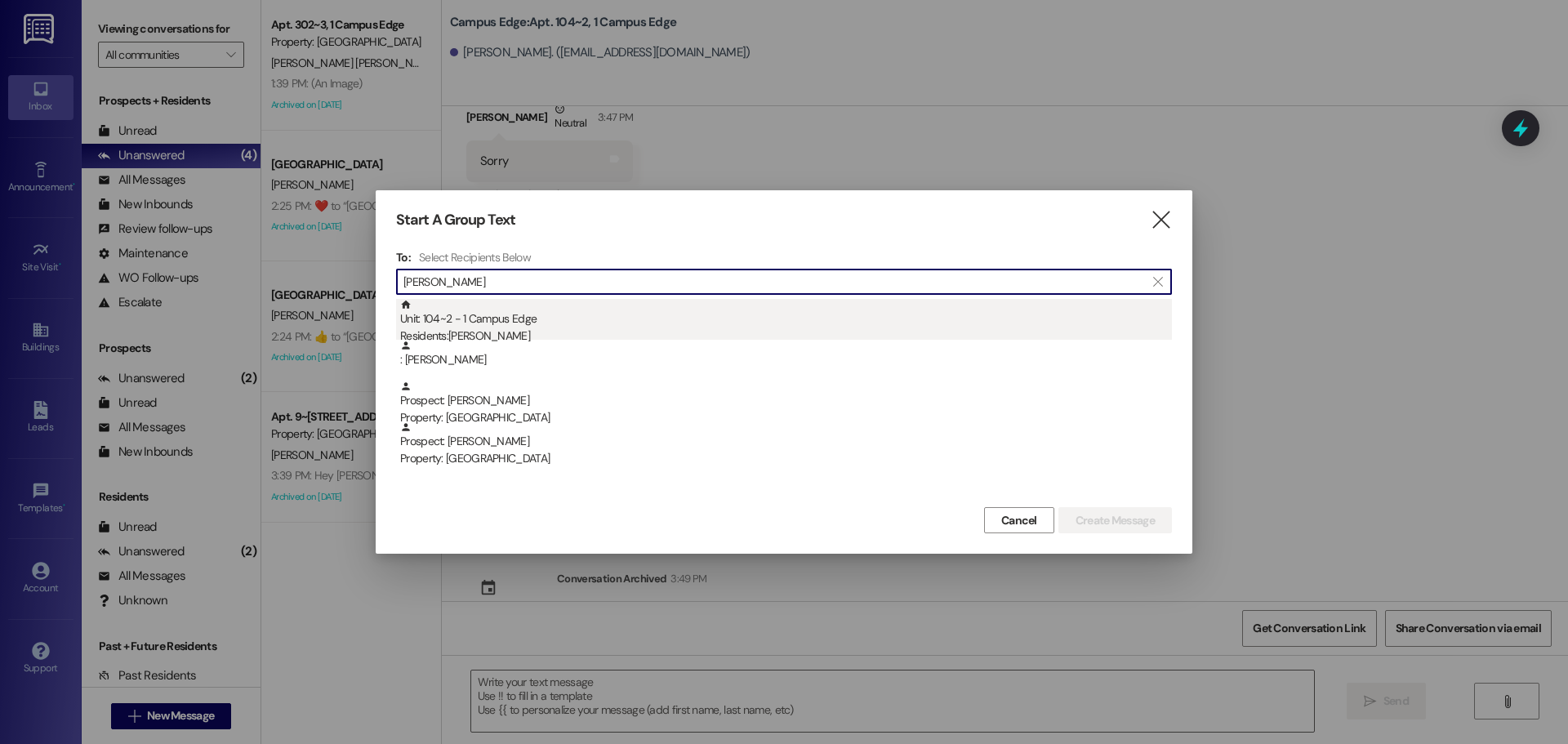
type input "carlos medina"
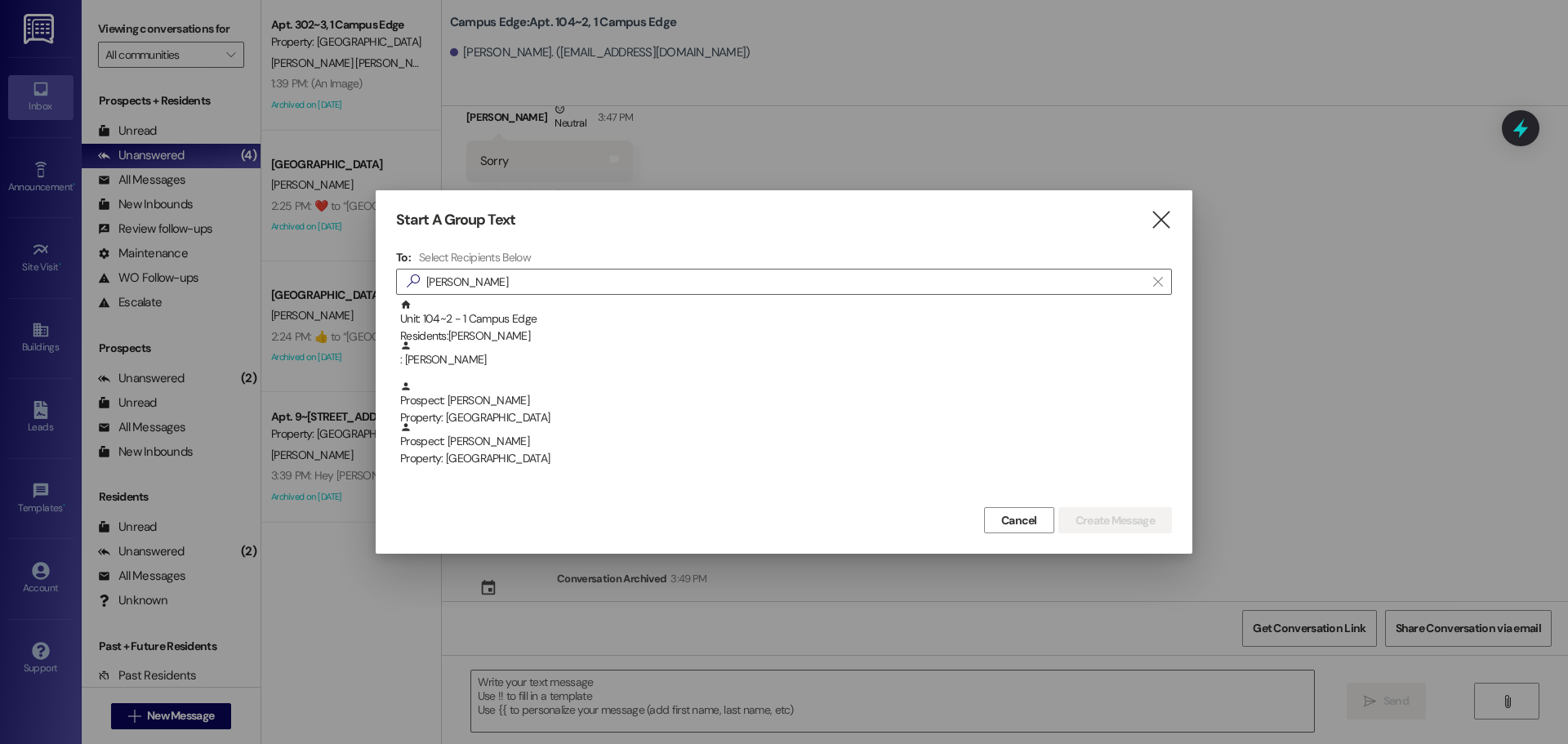
drag, startPoint x: 733, startPoint y: 314, endPoint x: 1205, endPoint y: 482, distance: 501.0
click at [737, 313] on div "Unit: 104~2 - 1 Campus Edge Residents: [PERSON_NAME]" at bounding box center [785, 322] width 772 height 46
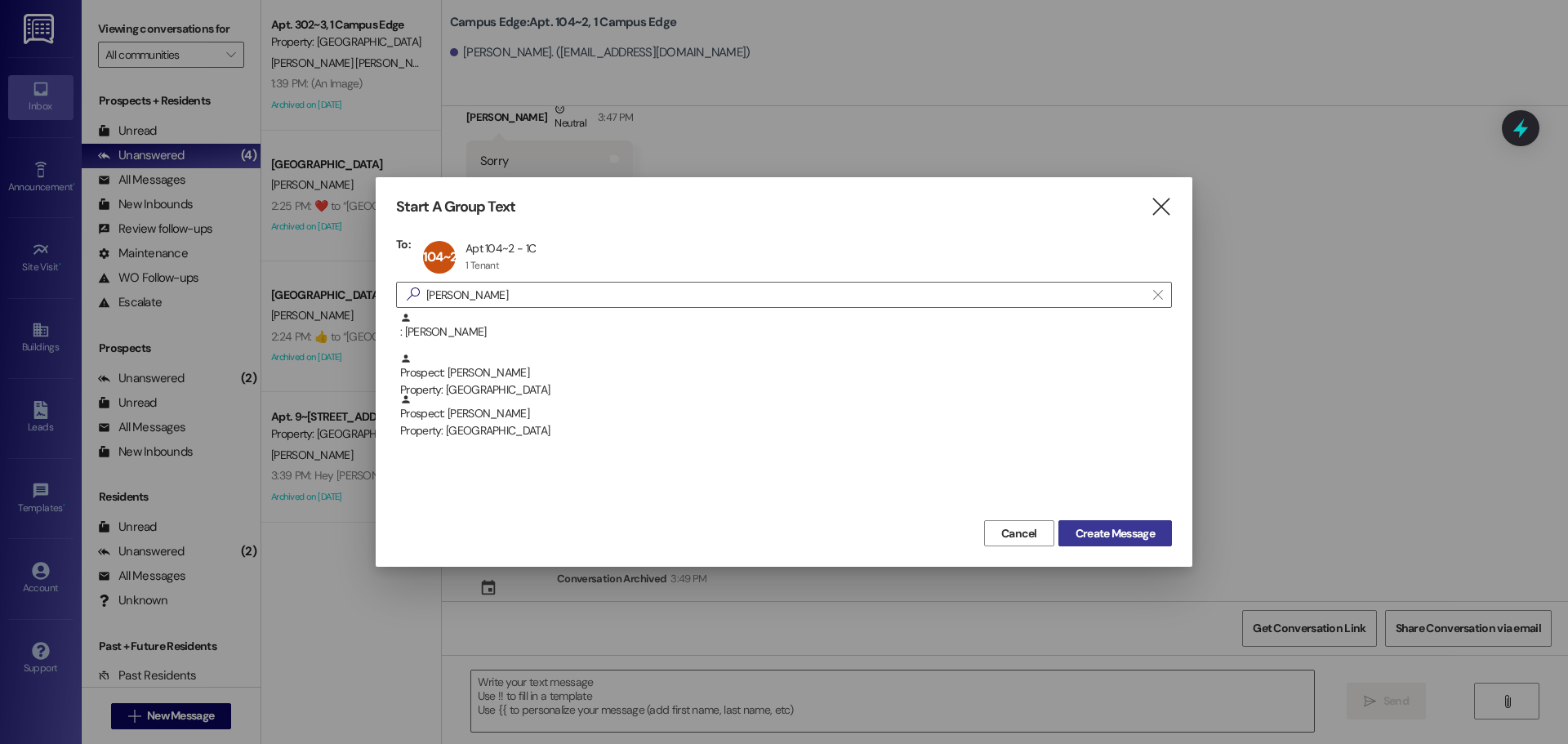
click at [1133, 531] on span "Create Message" at bounding box center [1115, 533] width 79 height 17
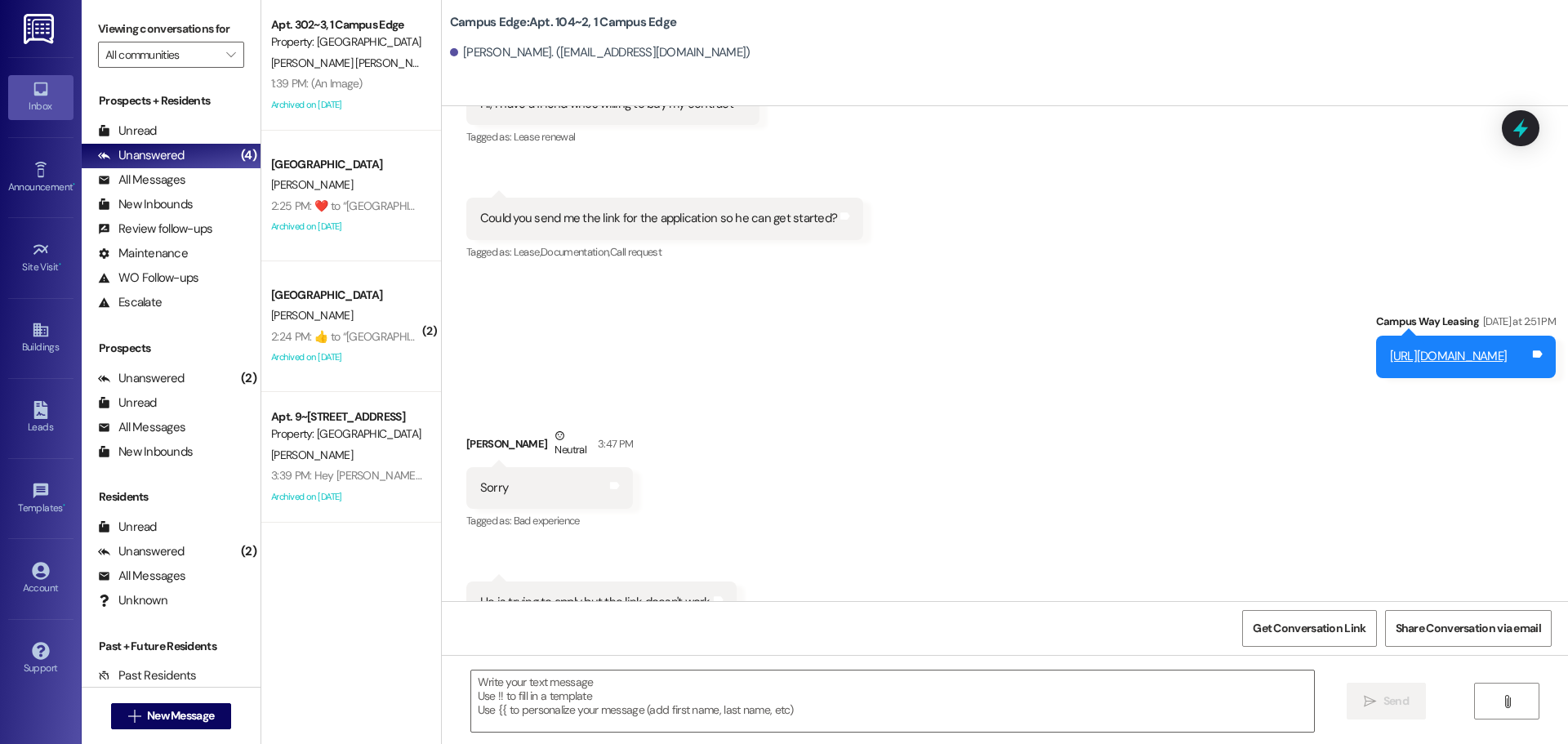
scroll to position [6534, 0]
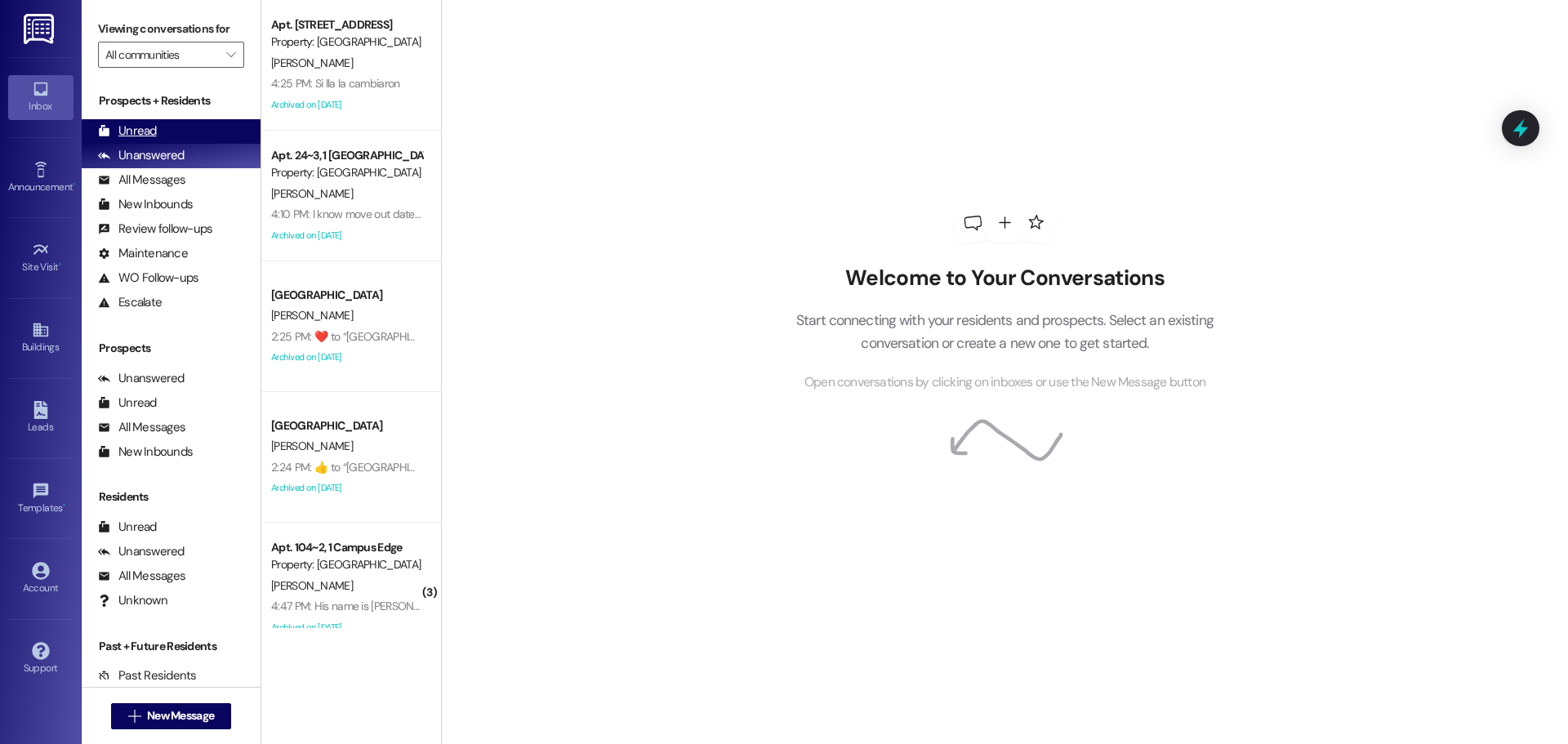
click at [138, 138] on div "Unread" at bounding box center [127, 131] width 59 height 17
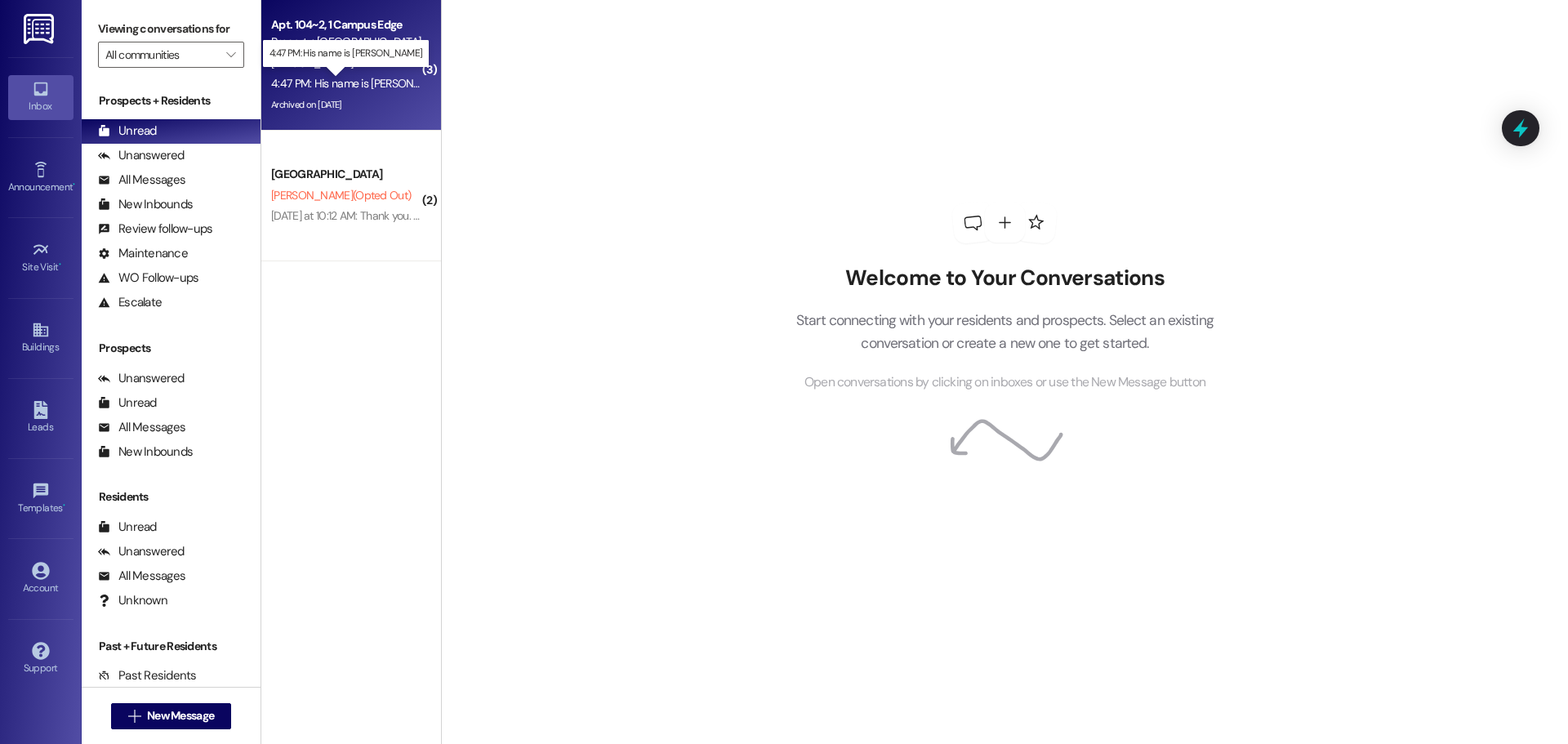
click at [328, 85] on div "4:47 PM: His name is Christopher 4:47 PM: His name is Christopher" at bounding box center [362, 84] width 182 height 15
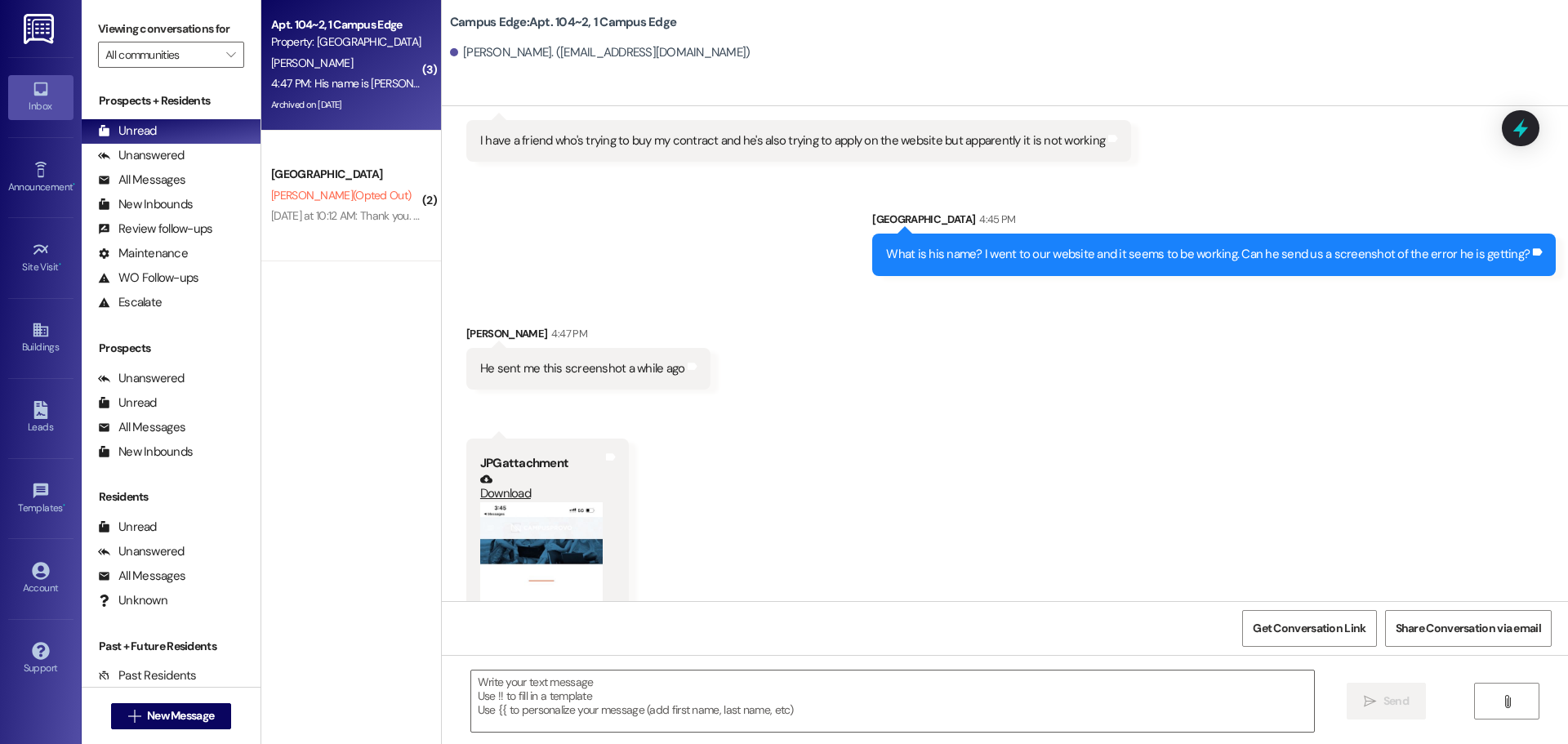
scroll to position [13629, 0]
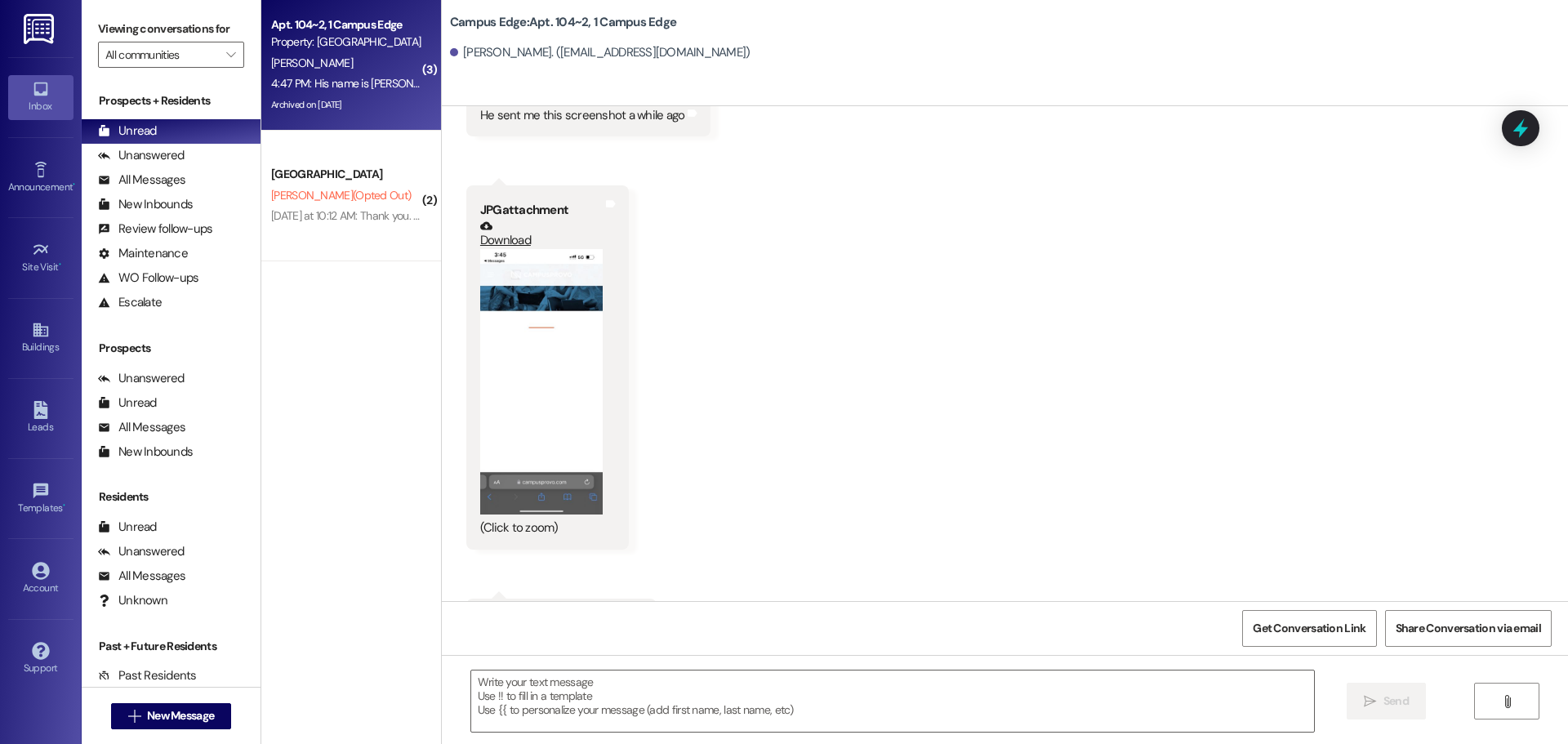
click at [515, 303] on button "Zoom image" at bounding box center [541, 382] width 123 height 265
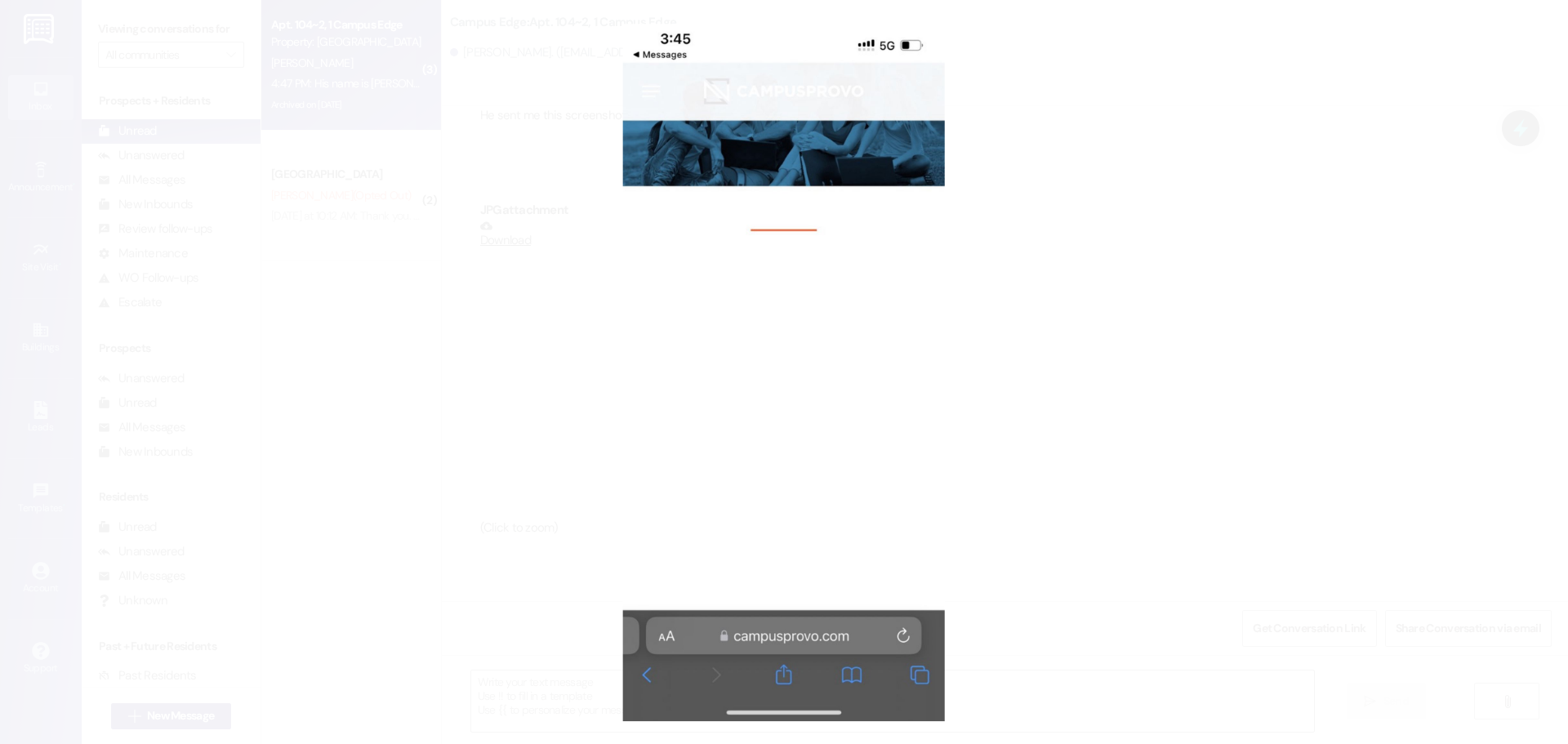
click at [1133, 327] on button "Unzoom image" at bounding box center [784, 372] width 1568 height 744
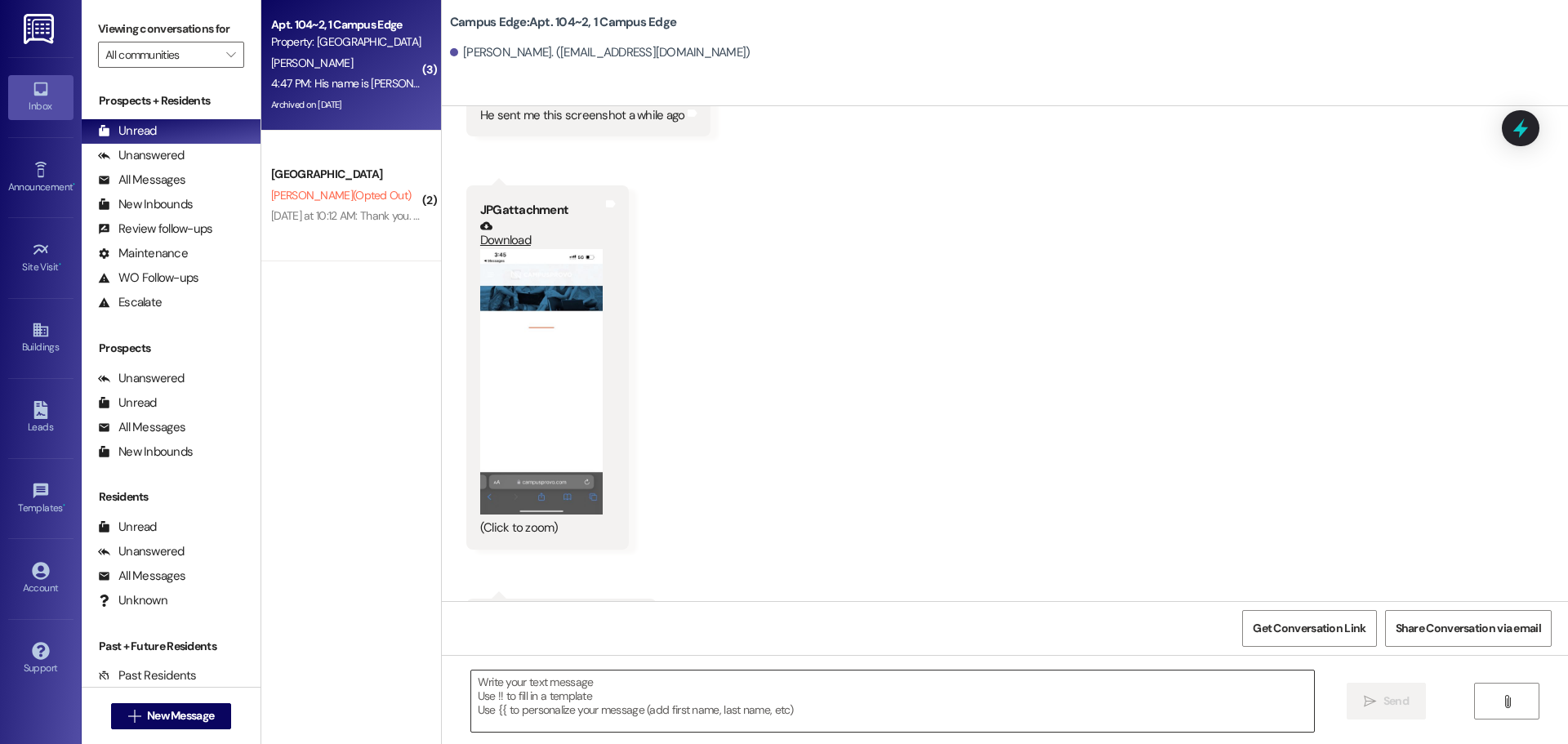
click at [798, 681] on textarea at bounding box center [893, 700] width 843 height 61
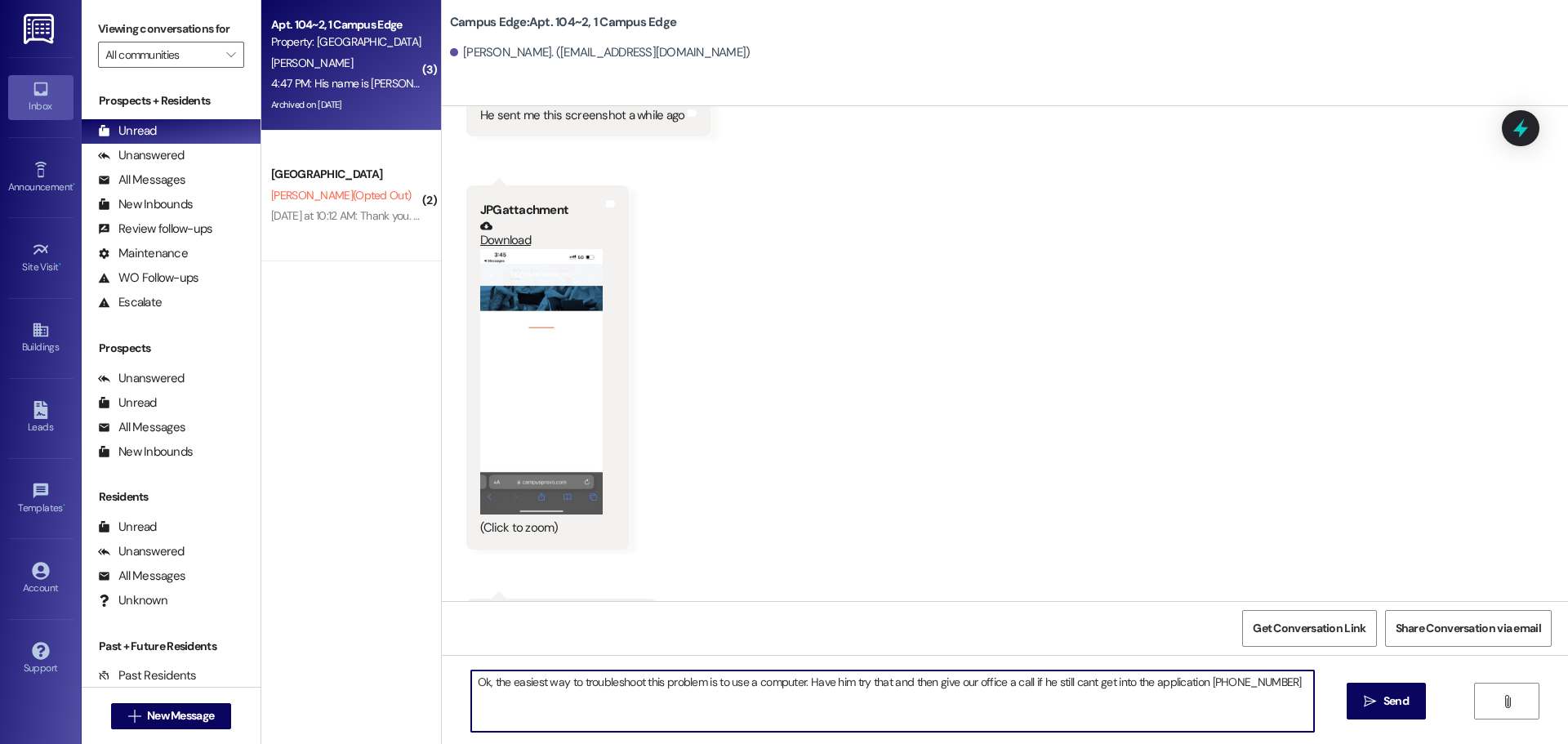
type textarea "Ok, the easiest way to troubleshoot this problem is to use a computer. Have him…"
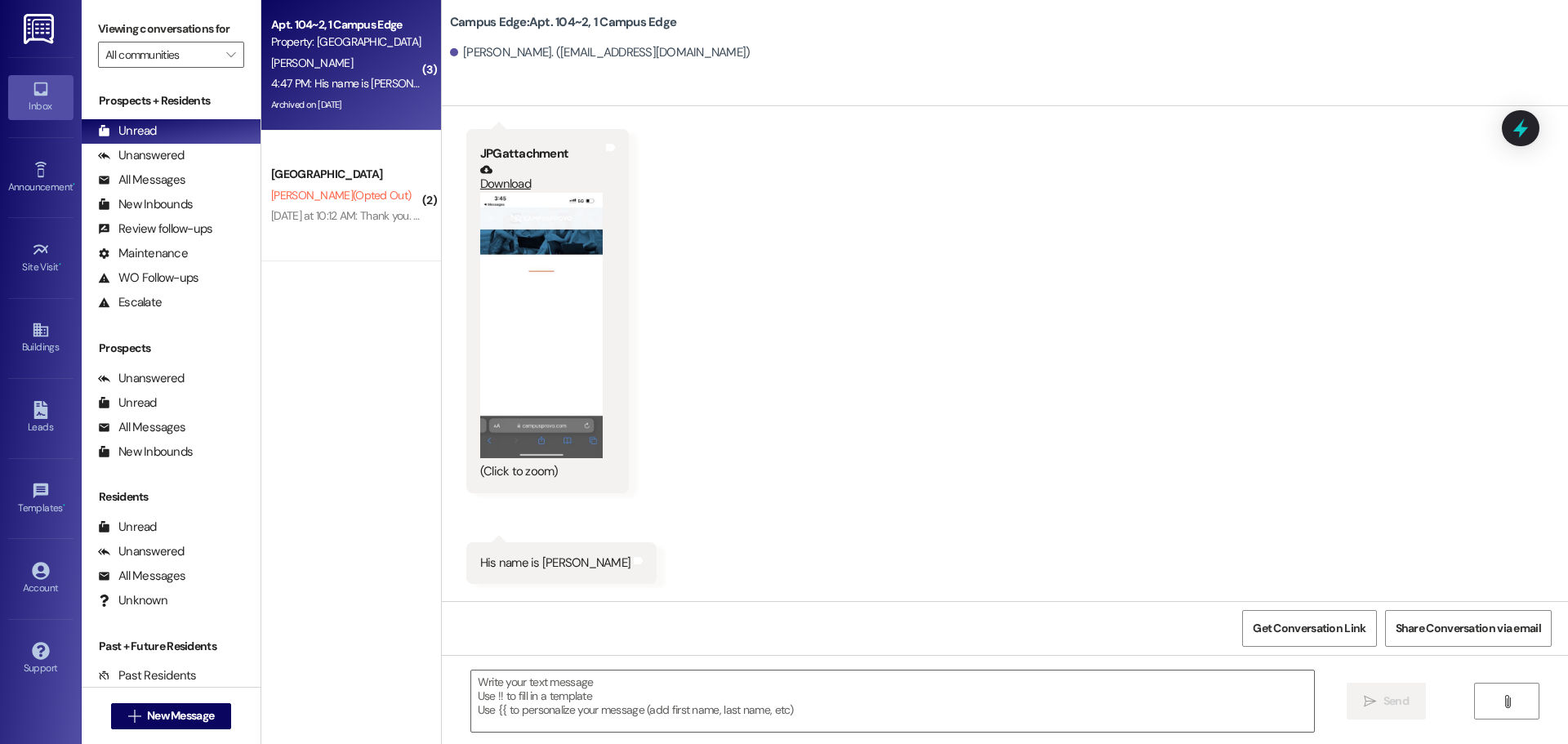
scroll to position [13743, 0]
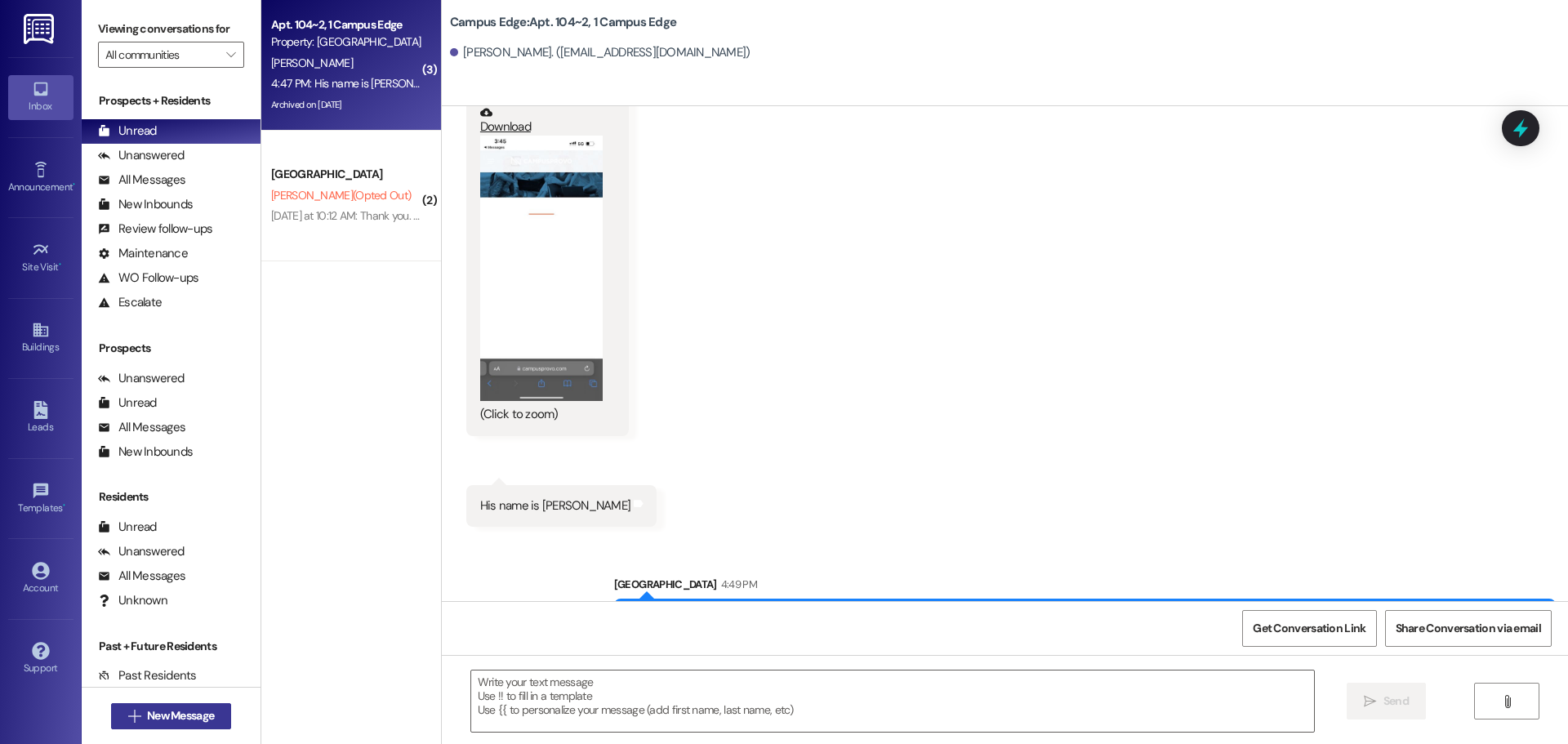
click at [166, 713] on span "New Message" at bounding box center [181, 715] width 67 height 17
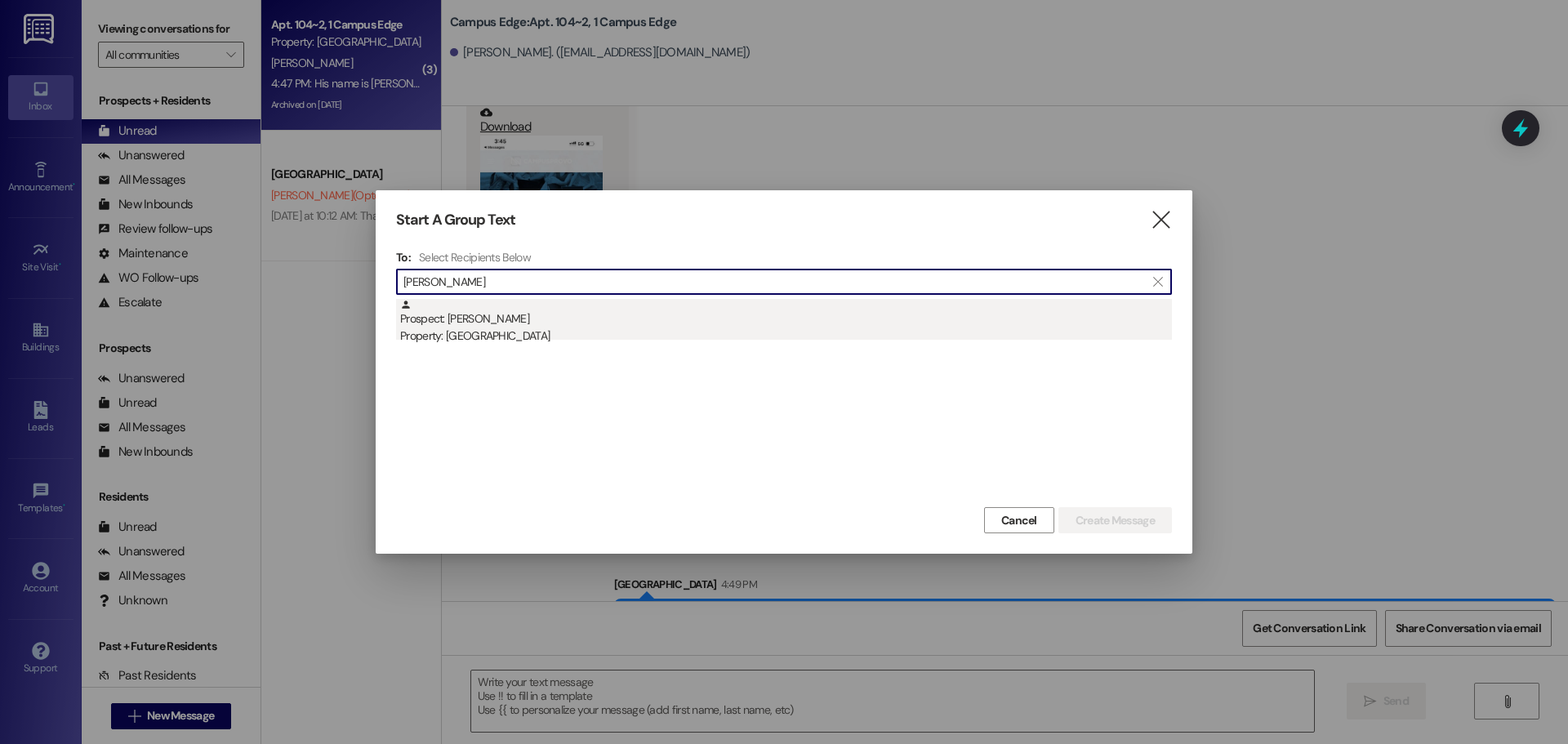
type input "deidra"
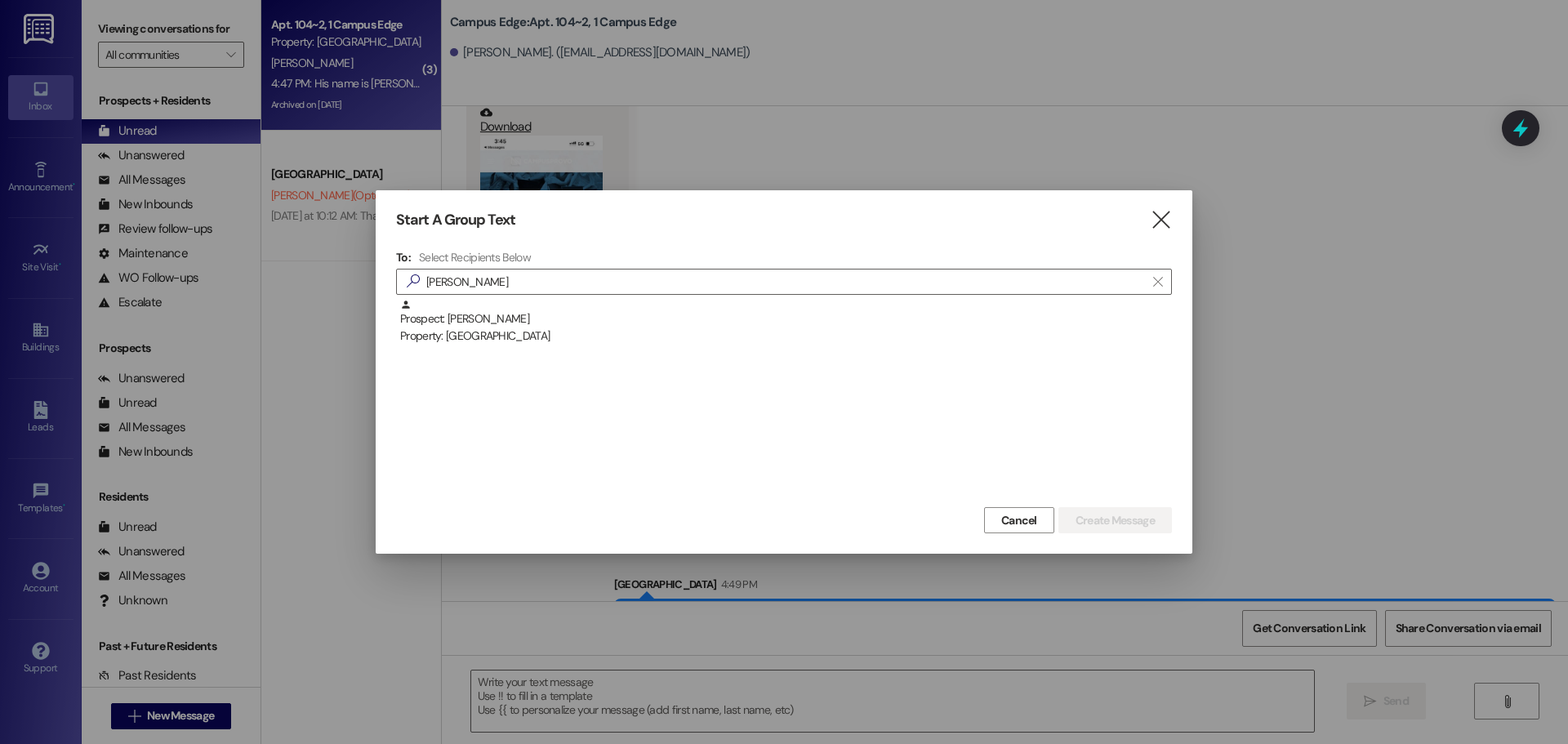
drag, startPoint x: 904, startPoint y: 316, endPoint x: 978, endPoint y: 360, distance: 86.1
click at [891, 312] on div "Prospect: Deidra Ritchhart Property: East Pointe" at bounding box center [785, 322] width 772 height 46
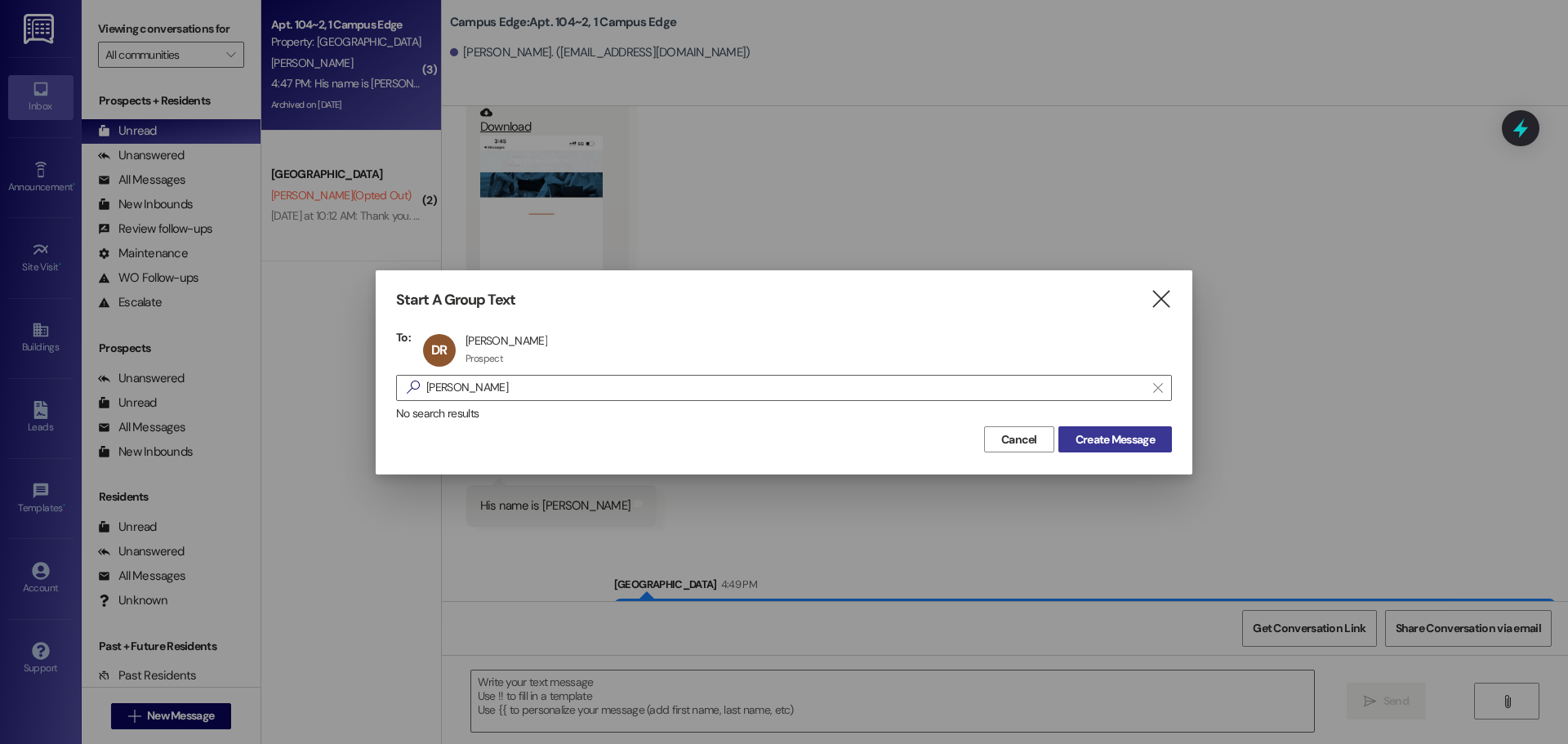
click at [1149, 427] on button "Create Message" at bounding box center [1115, 439] width 114 height 26
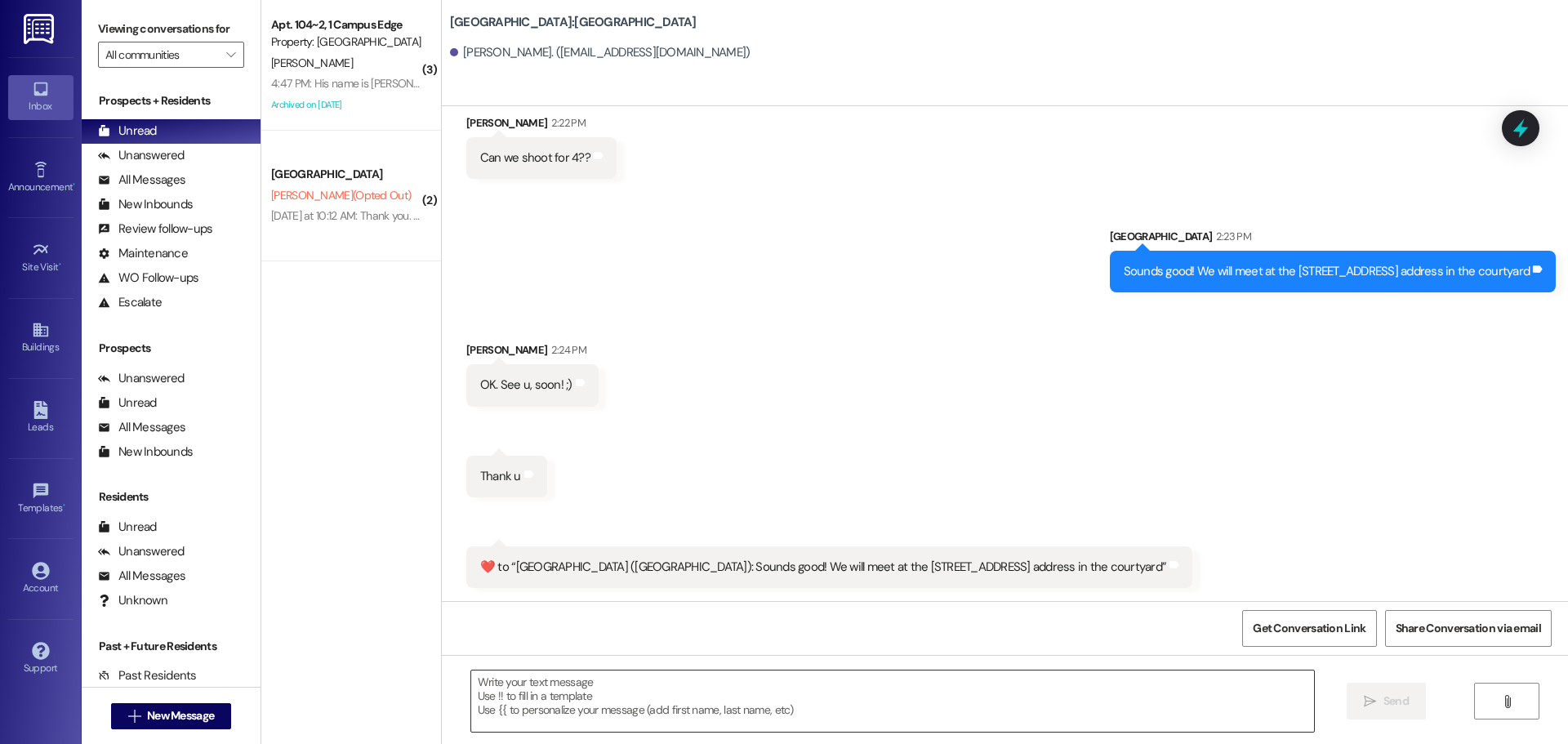
scroll to position [2501, 0]
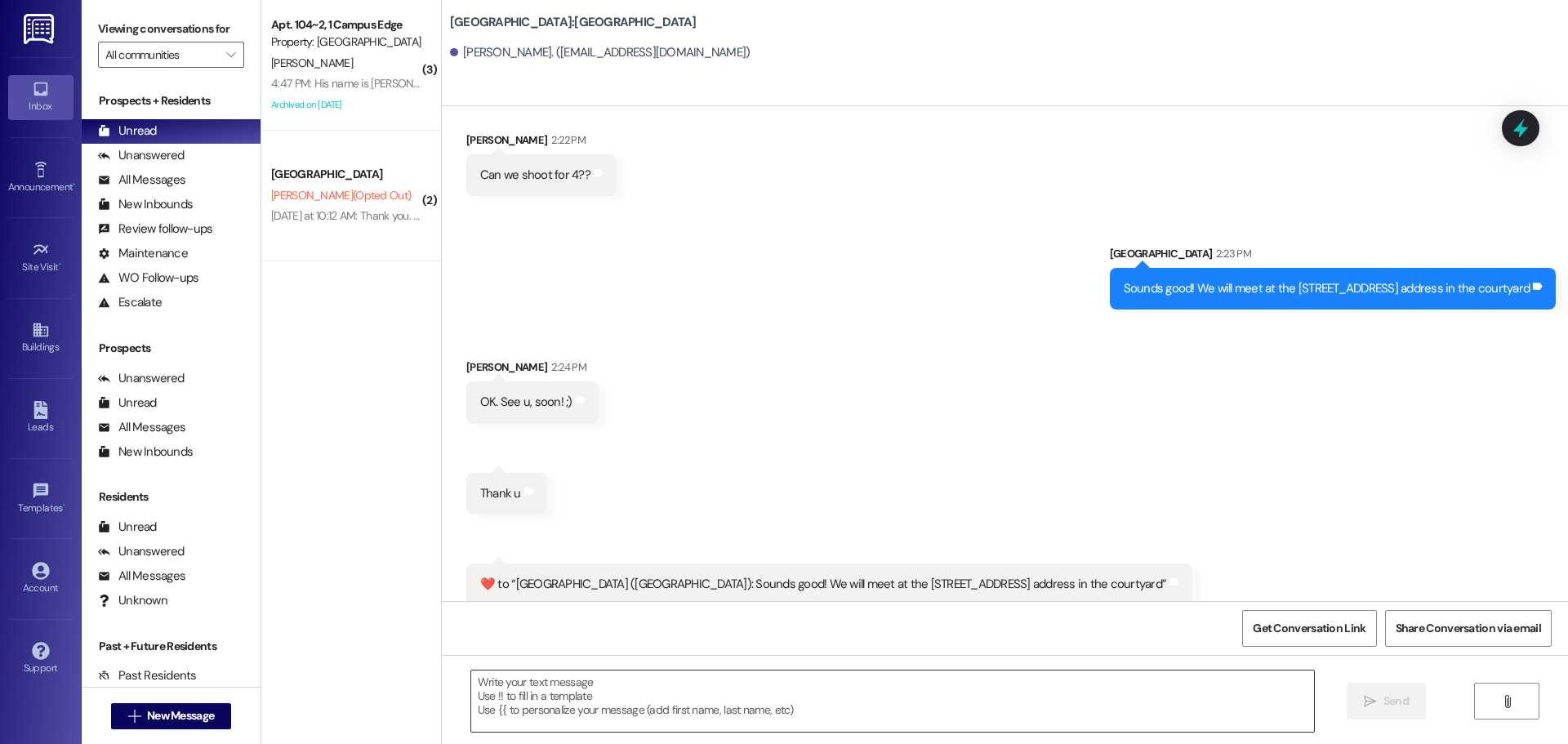
click at [745, 692] on textarea at bounding box center [893, 700] width 843 height 61
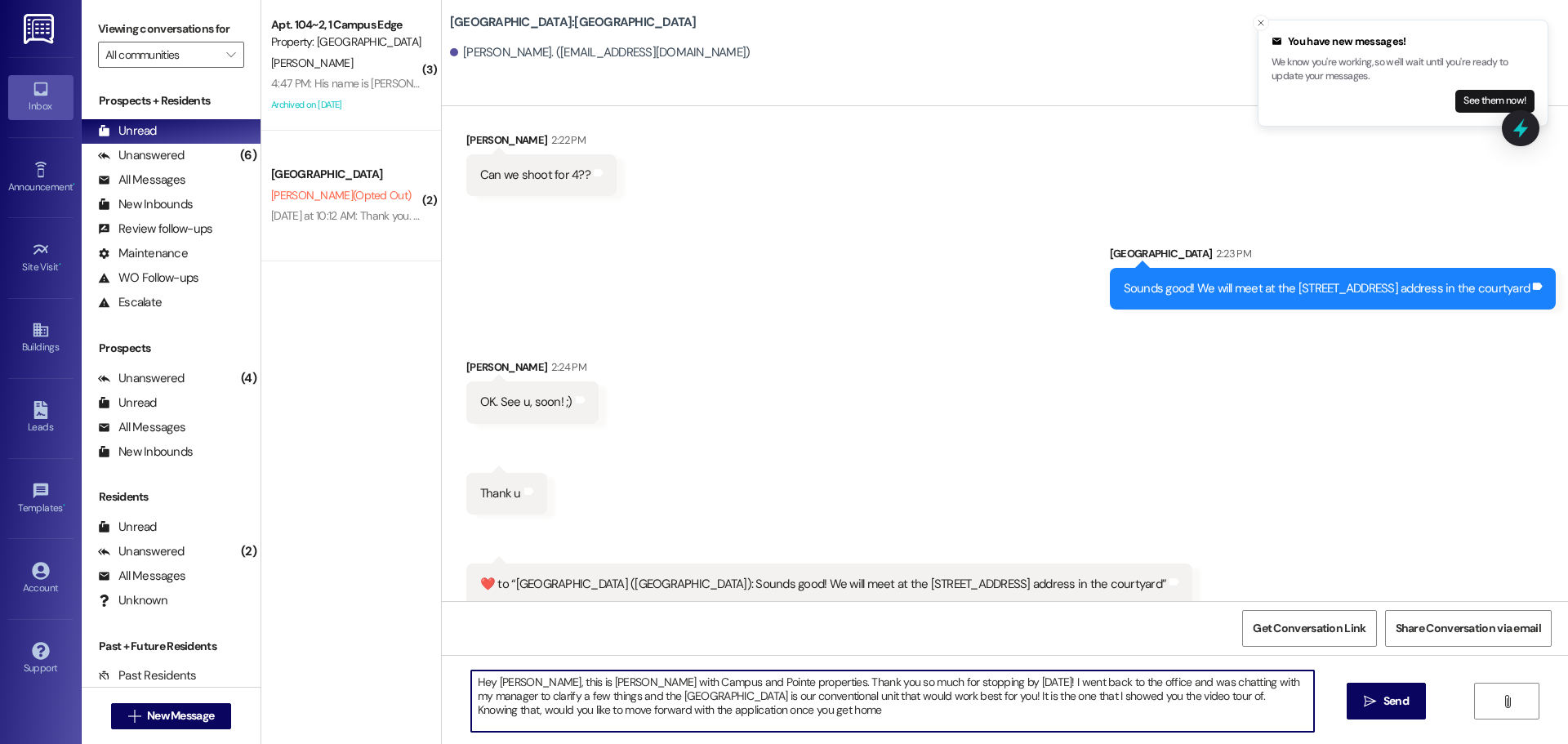
type textarea "Hey Deidra, this is Andrea with Campus and Pointe properties. Thank you so much…"
click at [1280, 702] on textarea "Hey Deidra, this is Andrea with Campus and Pointe properties. Thank you so much…" at bounding box center [893, 700] width 843 height 61
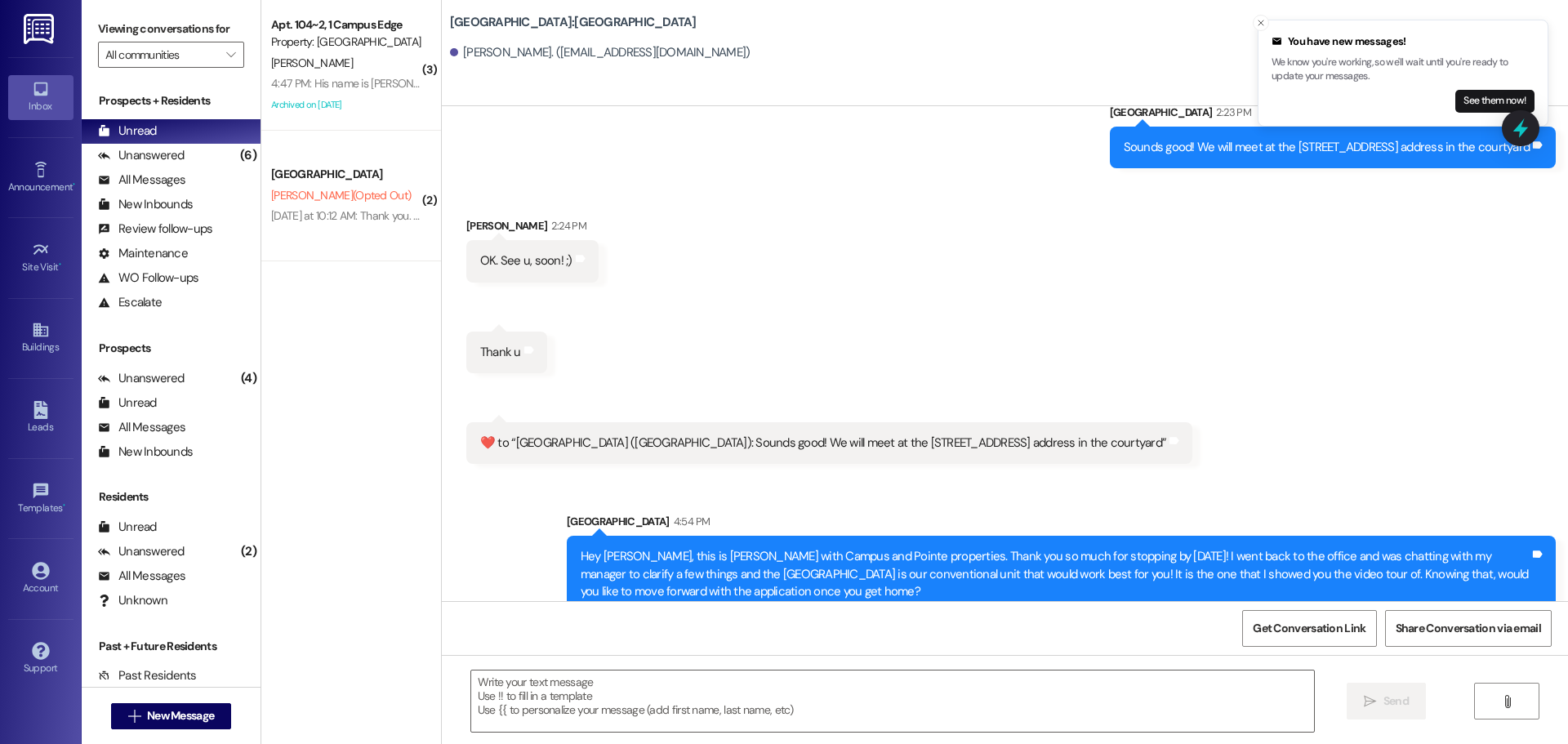
scroll to position [2649, 0]
